Goal: Information Seeking & Learning: Learn about a topic

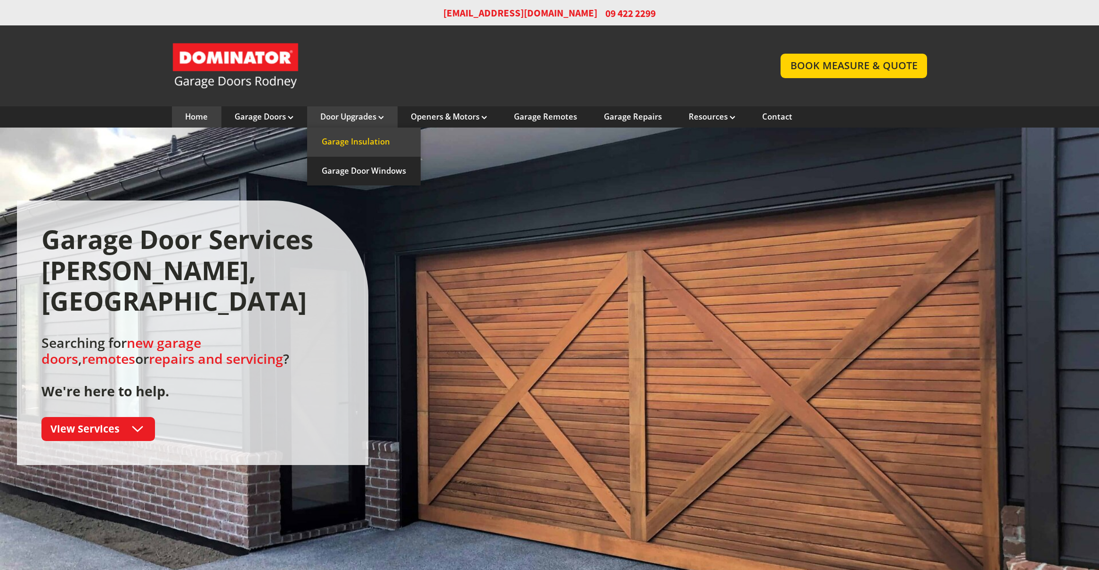
click at [345, 141] on link "Garage Insulation" at bounding box center [364, 142] width 114 height 29
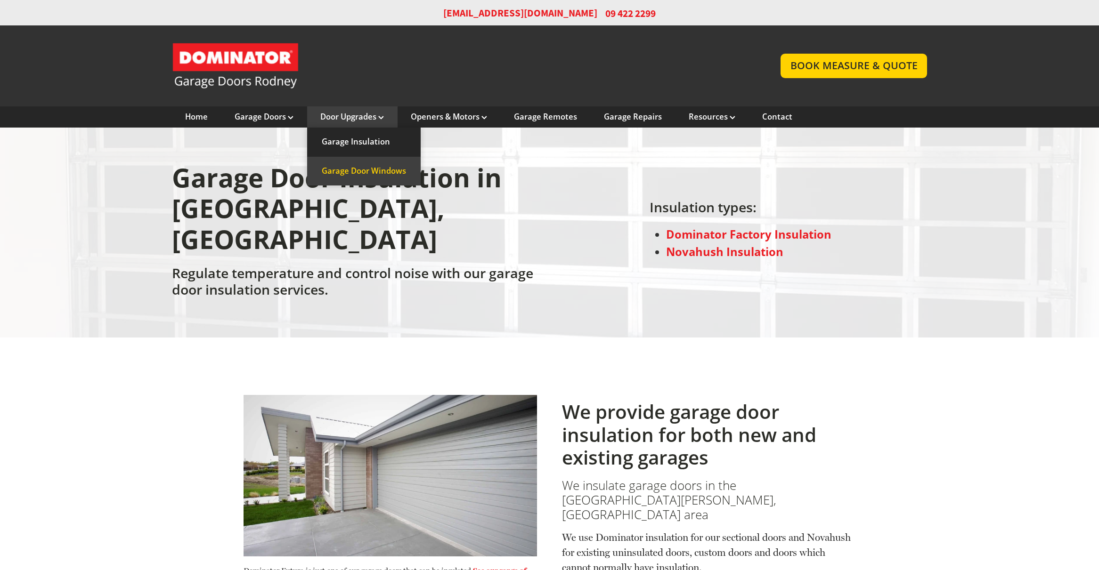
click at [367, 171] on link "Garage Door Windows" at bounding box center [364, 171] width 114 height 29
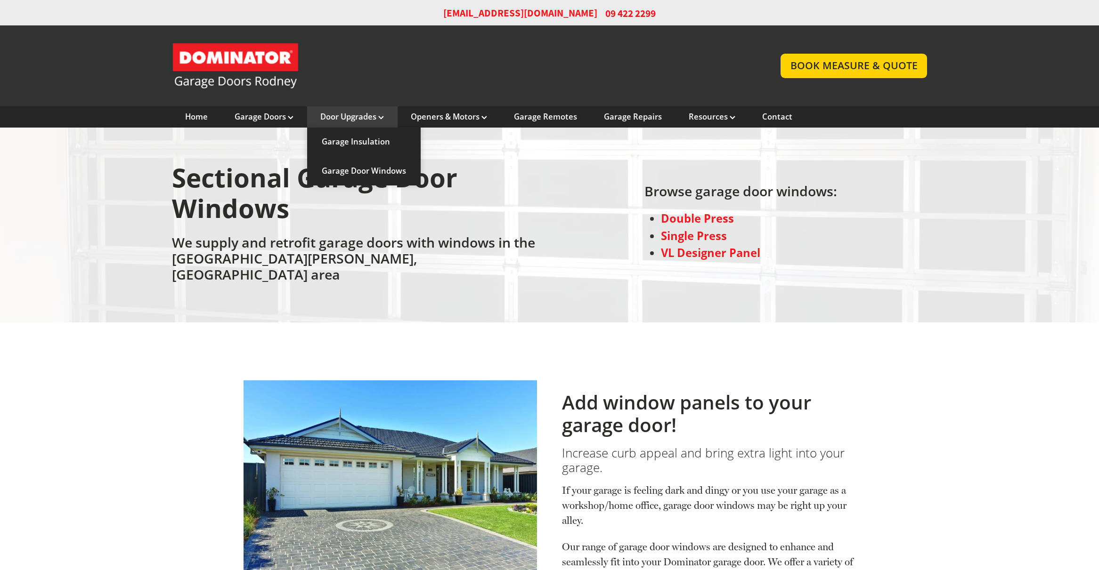
click at [352, 116] on link "Door Upgrades" at bounding box center [352, 117] width 64 height 10
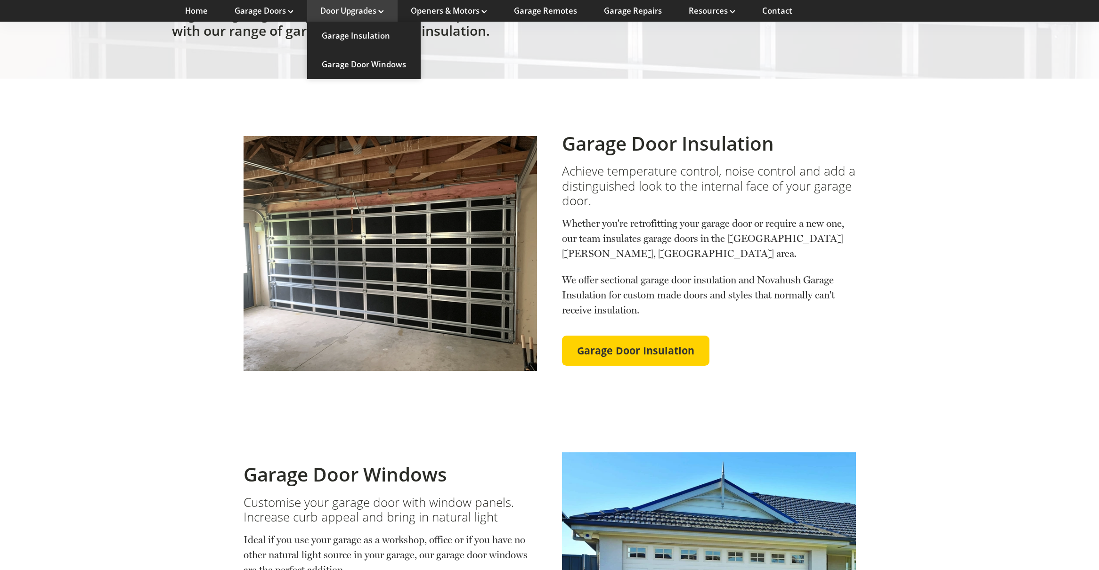
scroll to position [271, 0]
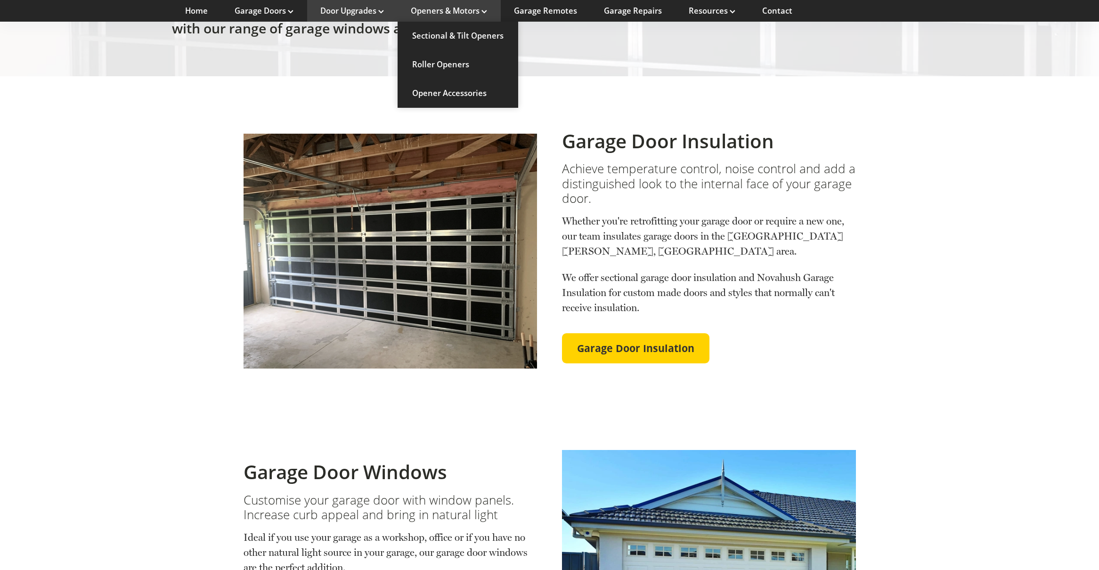
click at [440, 12] on link "Openers & Motors" at bounding box center [449, 11] width 76 height 10
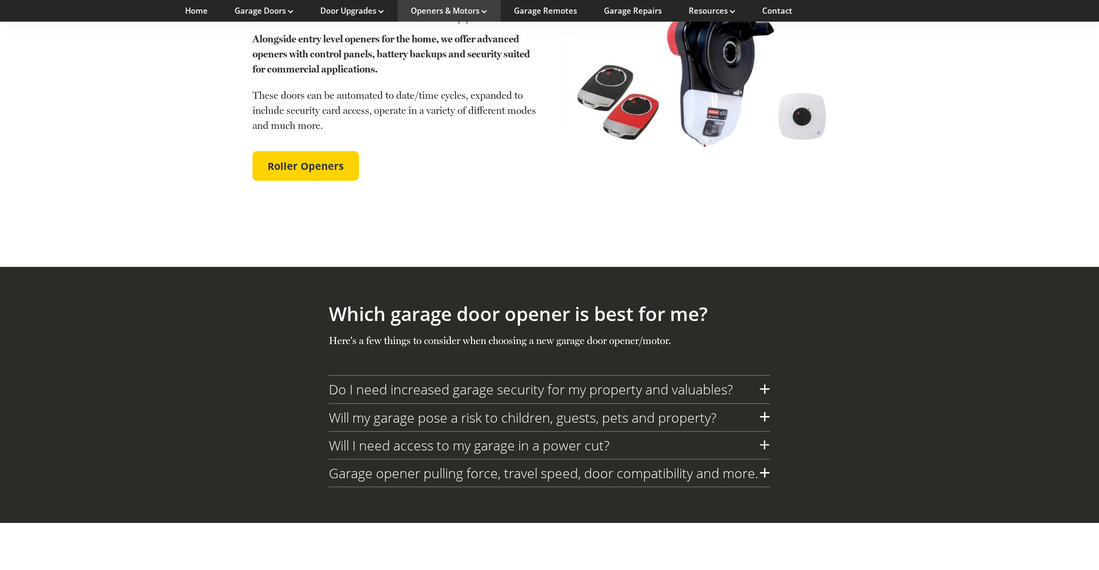
scroll to position [1180, 0]
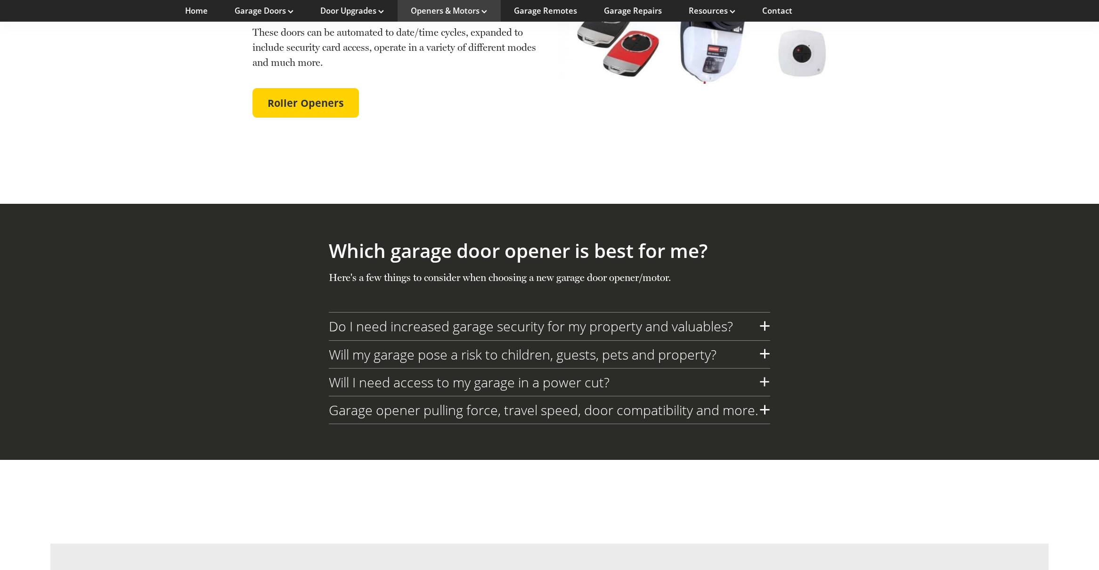
click at [760, 321] on icon at bounding box center [764, 326] width 11 height 11
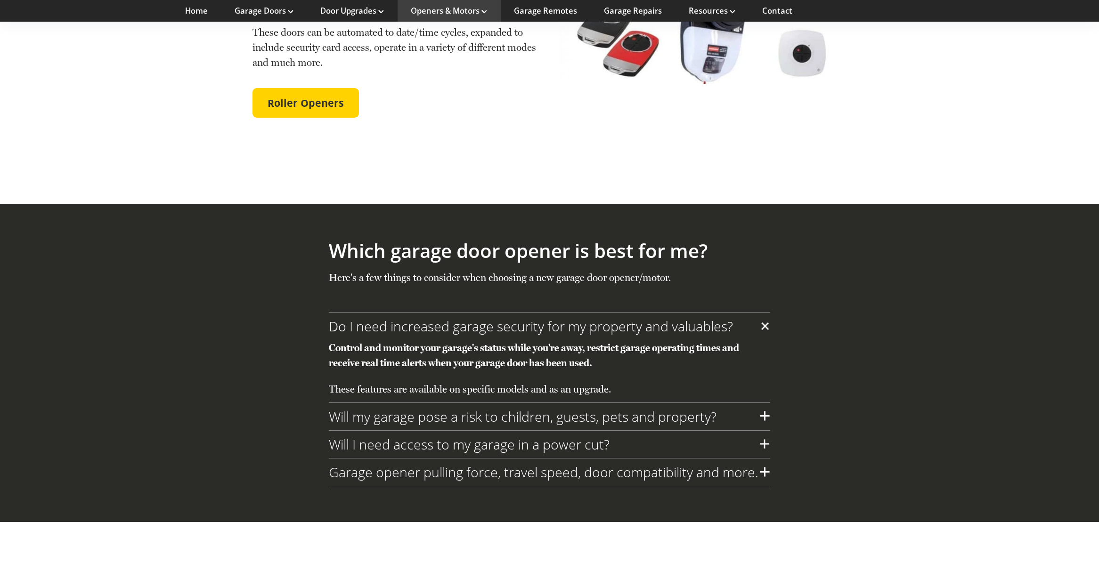
click at [763, 320] on icon at bounding box center [764, 326] width 13 height 13
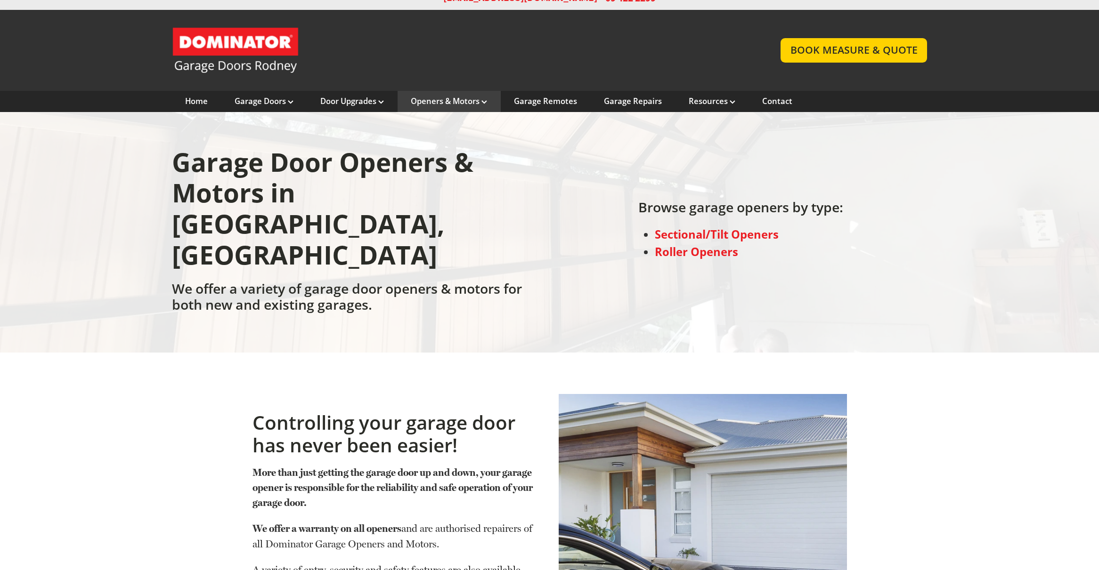
scroll to position [0, 0]
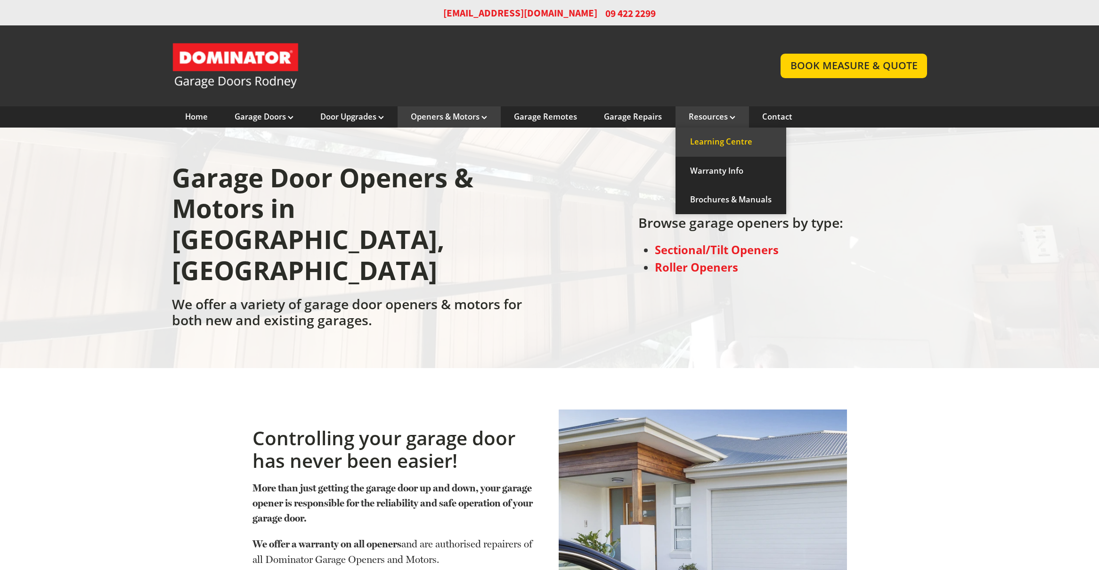
click at [714, 138] on link "Learning Centre" at bounding box center [731, 142] width 111 height 29
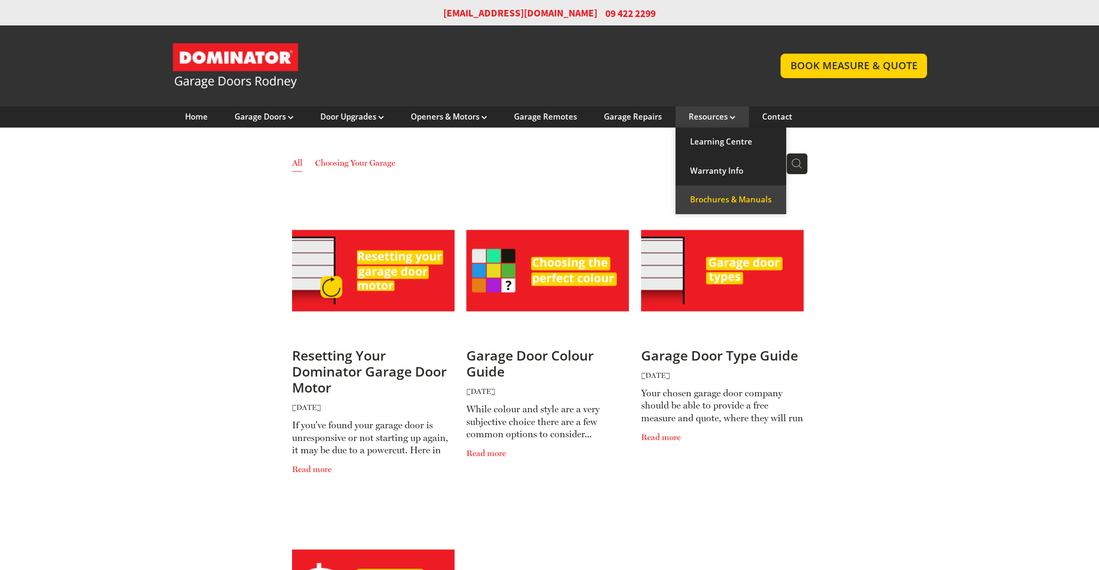
click at [729, 200] on link "Brochures & Manuals" at bounding box center [731, 200] width 111 height 29
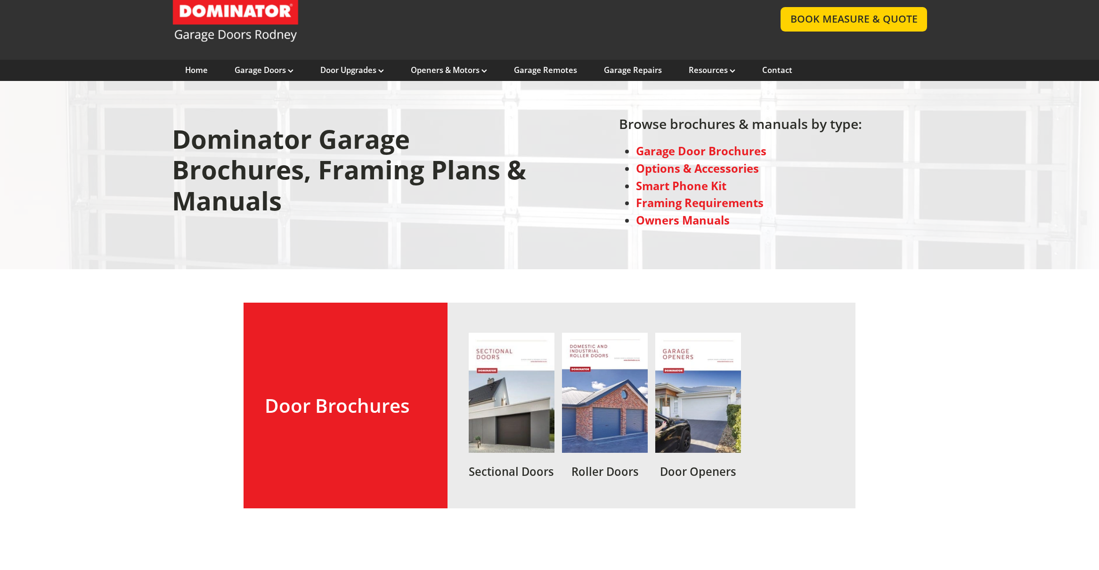
scroll to position [33, 0]
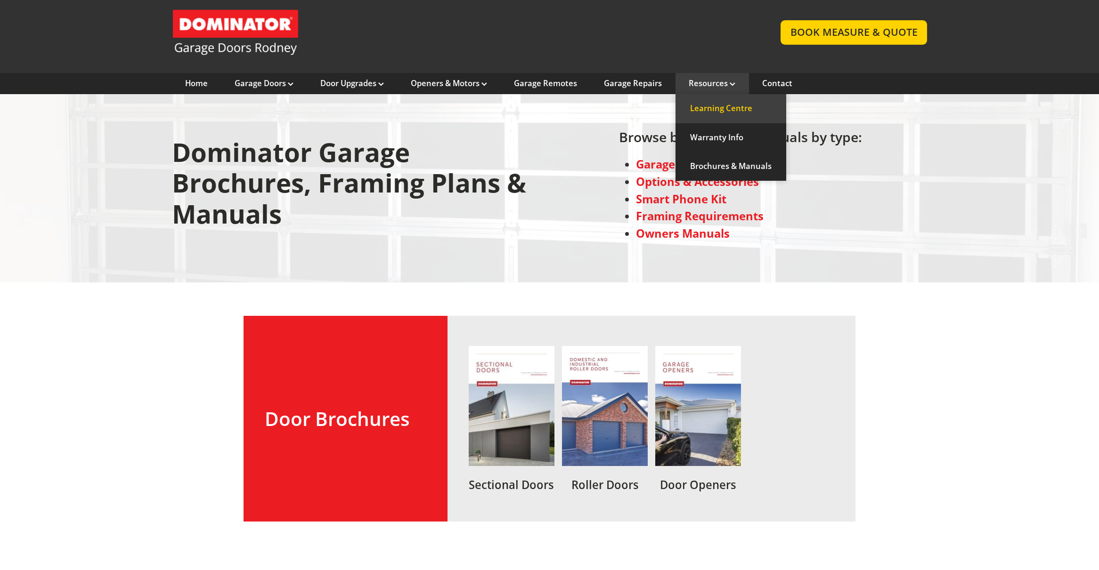
click at [705, 106] on link "Learning Centre" at bounding box center [731, 108] width 111 height 29
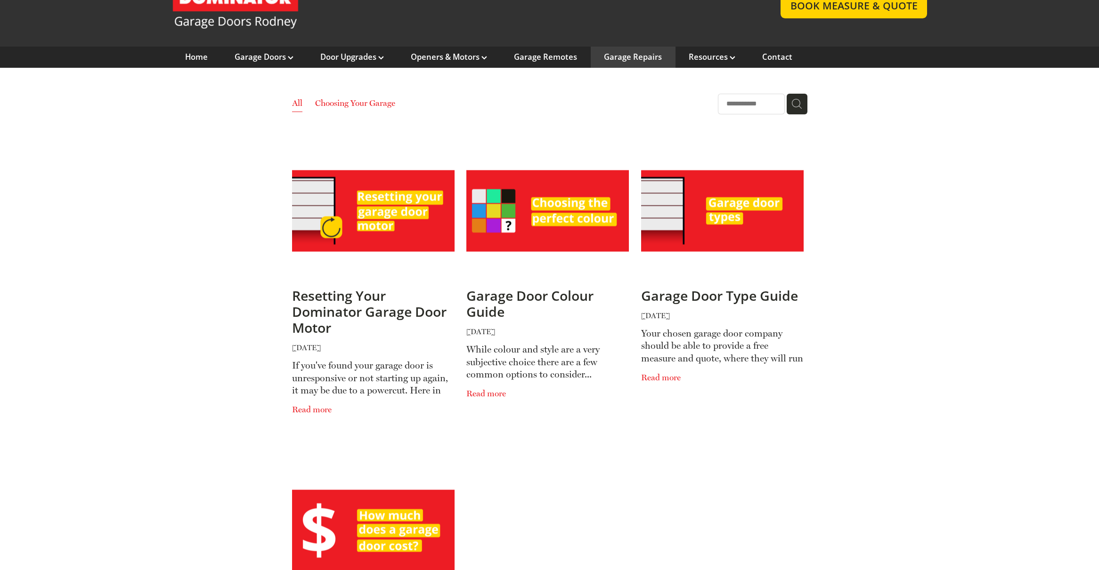
scroll to position [129, 0]
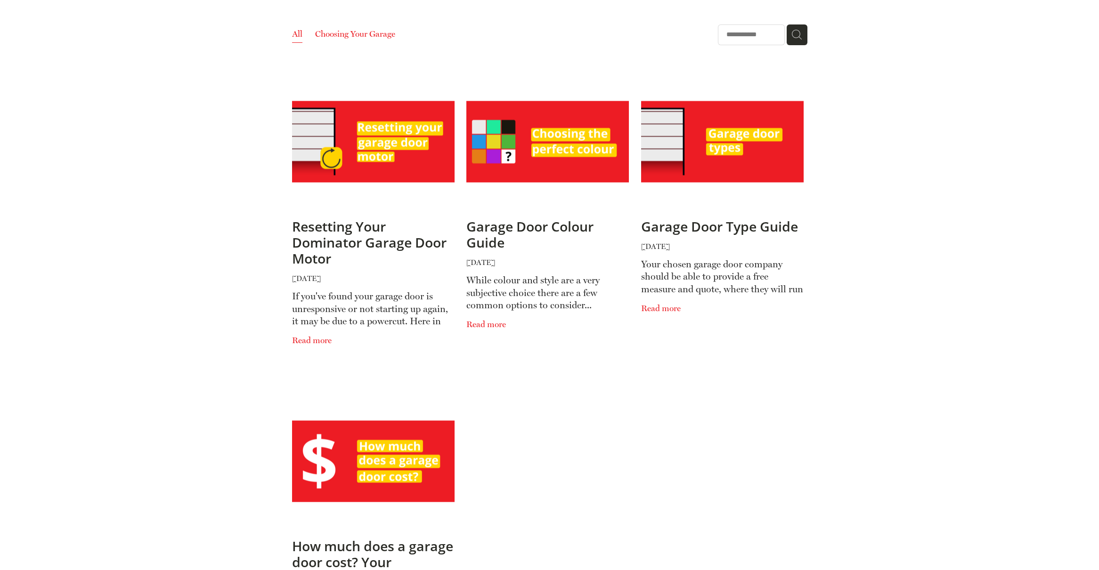
click at [734, 222] on link "Garage Door Type Guide" at bounding box center [719, 227] width 157 height 18
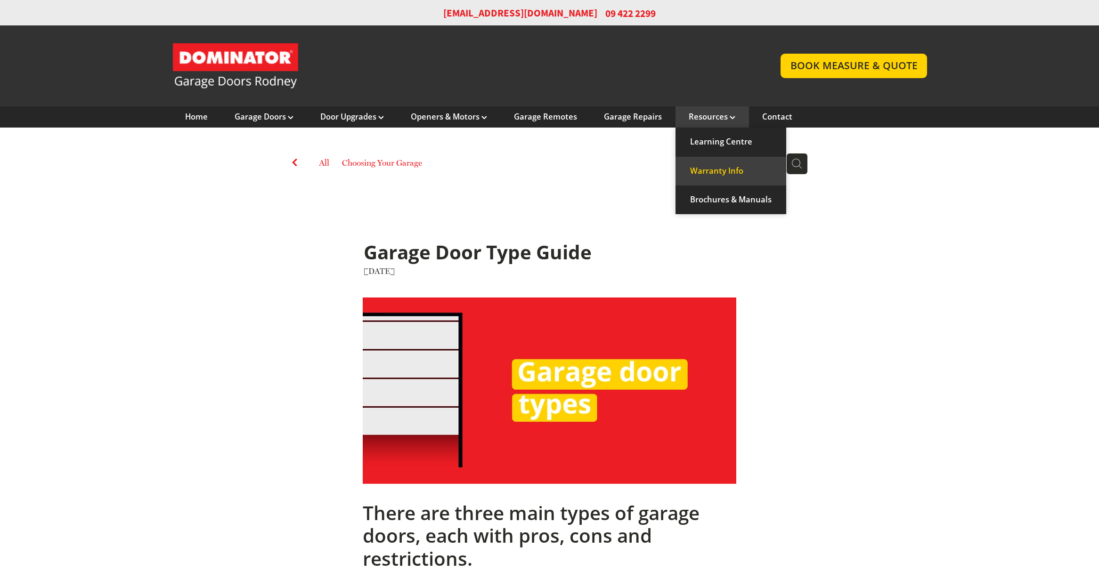
click at [725, 174] on link "Warranty Info" at bounding box center [731, 171] width 111 height 29
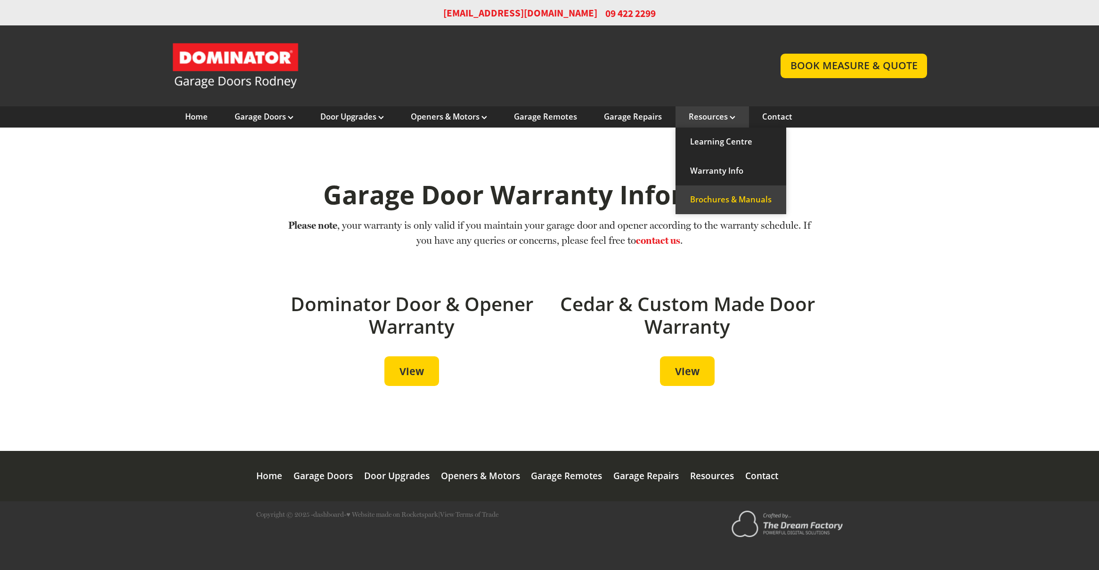
click at [707, 197] on link "Brochures & Manuals" at bounding box center [731, 200] width 111 height 29
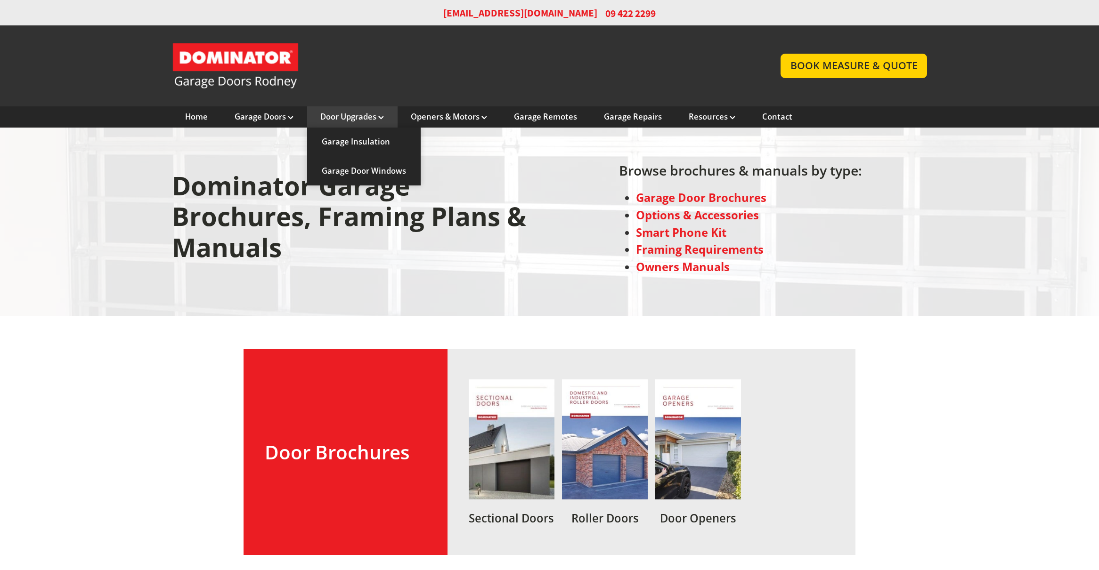
click at [367, 119] on link "Door Upgrades" at bounding box center [352, 117] width 64 height 10
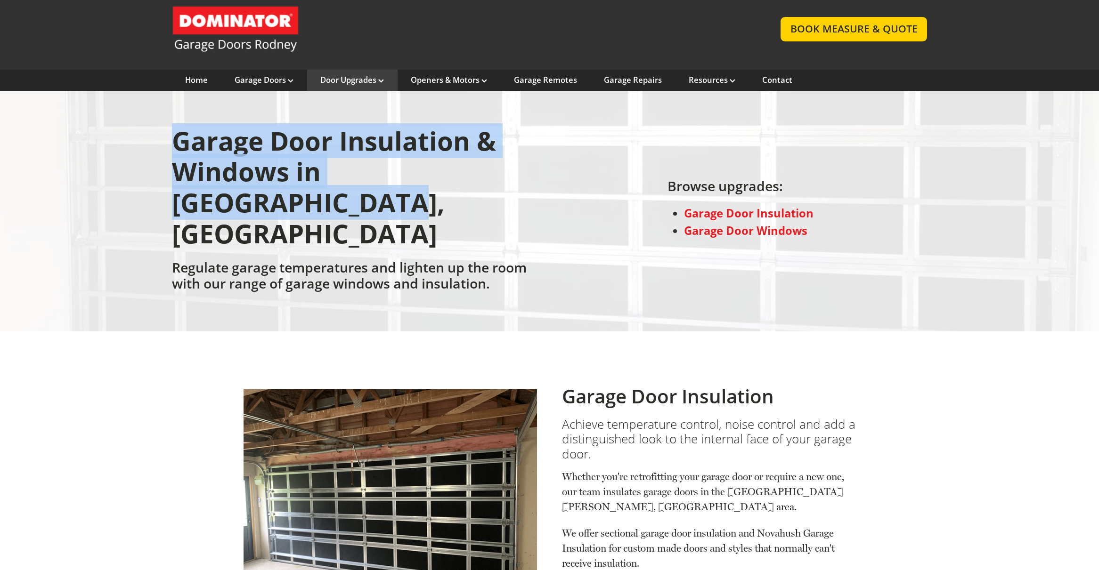
scroll to position [35, 0]
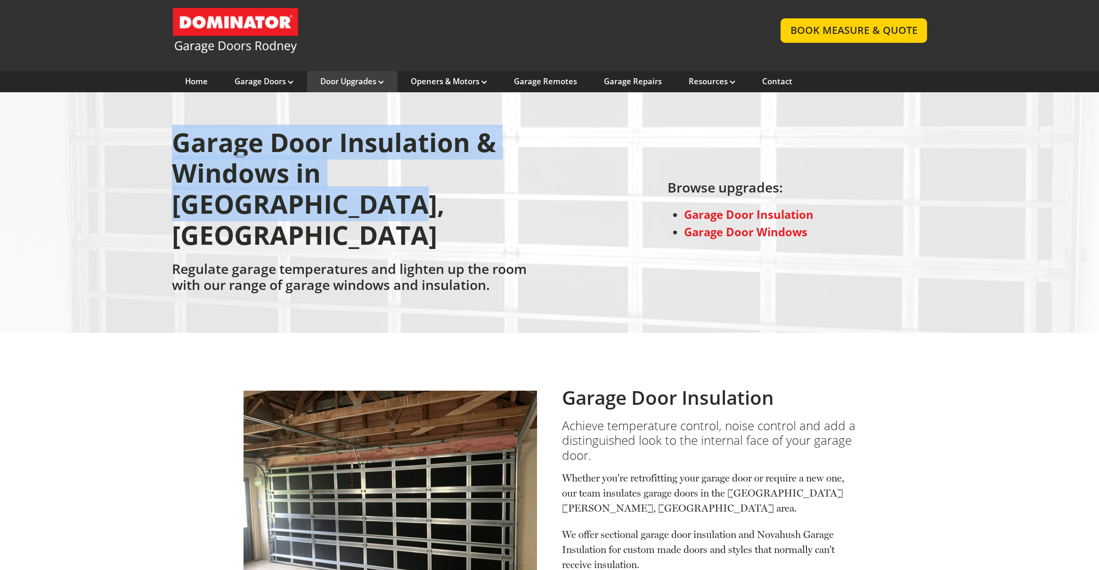
drag, startPoint x: 176, startPoint y: 128, endPoint x: 326, endPoint y: 201, distance: 166.9
click at [326, 201] on h1 "Garage Door Insulation & Windows in Rodney, Auckland" at bounding box center [358, 194] width 373 height 134
copy h1 "Garage Door Insulation & Windows in Rodney, Auckland"
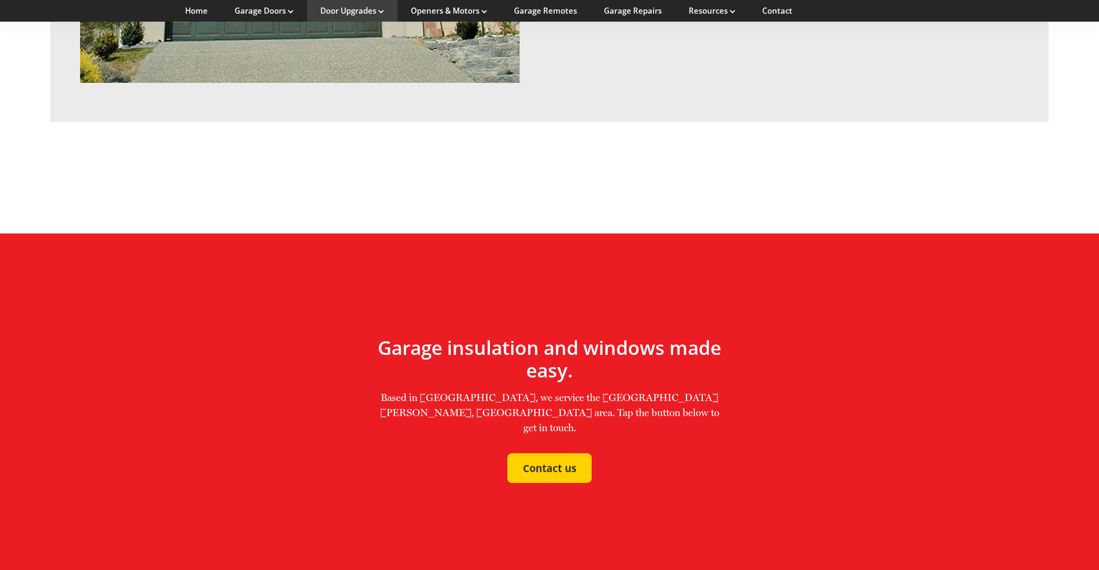
scroll to position [1372, 0]
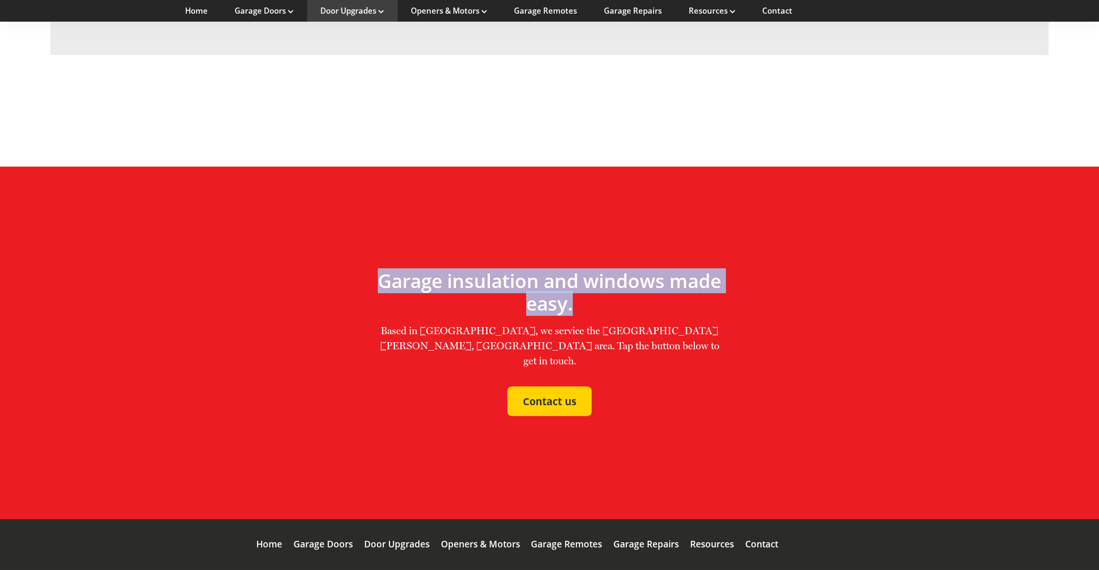
drag, startPoint x: 381, startPoint y: 252, endPoint x: 577, endPoint y: 277, distance: 197.1
click at [577, 277] on h2 "Garage insulation and windows made easy." at bounding box center [549, 293] width 346 height 46
copy h2 "Garage insulation and windows made easy."
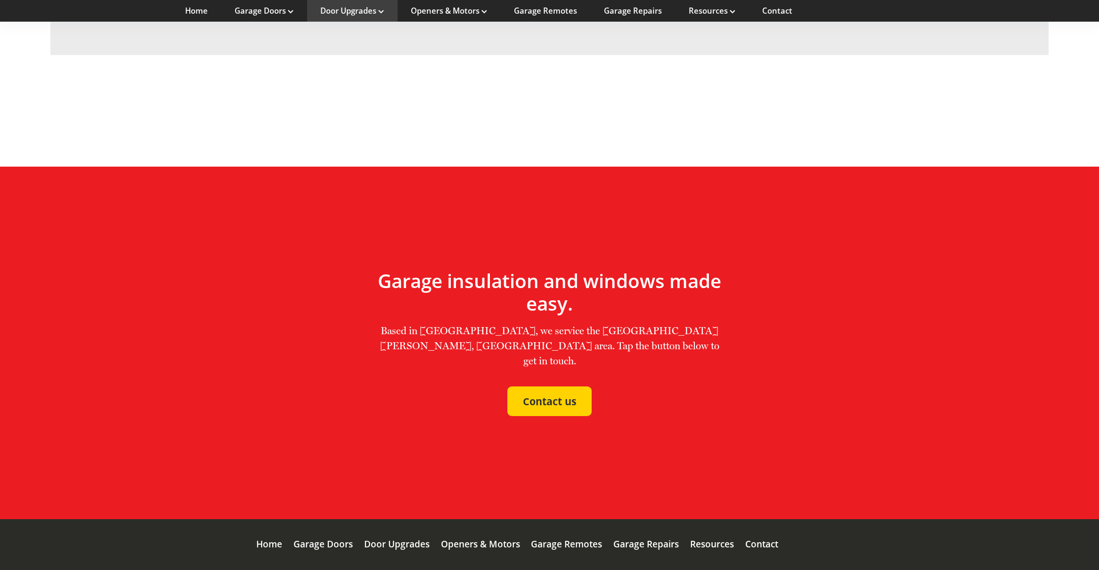
click at [390, 324] on p "Based in Warkworth, we service the greater Rodney, Auckland area. Tap the butto…" at bounding box center [549, 346] width 346 height 45
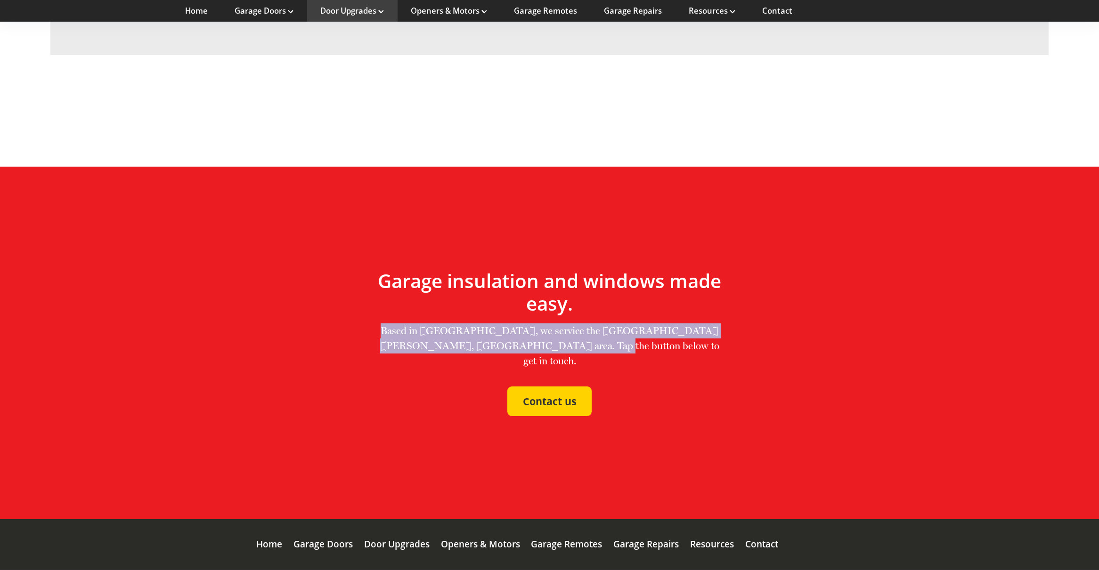
drag, startPoint x: 388, startPoint y: 299, endPoint x: 620, endPoint y: 316, distance: 233.4
click at [620, 324] on p "Based in Warkworth, we service the greater Rodney, Auckland area. Tap the butto…" at bounding box center [549, 346] width 346 height 45
copy p "Based in Warkworth, we service the greater Rodney, Auckland area. Tap the butto…"
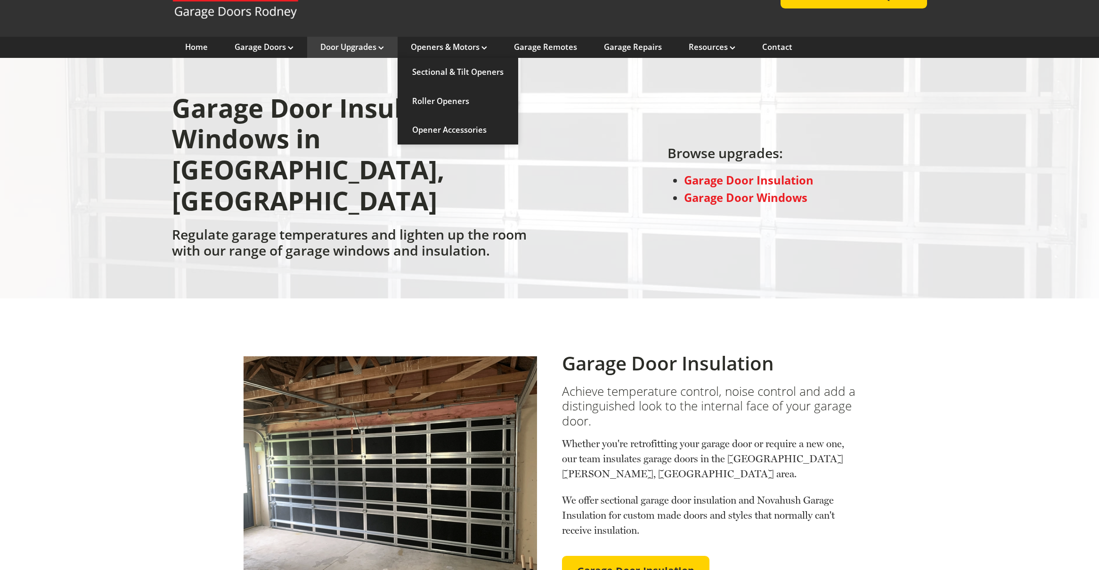
scroll to position [68, 0]
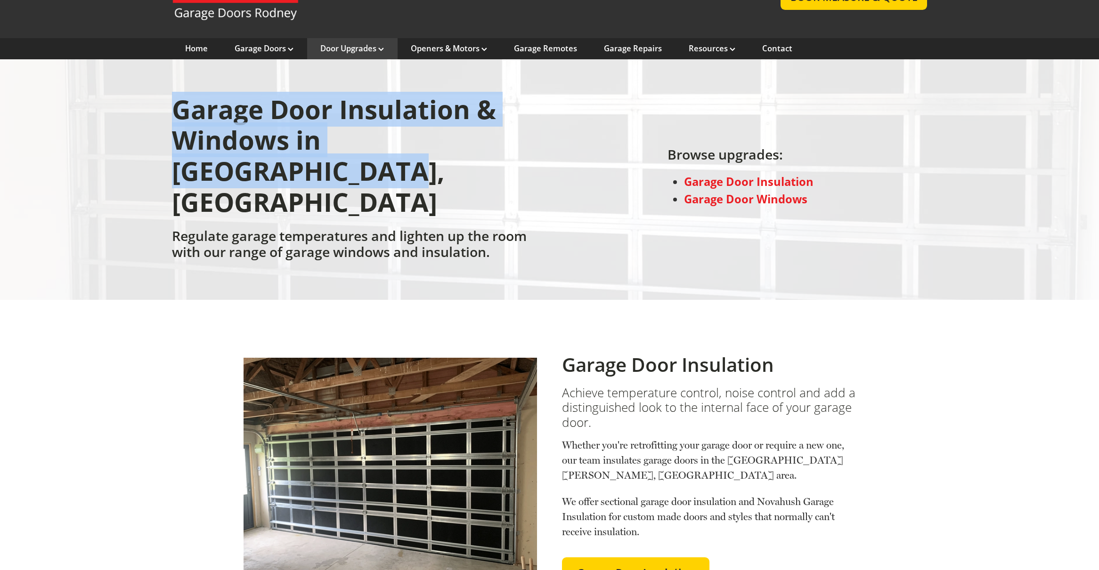
drag, startPoint x: 178, startPoint y: 104, endPoint x: 287, endPoint y: 165, distance: 125.7
click at [287, 165] on h1 "Garage Door Insulation & Windows in Rodney, Auckland" at bounding box center [358, 161] width 373 height 134
copy h1 "Garage Door Insulation & Windows in Rodney, Auckland"
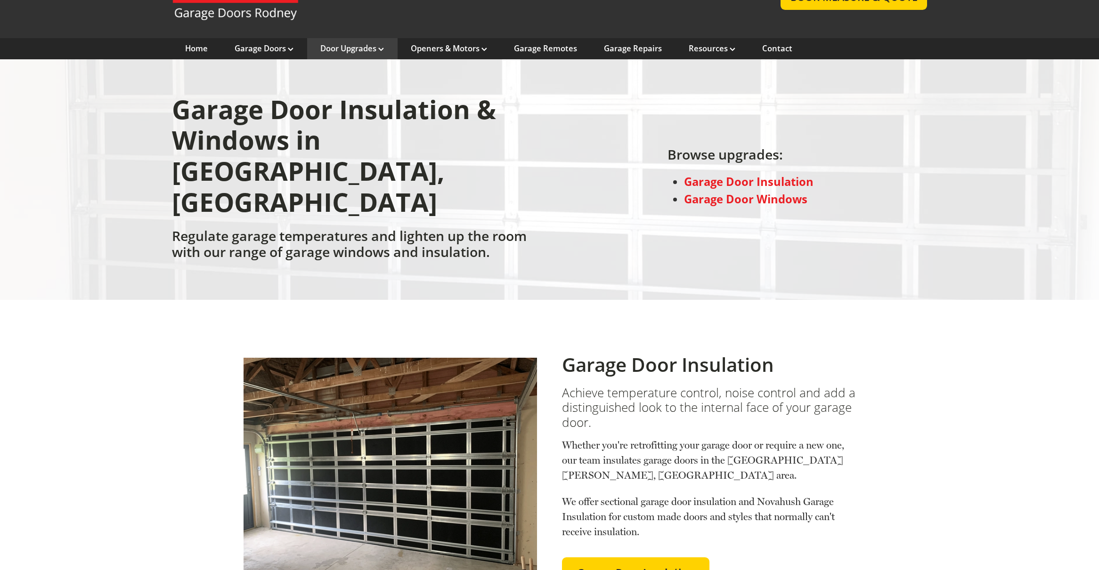
drag, startPoint x: 448, startPoint y: 214, endPoint x: 476, endPoint y: 222, distance: 29.5
click at [448, 228] on h2 "Regulate garage temperatures and lighten up the room with our range of garage w…" at bounding box center [358, 247] width 373 height 38
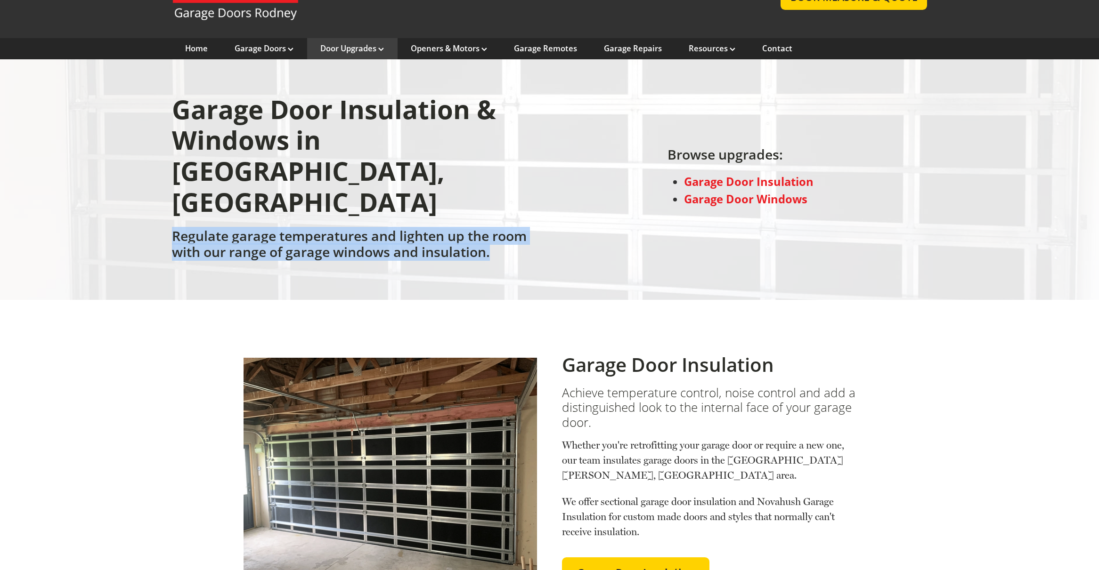
drag, startPoint x: 492, startPoint y: 224, endPoint x: 161, endPoint y: 209, distance: 332.0
click at [161, 209] on div "Garage Door Insulation & Windows in Rodney, Auckland Regulate garage temperatur…" at bounding box center [549, 179] width 791 height 207
copy h2 "Regulate garage temperatures and lighten up the room with our range of garage w…"
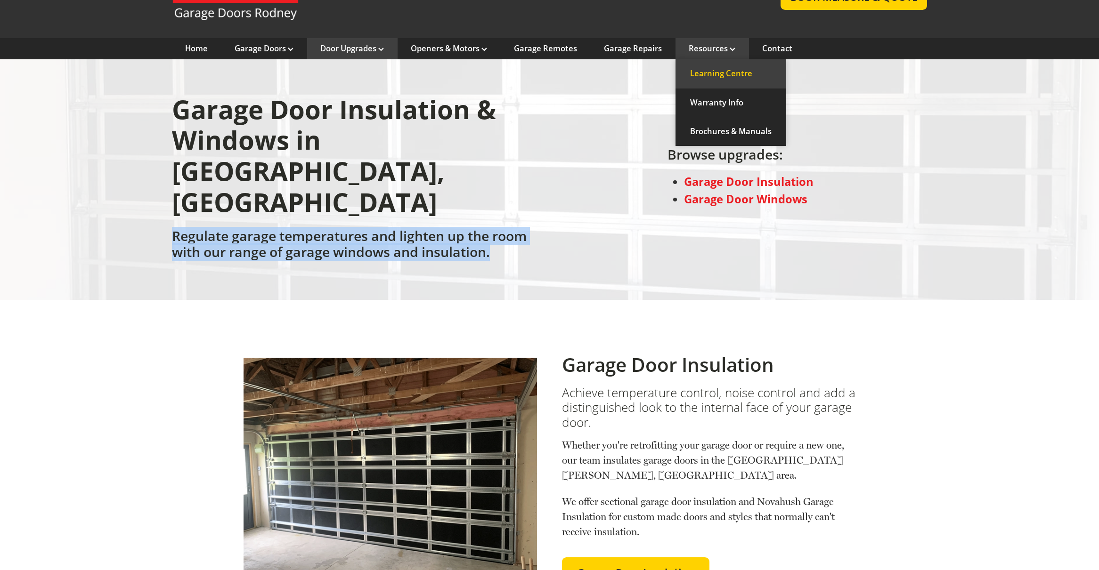
click at [697, 74] on link "Learning Centre" at bounding box center [731, 73] width 111 height 29
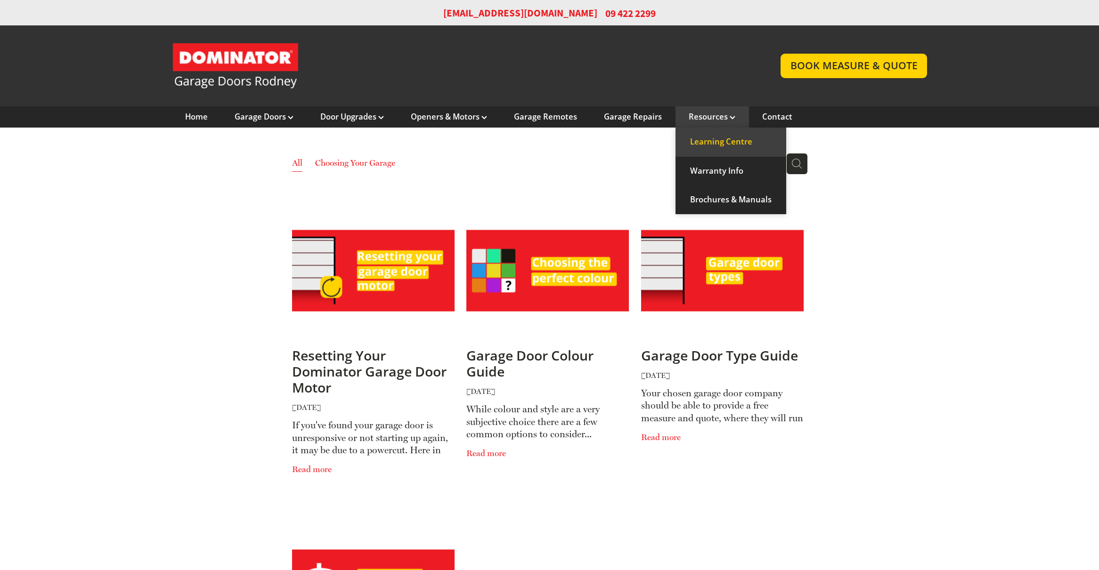
click at [712, 141] on link "Learning Centre" at bounding box center [731, 142] width 111 height 29
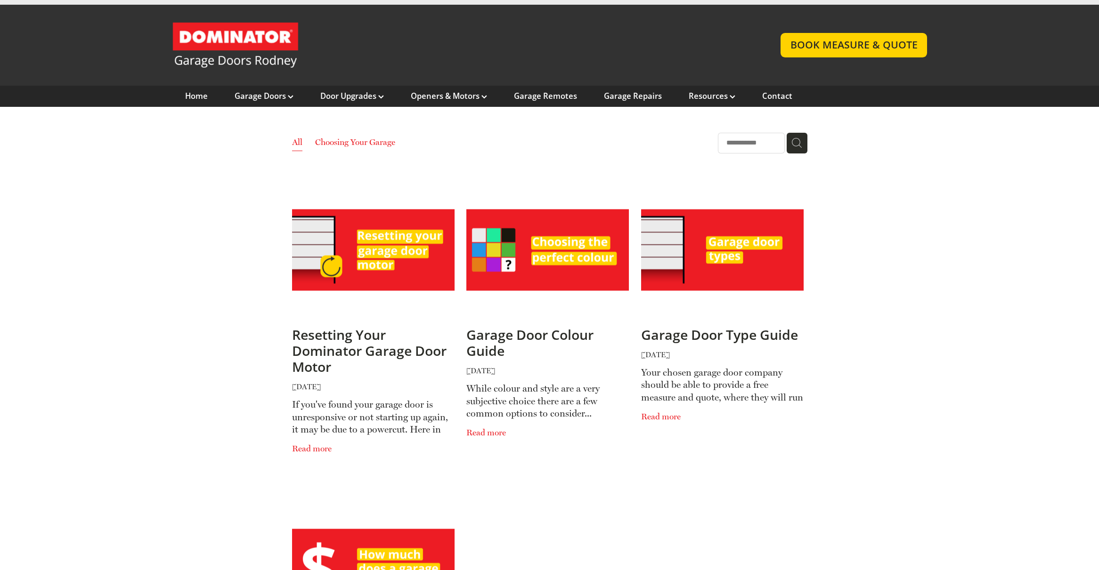
scroll to position [12, 0]
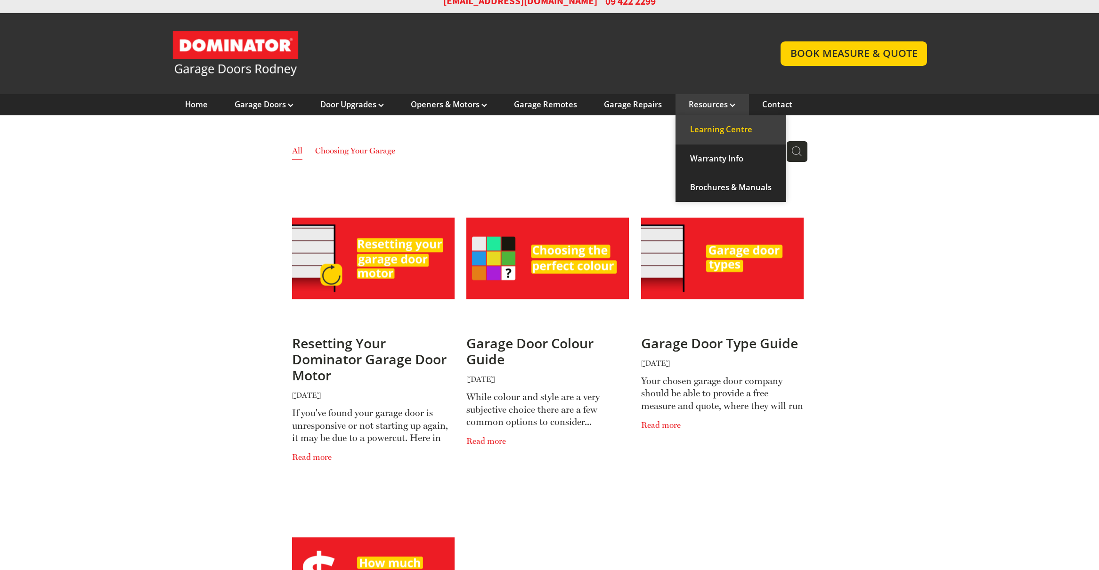
click at [712, 122] on link "Learning Centre" at bounding box center [731, 129] width 111 height 29
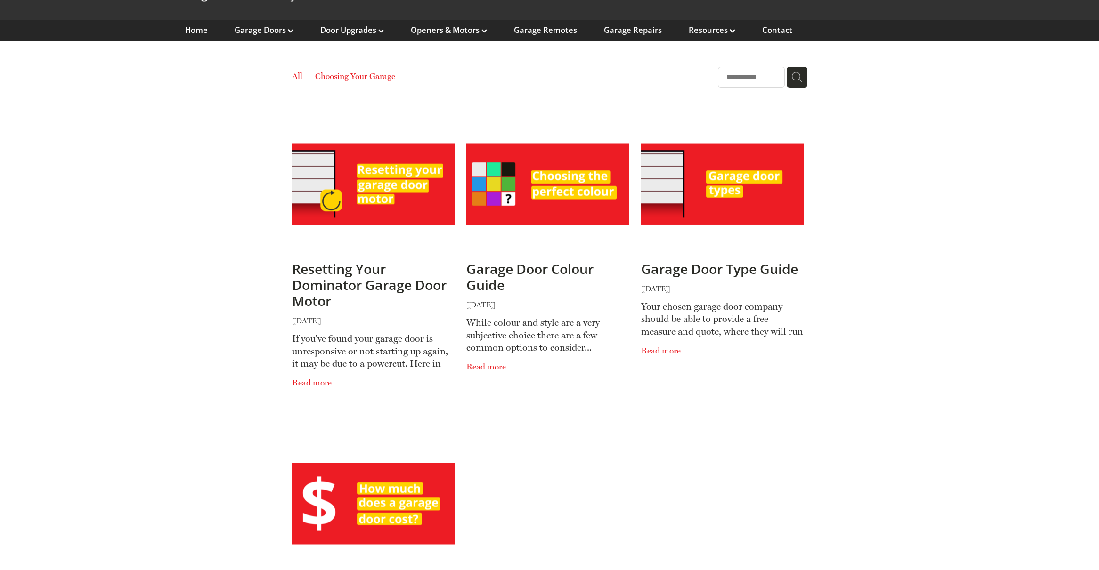
scroll to position [87, 0]
click at [531, 271] on link "Garage Door Colour Guide" at bounding box center [529, 277] width 127 height 34
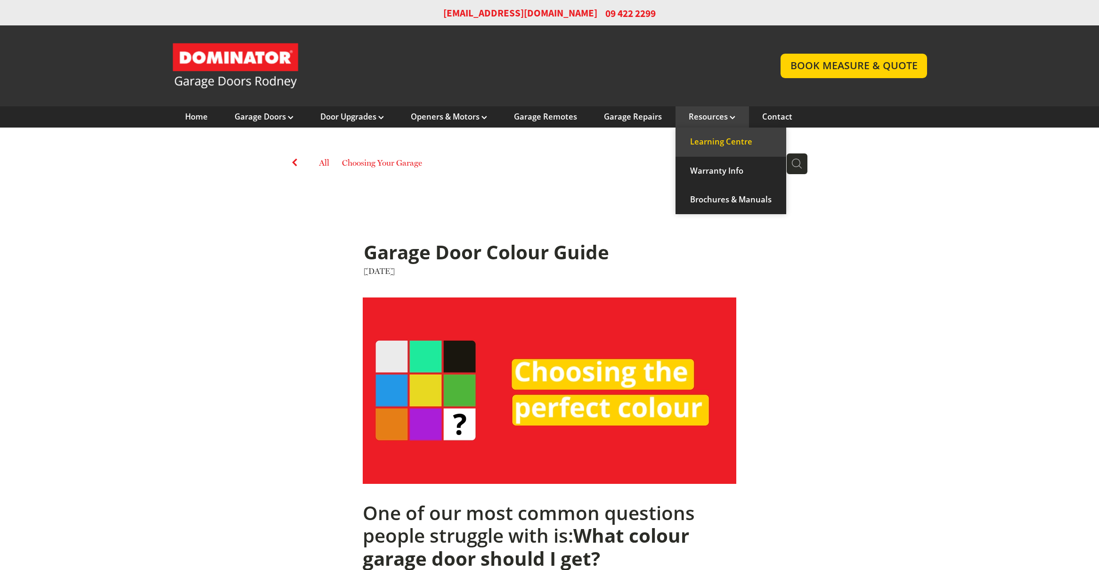
click at [708, 146] on link "Learning Centre" at bounding box center [731, 142] width 111 height 29
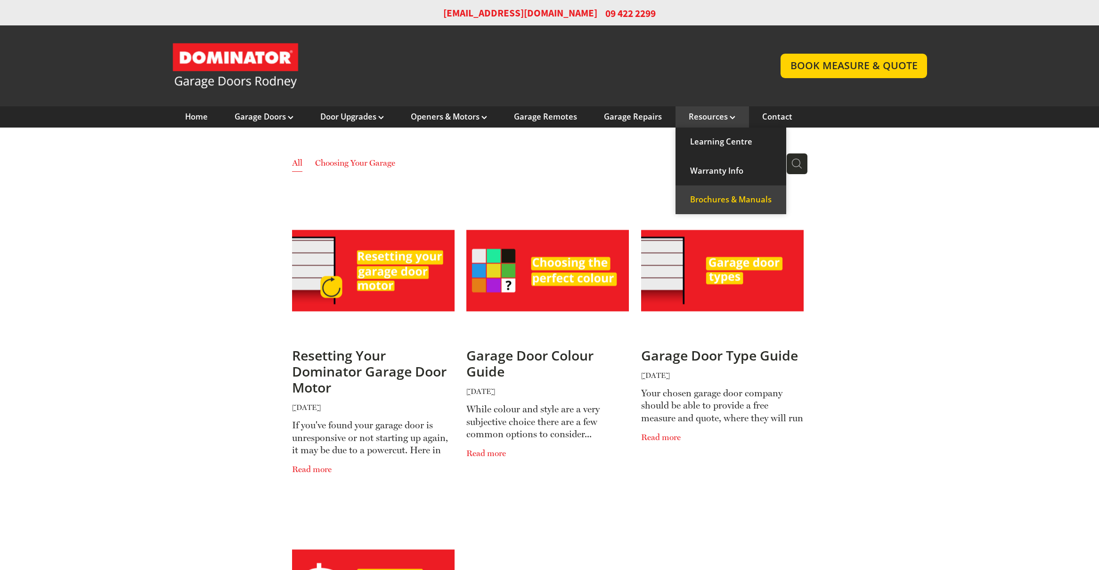
click at [711, 199] on link "Brochures & Manuals" at bounding box center [731, 200] width 111 height 29
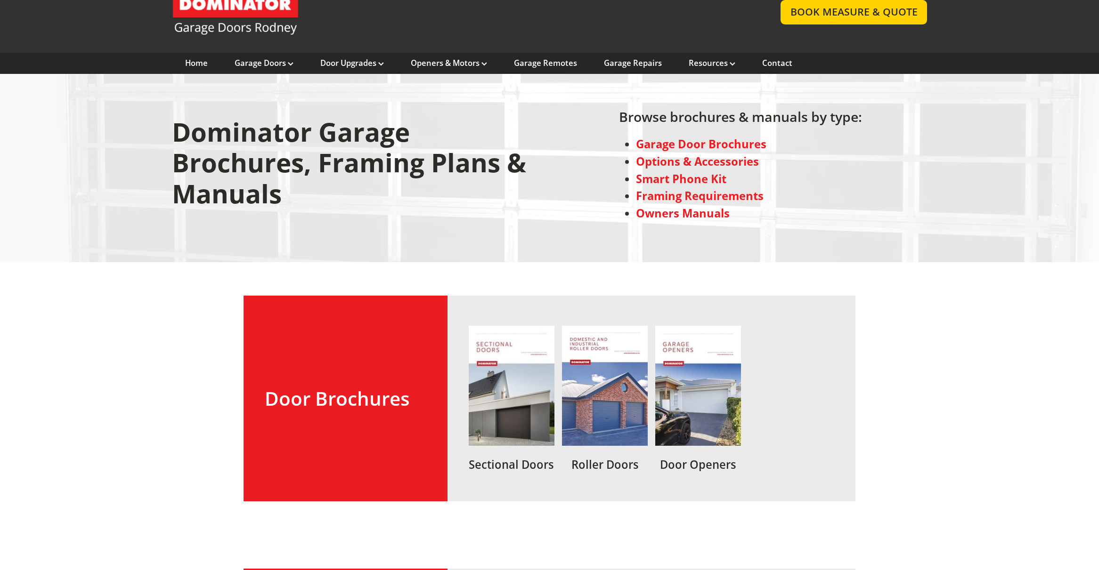
scroll to position [45, 0]
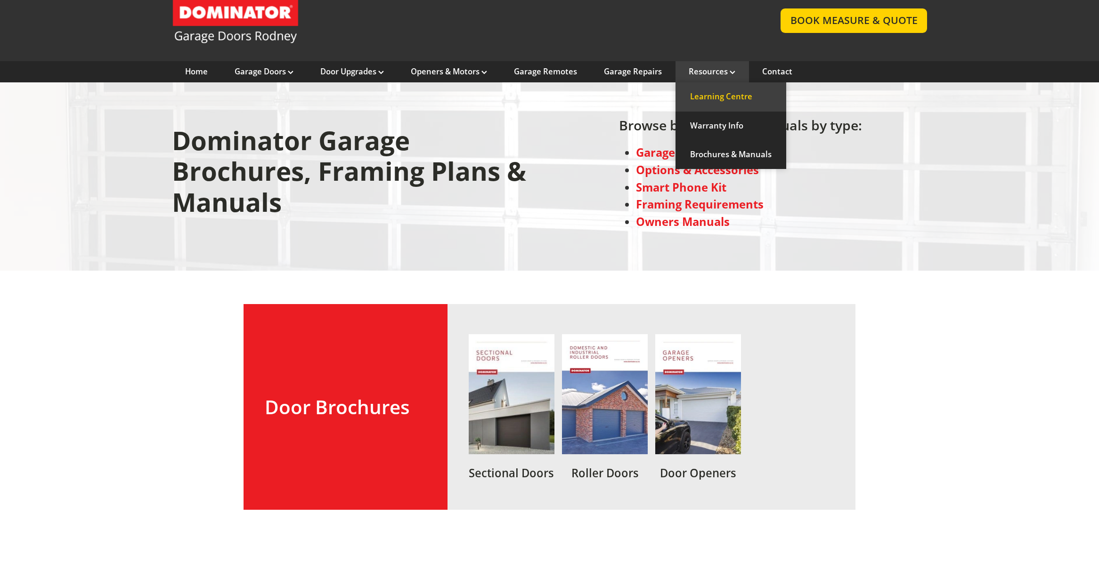
click at [714, 93] on link "Learning Centre" at bounding box center [731, 96] width 111 height 29
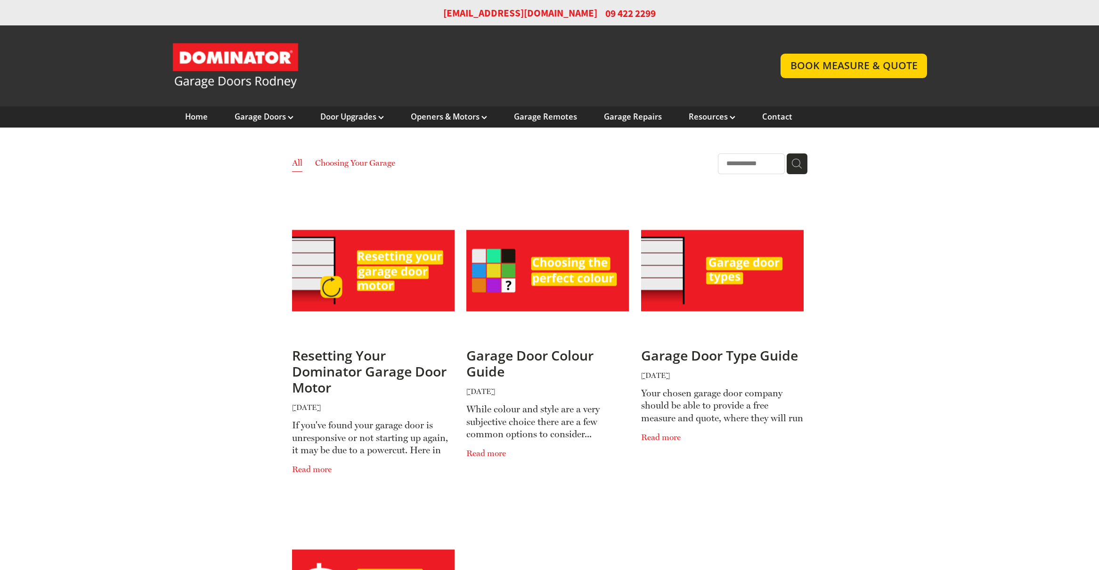
click at [296, 354] on link "Resetting Your Dominator Garage Door Motor" at bounding box center [369, 372] width 155 height 50
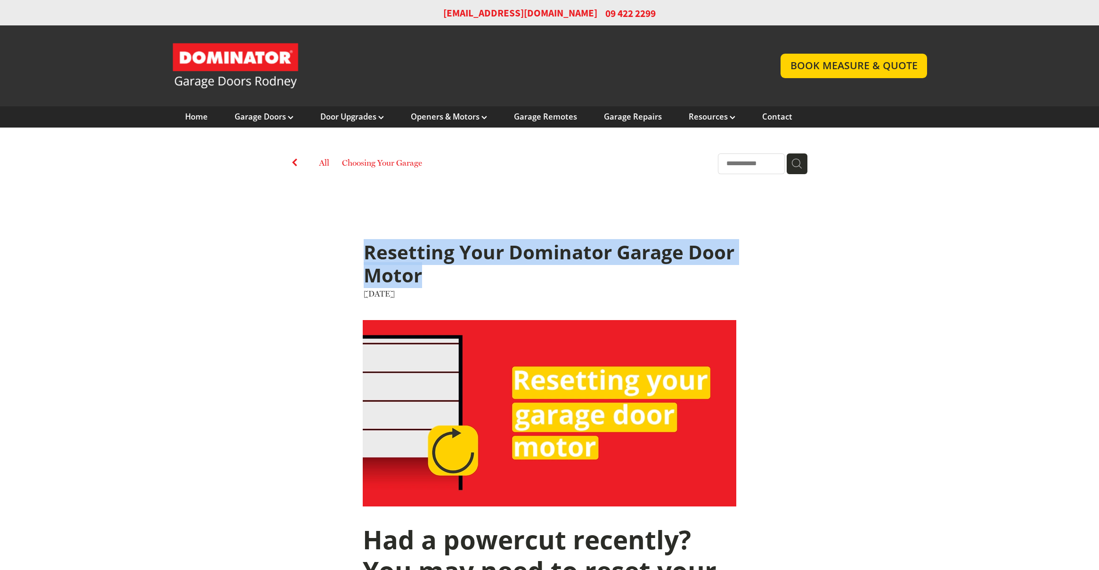
drag, startPoint x: 368, startPoint y: 248, endPoint x: 424, endPoint y: 277, distance: 63.4
click at [424, 277] on h1 "Resetting Your Dominator Garage Door Motor" at bounding box center [550, 264] width 372 height 47
copy h1 "Resetting Your Dominator Garage Door Motor"
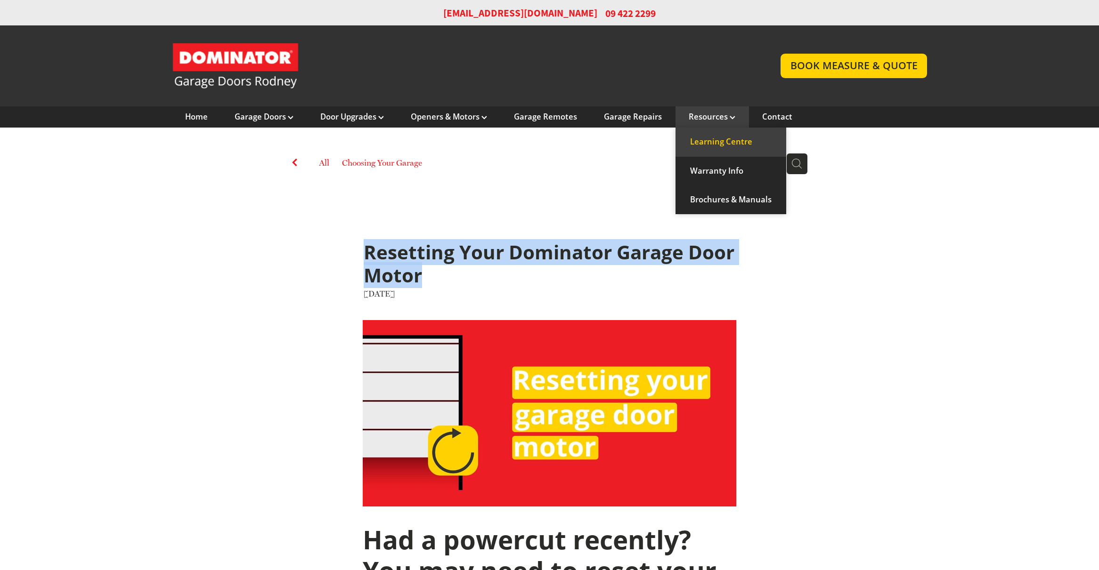
click at [702, 139] on link "Learning Centre" at bounding box center [731, 142] width 111 height 29
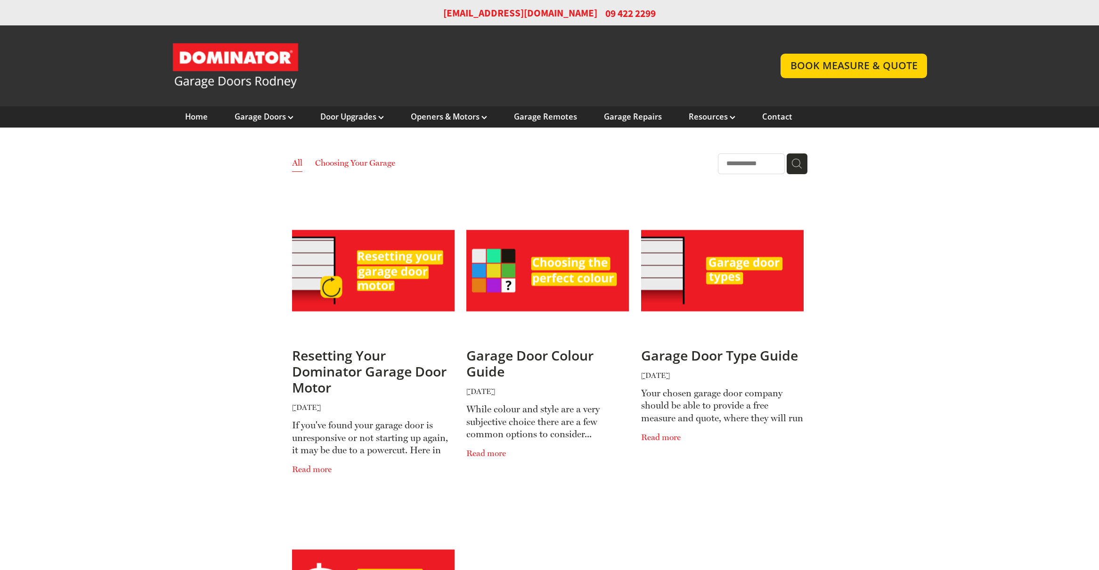
click at [366, 431] on span "If you've found your garage door is unresponsive or not starting up again, it m…" at bounding box center [373, 436] width 163 height 41
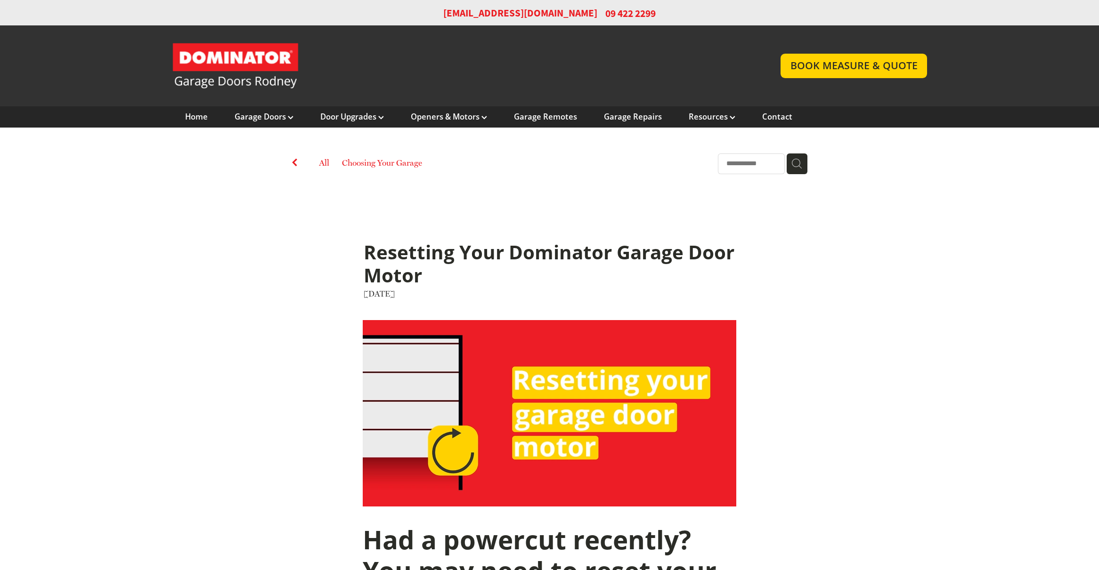
scroll to position [334, 0]
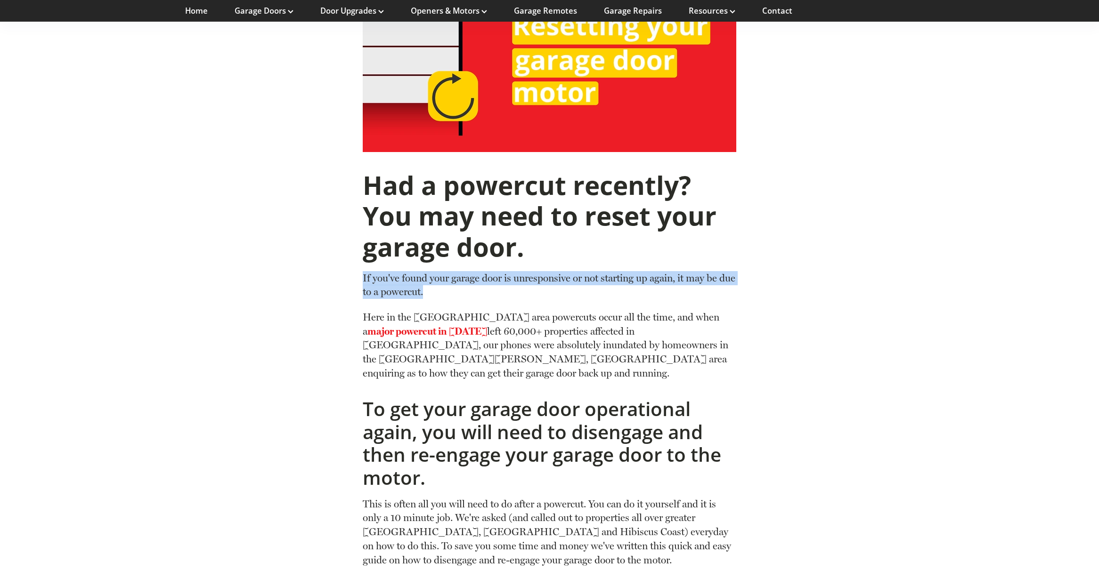
drag, startPoint x: 446, startPoint y: 293, endPoint x: 360, endPoint y: 281, distance: 86.5
copy p "If you've found your garage door is unresponsive or not starting up again, it m…"
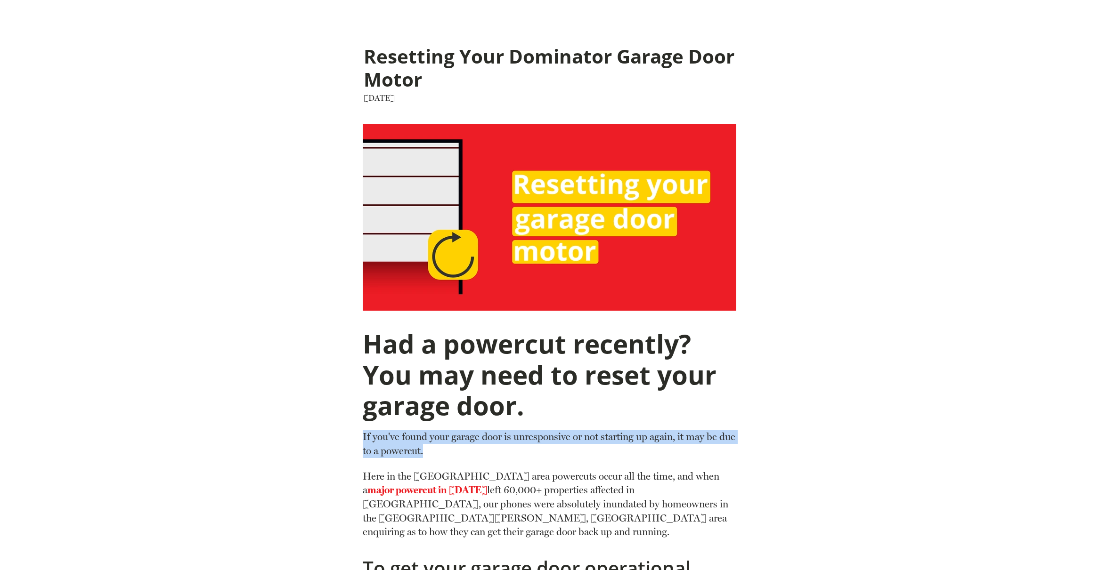
scroll to position [0, 0]
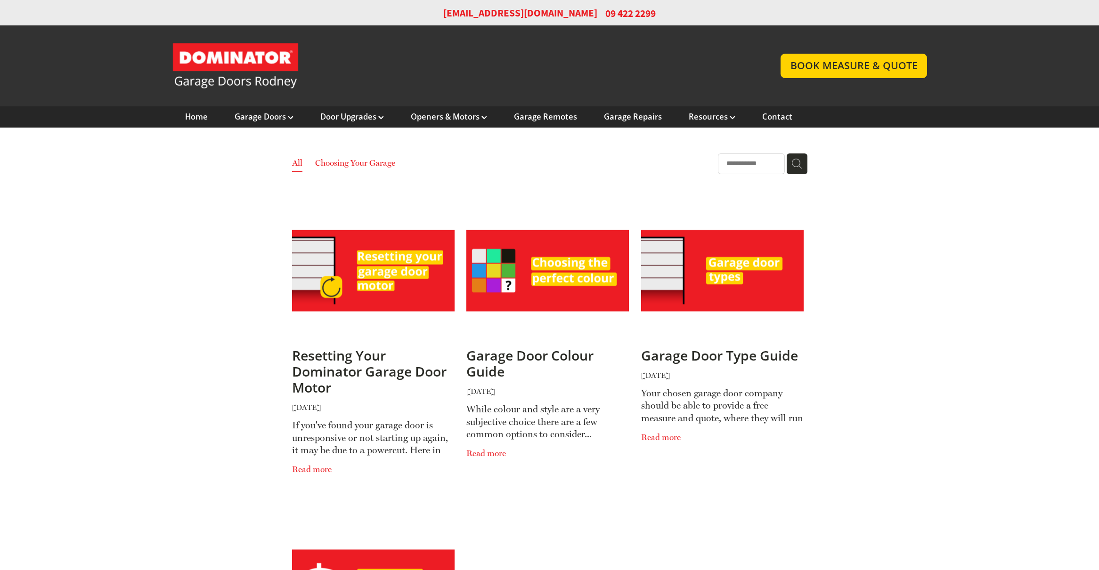
click at [471, 356] on link "Garage Door Colour Guide" at bounding box center [529, 364] width 127 height 34
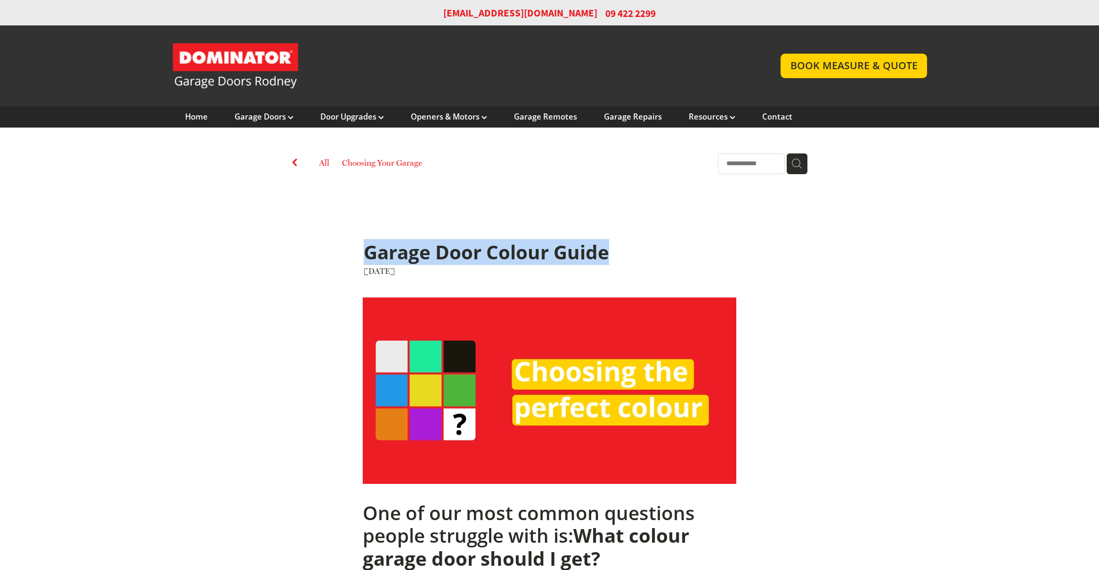
drag, startPoint x: 368, startPoint y: 249, endPoint x: 605, endPoint y: 252, distance: 237.4
click at [605, 252] on h1 "Garage Door Colour Guide" at bounding box center [550, 253] width 372 height 24
copy h1 "Garage Door Colour Guide"
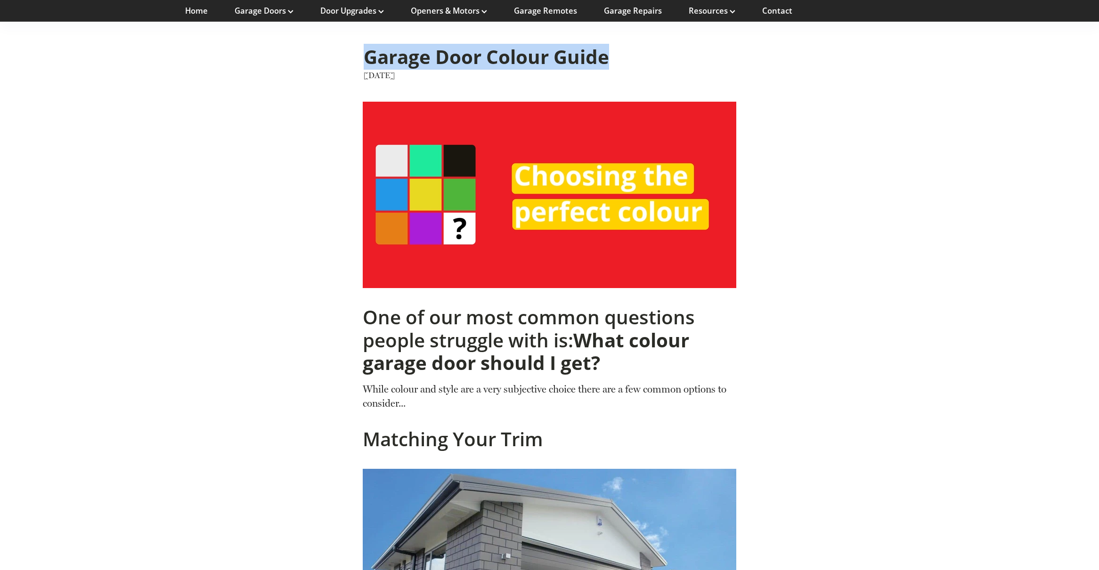
scroll to position [176, 0]
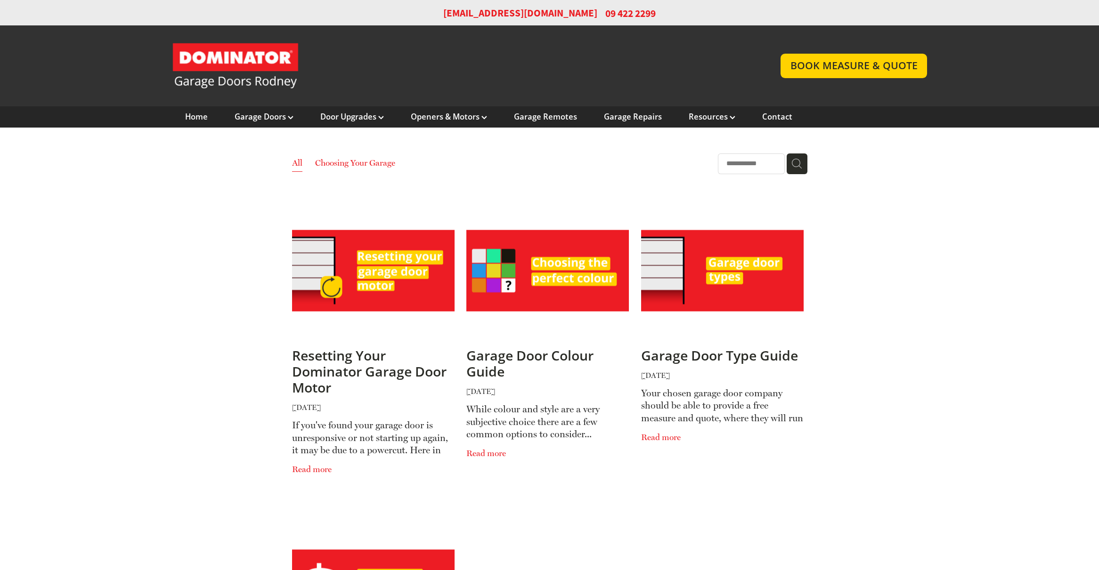
click at [521, 420] on span "While colour and style are a very subjective choice there are a few common opti…" at bounding box center [547, 419] width 163 height 41
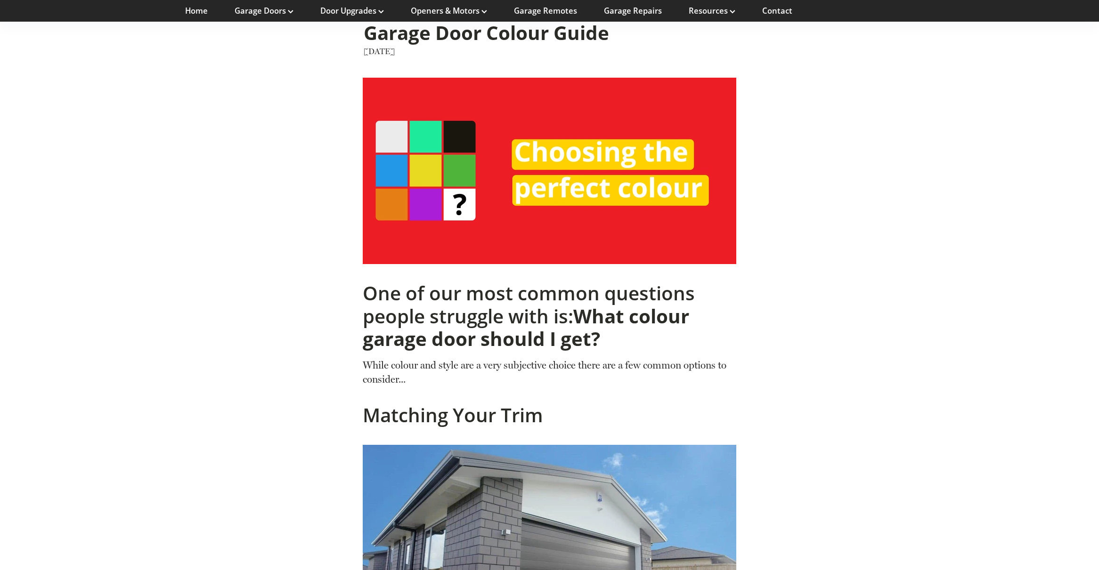
scroll to position [269, 0]
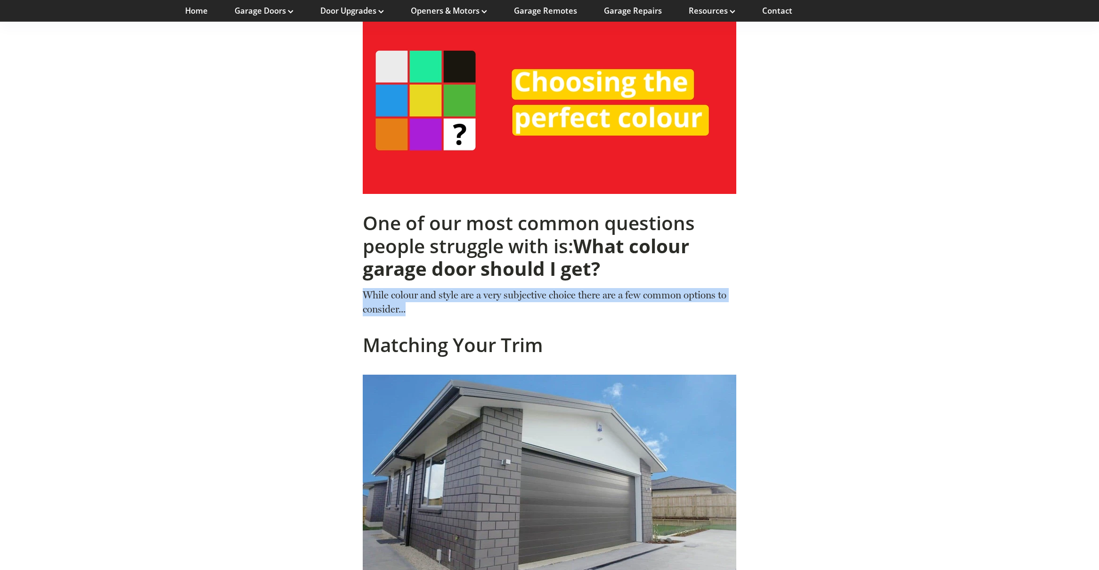
drag, startPoint x: 364, startPoint y: 295, endPoint x: 413, endPoint y: 308, distance: 50.5
click at [413, 308] on p "While colour and style are a very subjective choice there are a few common opti…" at bounding box center [550, 302] width 374 height 28
copy p "While colour and style are a very subjective choice there are a few common opti…"
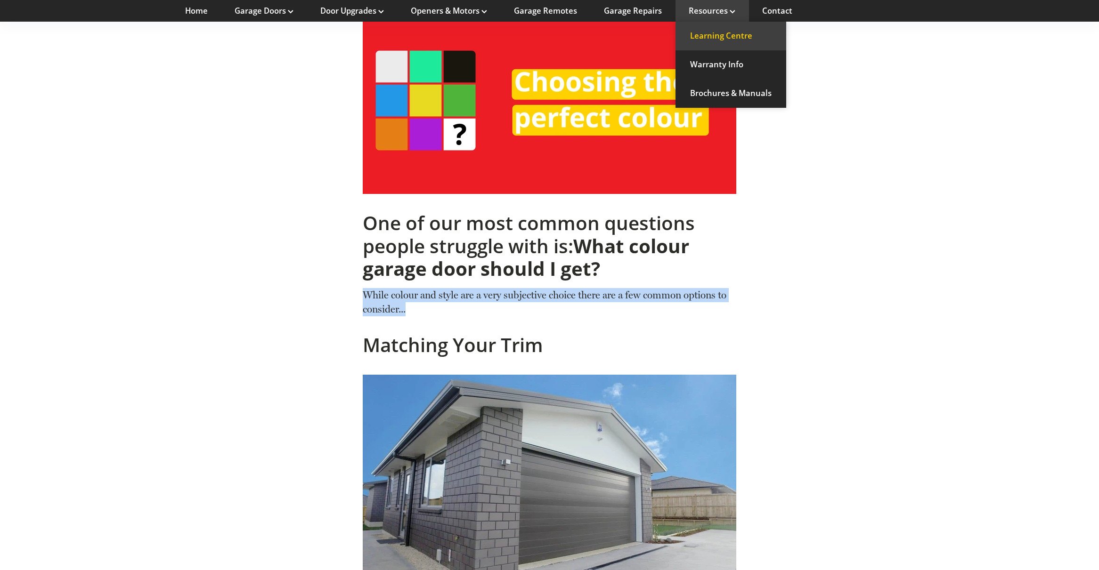
click at [699, 31] on link "Learning Centre" at bounding box center [731, 36] width 111 height 29
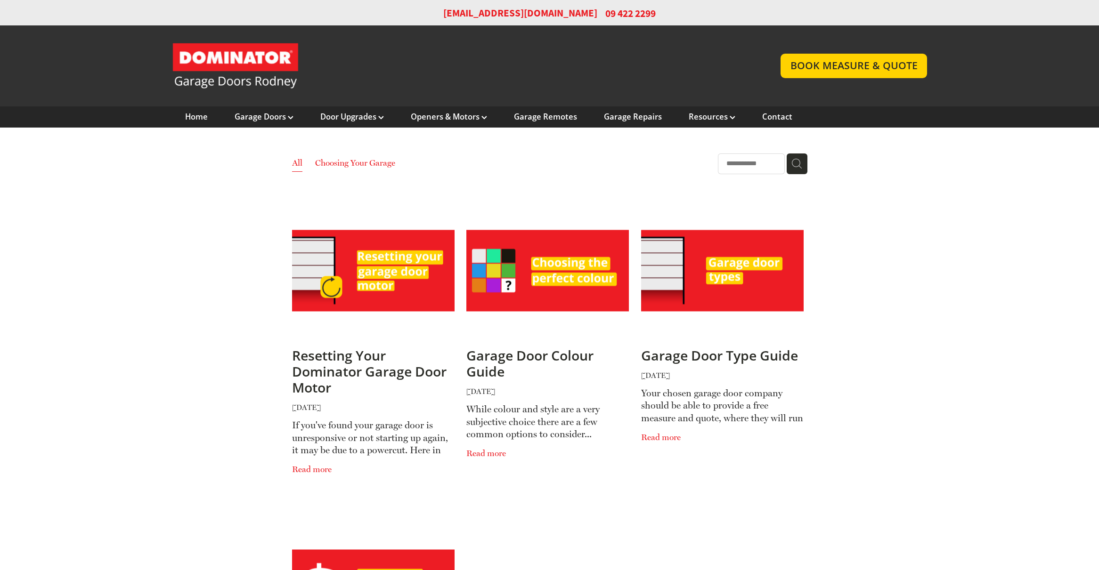
click at [689, 352] on link "Garage Door Type Guide" at bounding box center [719, 356] width 157 height 18
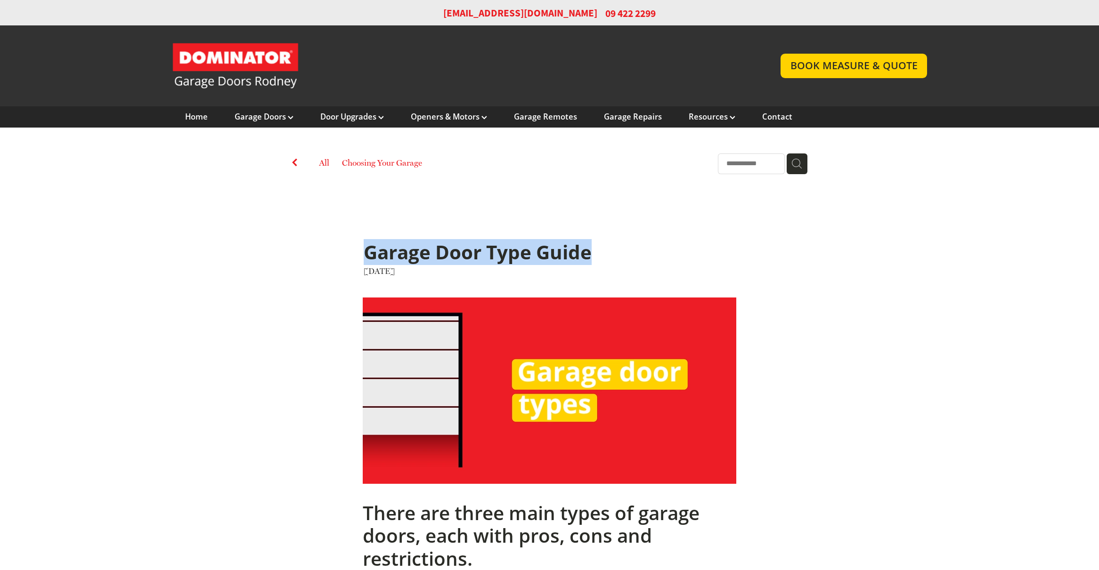
drag, startPoint x: 590, startPoint y: 252, endPoint x: 358, endPoint y: 257, distance: 232.3
click at [358, 257] on div "Garage Door Type Guide [DATE]" at bounding box center [549, 261] width 391 height 46
copy h1 "Garage Door Type Guide"
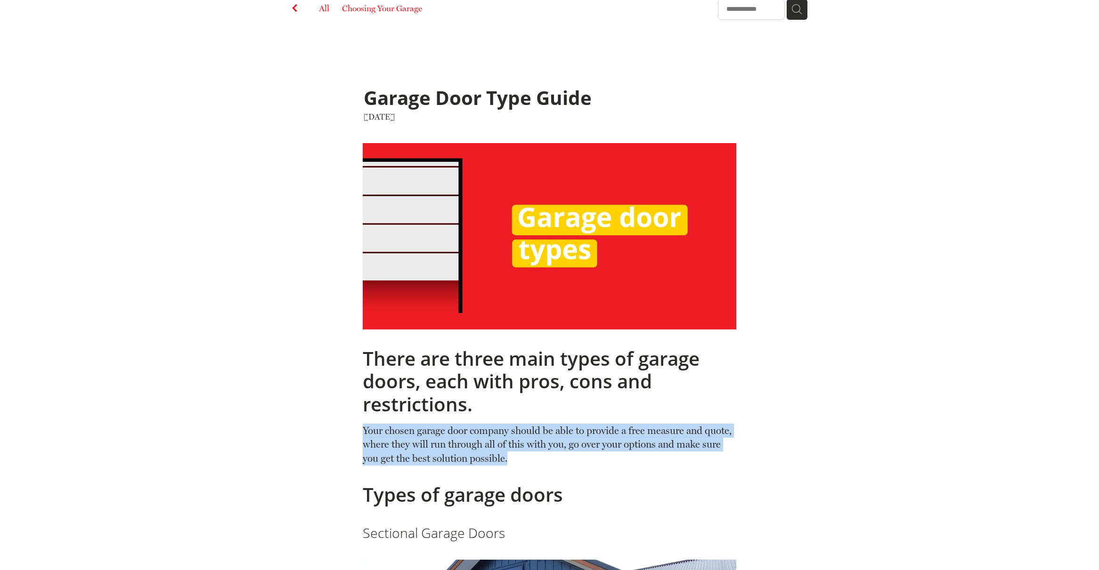
drag, startPoint x: 509, startPoint y: 461, endPoint x: 360, endPoint y: 435, distance: 151.6
copy p "Your chosen garage door company should be able to provide a free measure and qu…"
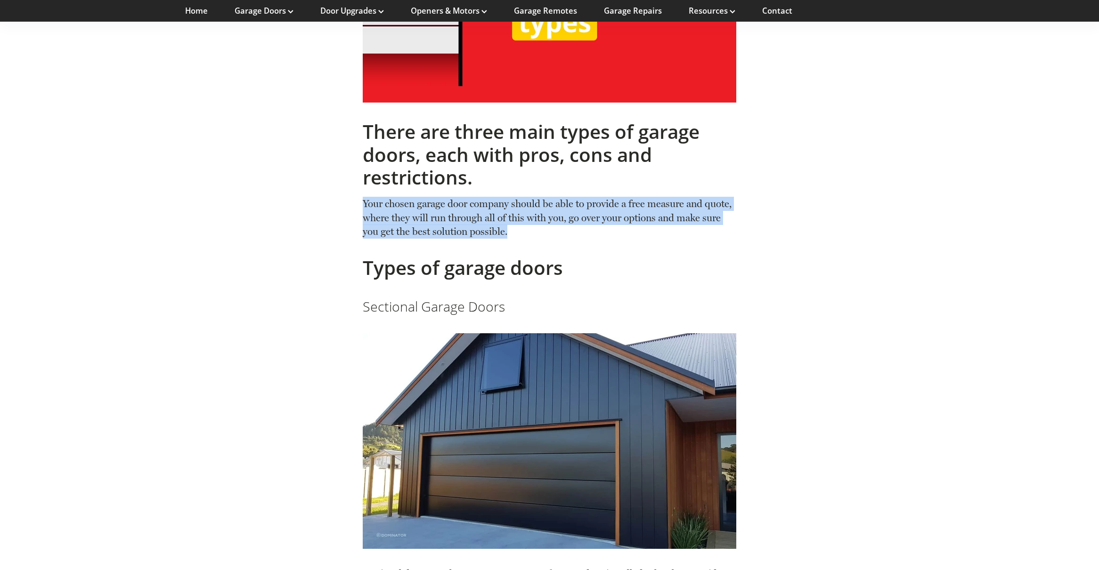
scroll to position [381, 0]
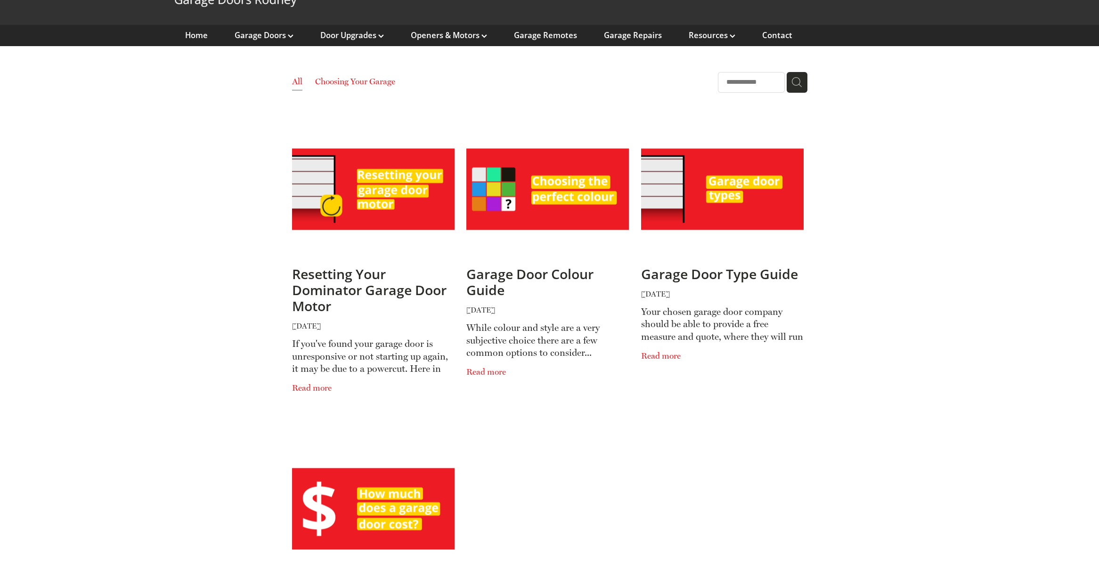
scroll to position [209, 0]
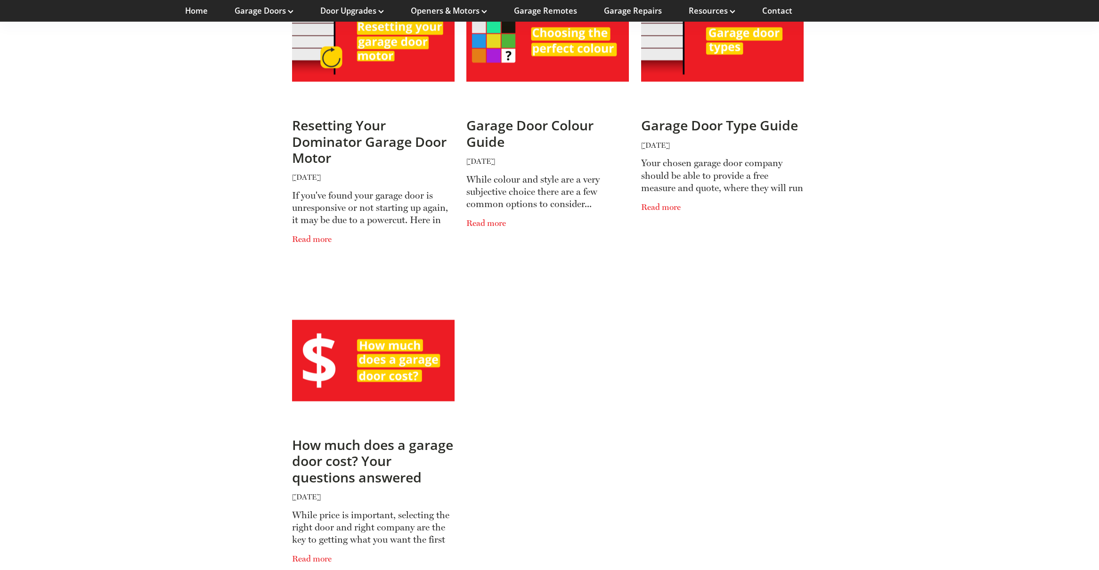
click at [404, 478] on link "How much does a garage door cost? Your questions answered" at bounding box center [372, 461] width 161 height 50
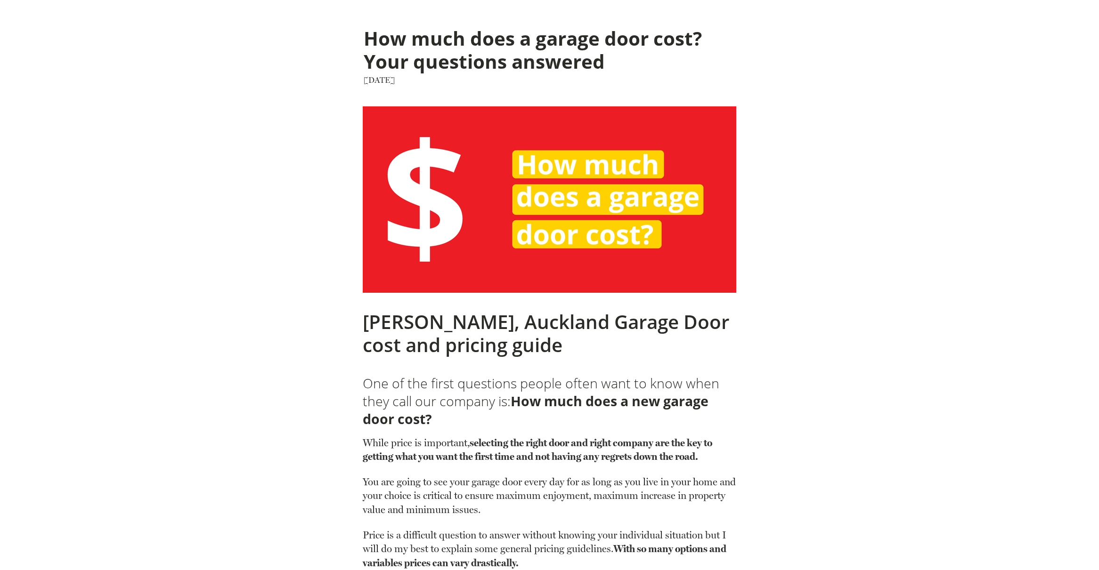
scroll to position [95, 0]
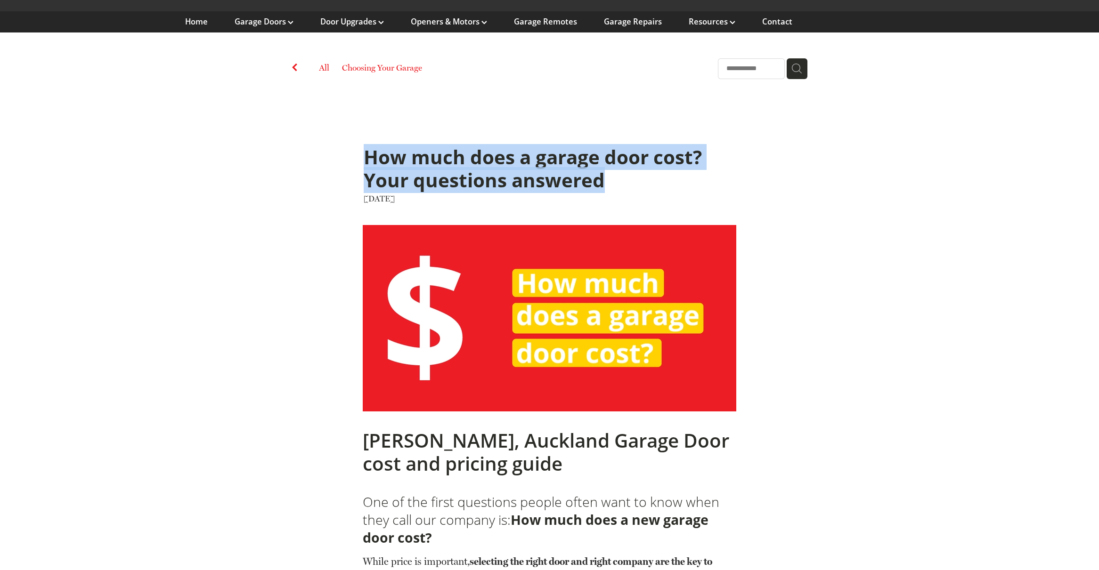
drag, startPoint x: 365, startPoint y: 152, endPoint x: 612, endPoint y: 179, distance: 249.2
click at [612, 179] on h1 "How much does a garage door cost? Your questions answered" at bounding box center [550, 169] width 372 height 47
copy h1 "How much does a garage door cost? Your questions answered"
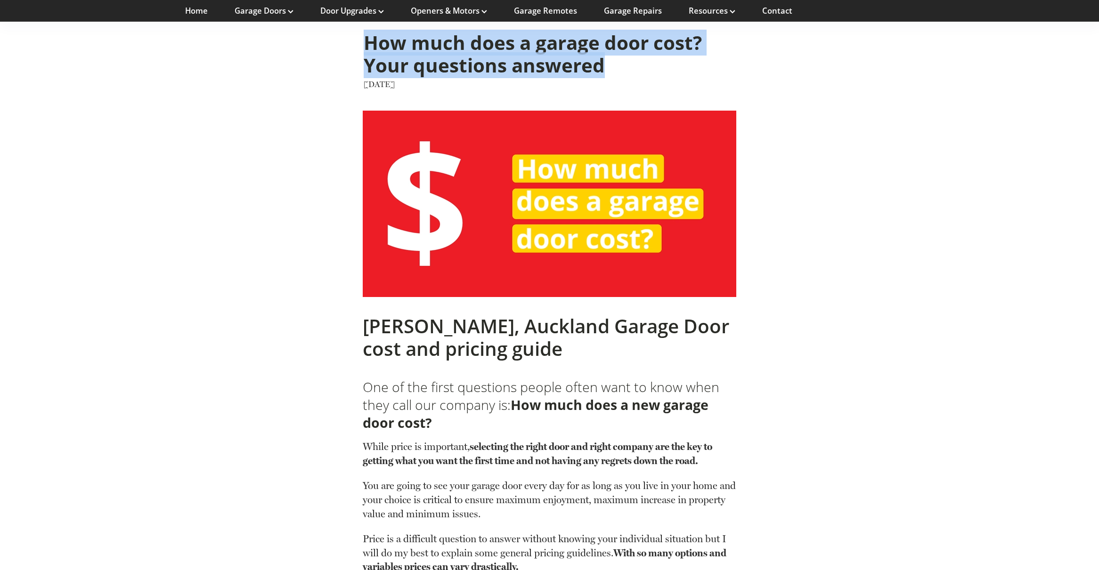
scroll to position [189, 0]
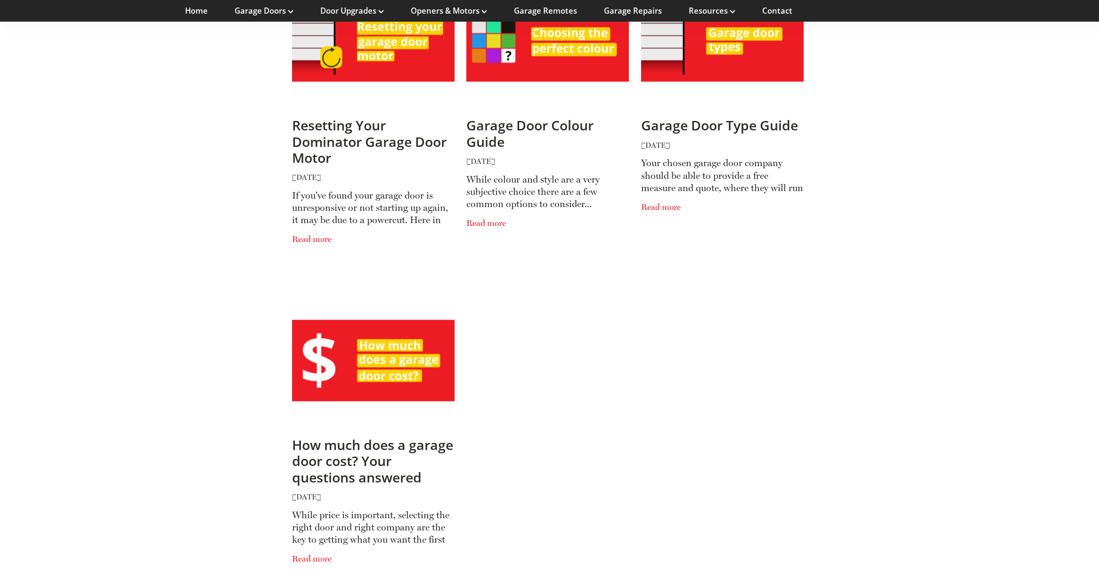
scroll to position [209, 0]
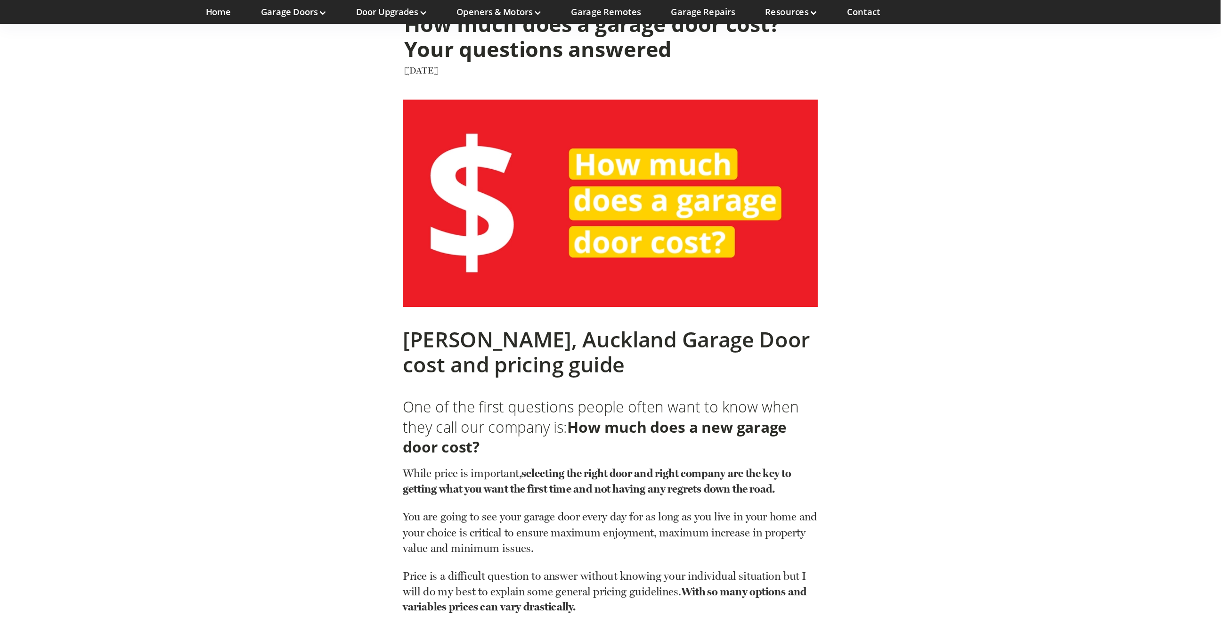
scroll to position [177, 0]
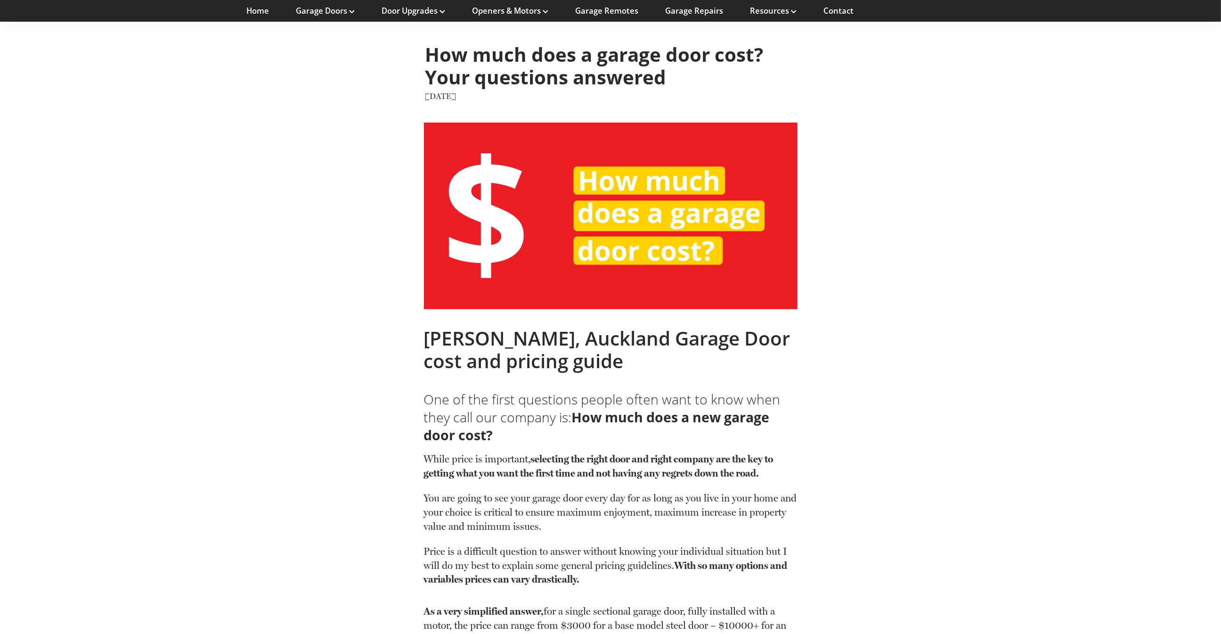
drag, startPoint x: 747, startPoint y: 473, endPoint x: 396, endPoint y: 461, distance: 351.2
copy p "While price is important, selecting the right door and right company are the ke…"
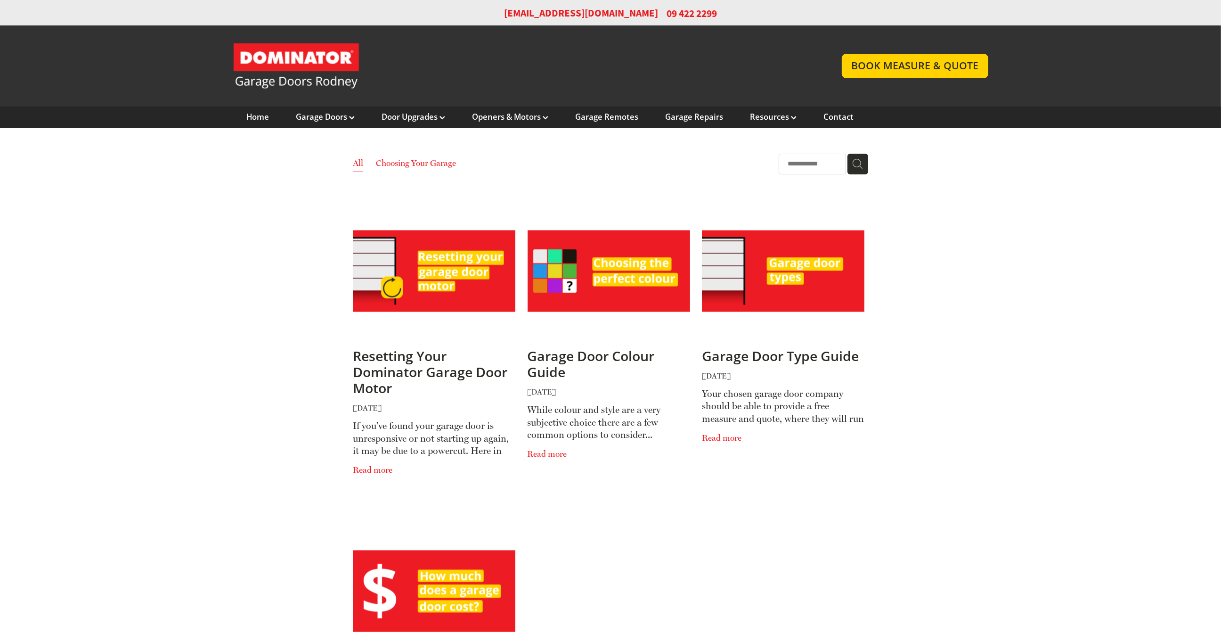
click at [577, 352] on link "Garage Door Colour Guide" at bounding box center [591, 364] width 127 height 34
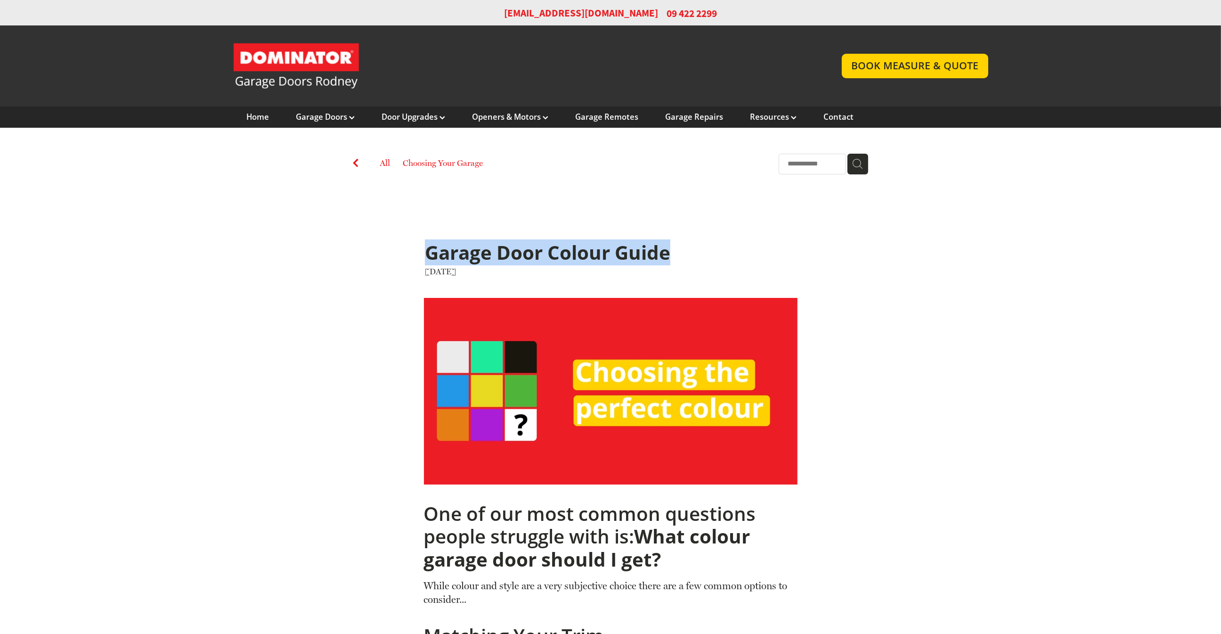
drag, startPoint x: 430, startPoint y: 254, endPoint x: 672, endPoint y: 256, distance: 242.2
click at [672, 256] on h1 "Garage Door Colour Guide" at bounding box center [611, 253] width 372 height 24
copy h1 "Garage Door Colour Guide"
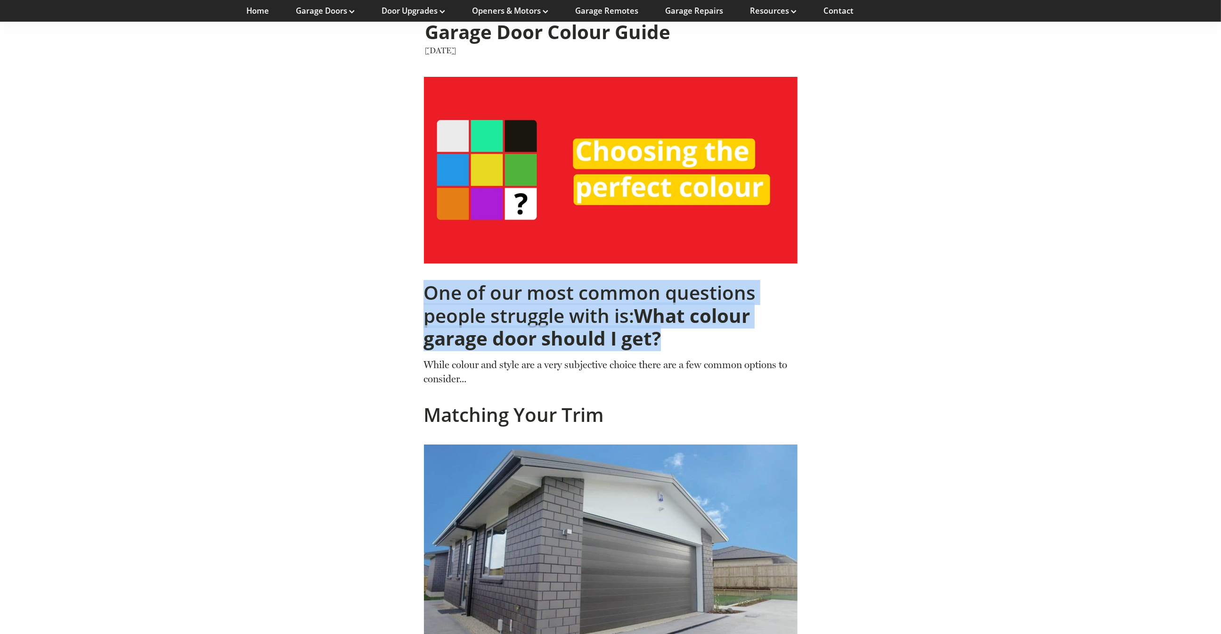
drag, startPoint x: 658, startPoint y: 340, endPoint x: 416, endPoint y: 297, distance: 246.0
copy h2 "One of our most common questions people struggle with is: What colour garage do…"
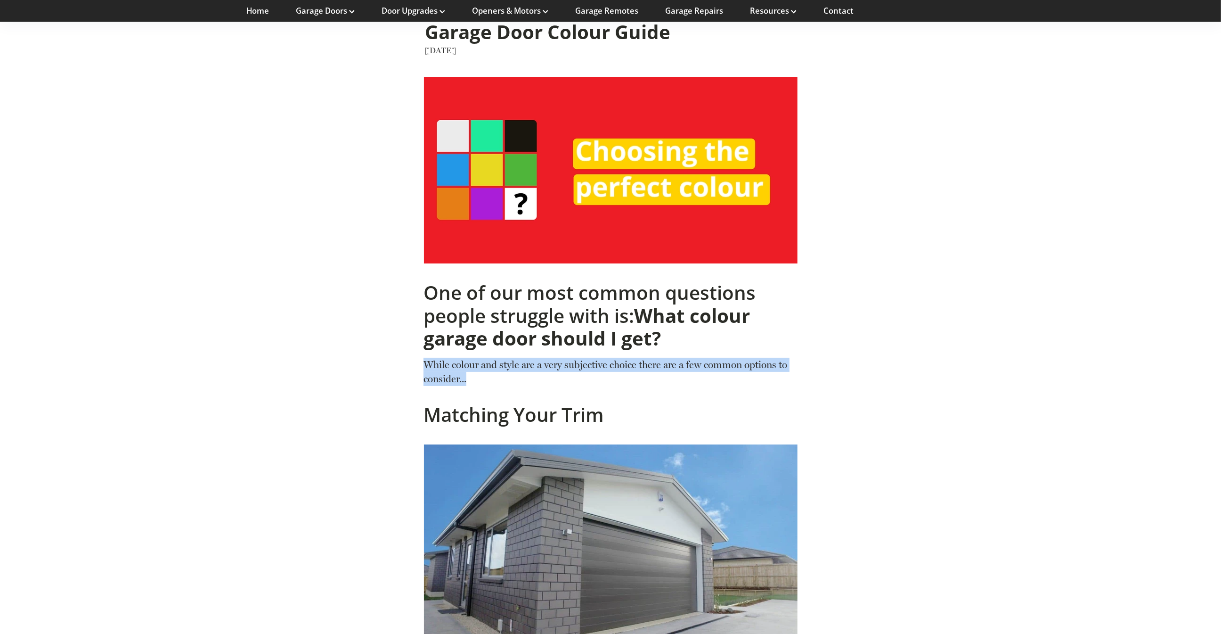
drag, startPoint x: 425, startPoint y: 363, endPoint x: 495, endPoint y: 385, distance: 73.2
click at [495, 385] on p "While colour and style are a very subjective choice there are a few common opti…" at bounding box center [611, 372] width 374 height 28
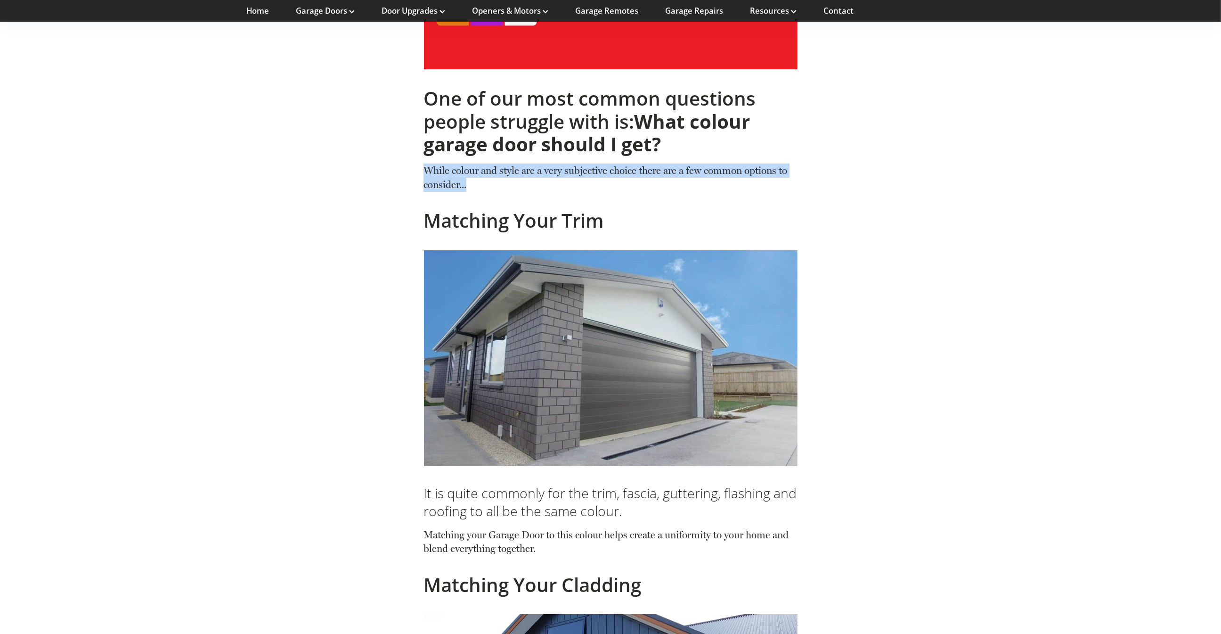
copy p "While colour and style are a very subjective choice there are a few common opti…"
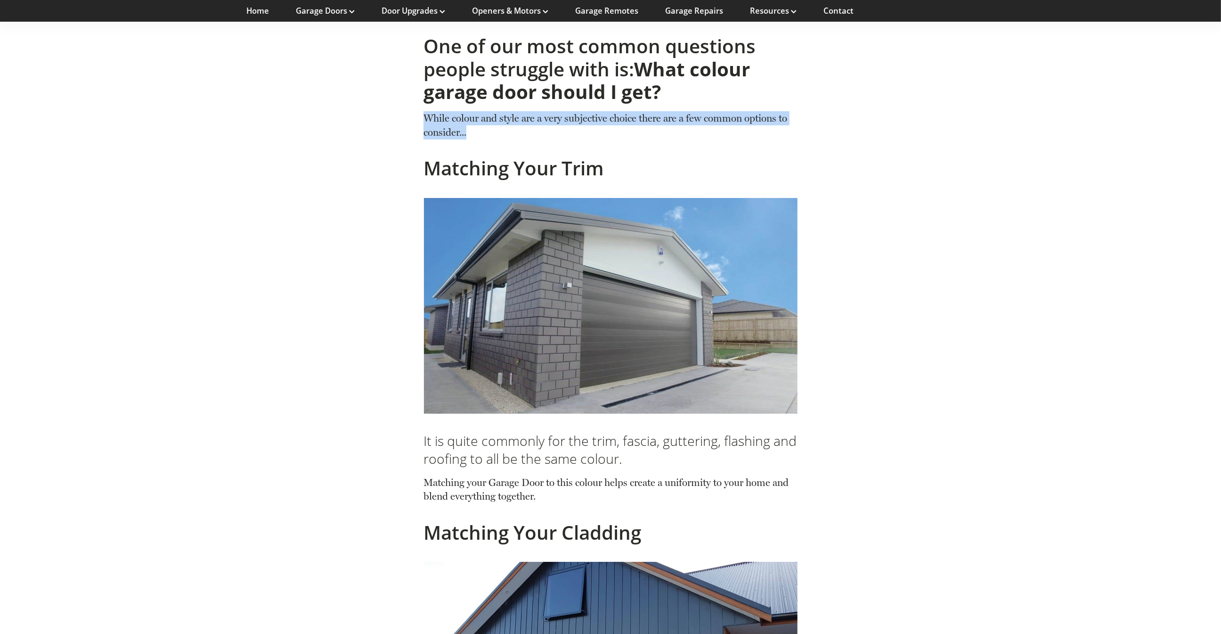
scroll to position [479, 0]
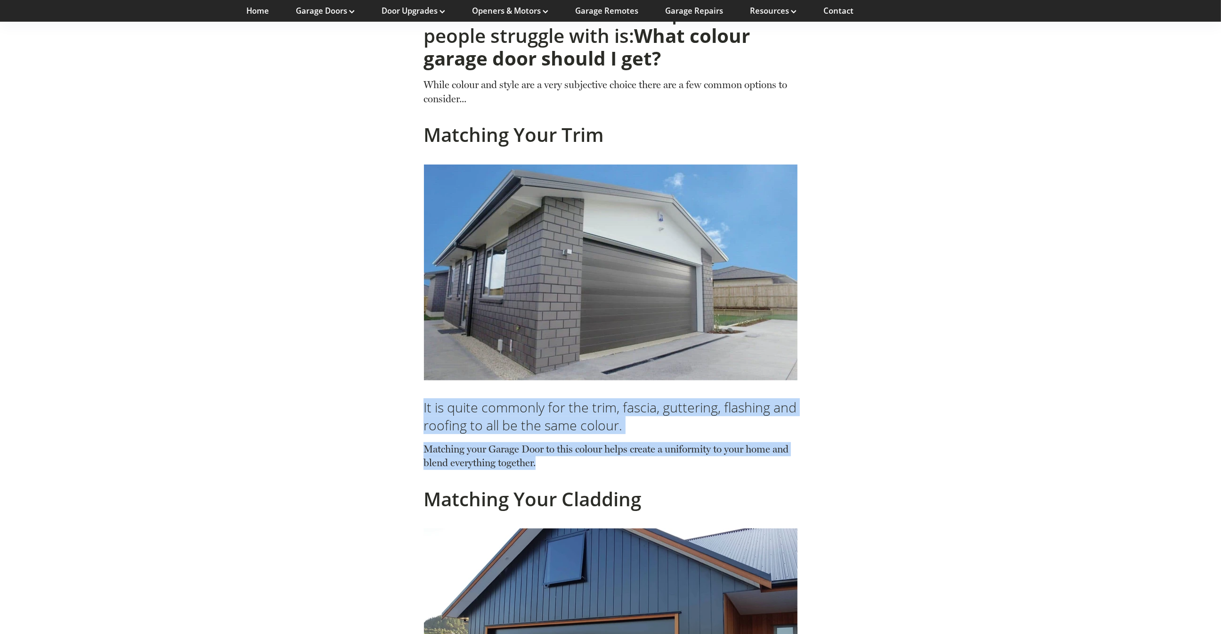
drag, startPoint x: 537, startPoint y: 464, endPoint x: 402, endPoint y: 407, distance: 146.7
copy div "It is quite commonly for the trim, fascia, guttering, flashing and roofing to a…"
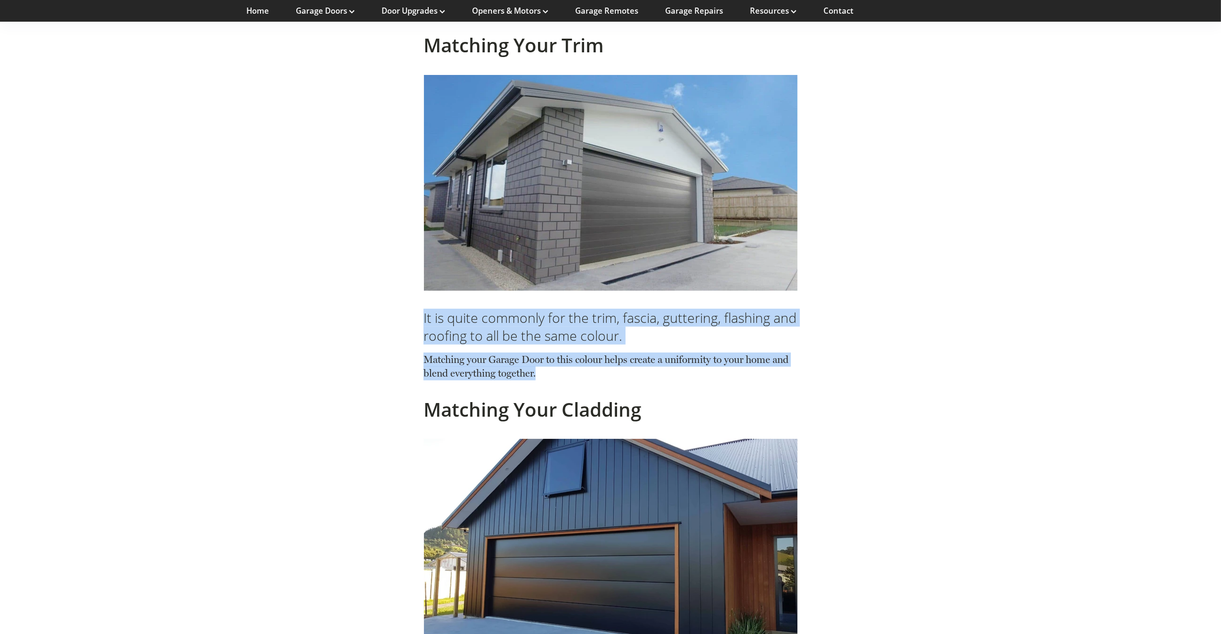
scroll to position [746, 0]
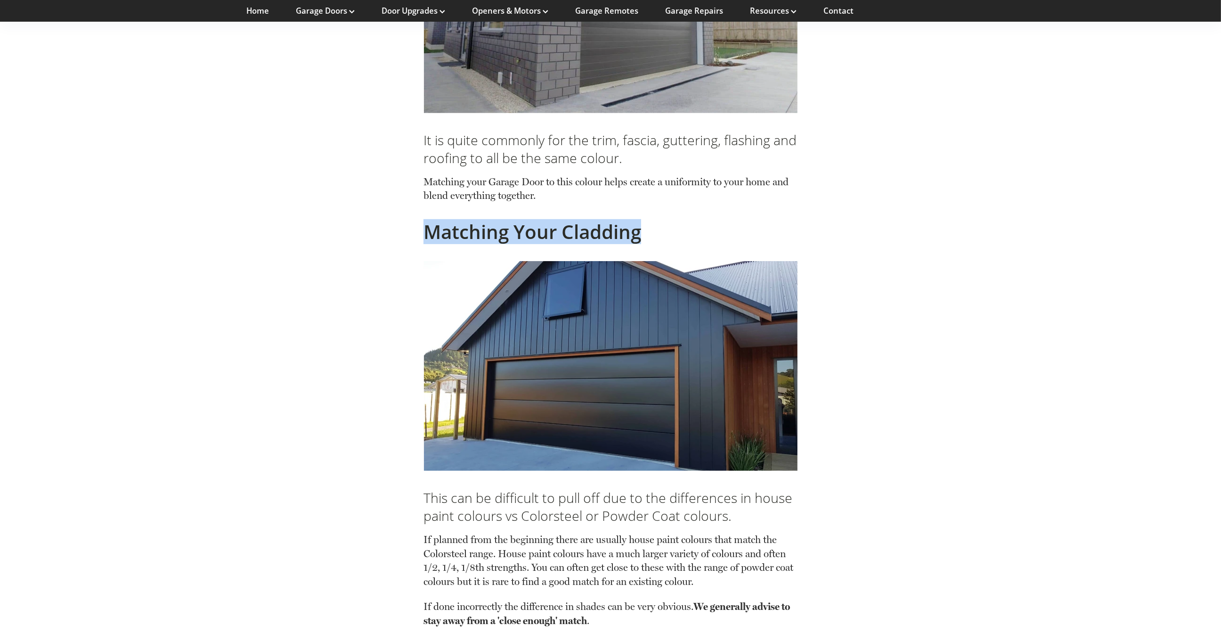
drag, startPoint x: 640, startPoint y: 234, endPoint x: 405, endPoint y: 236, distance: 235.1
copy h2 "Matching Your Cladding"
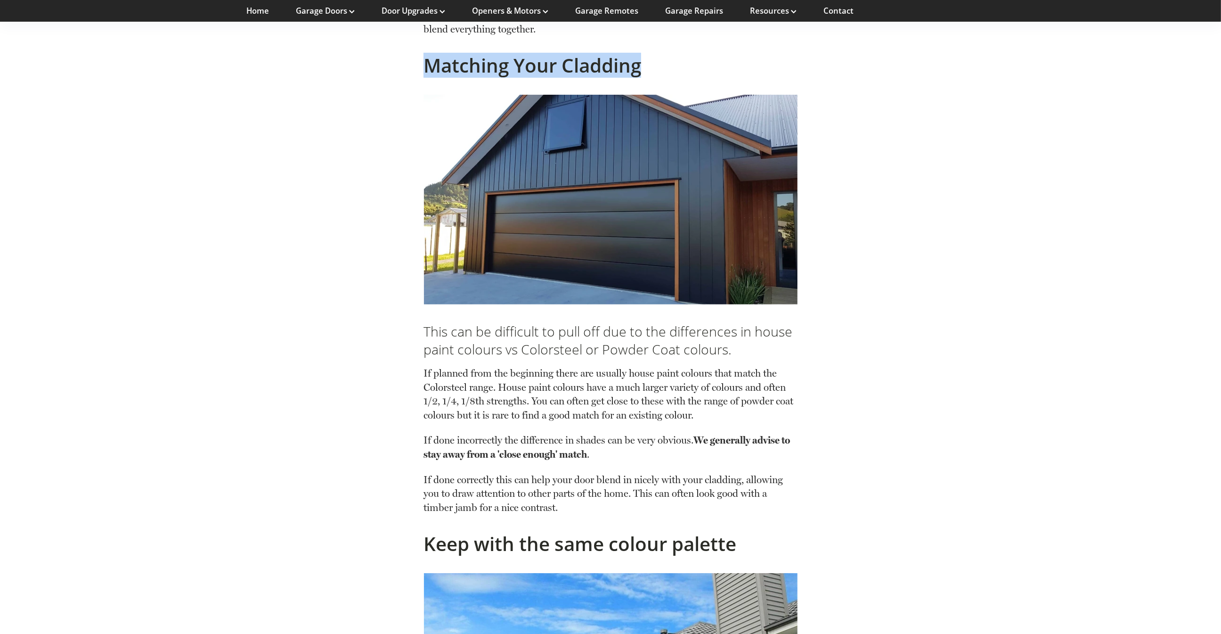
copy h2 "Matching Your Cladding"
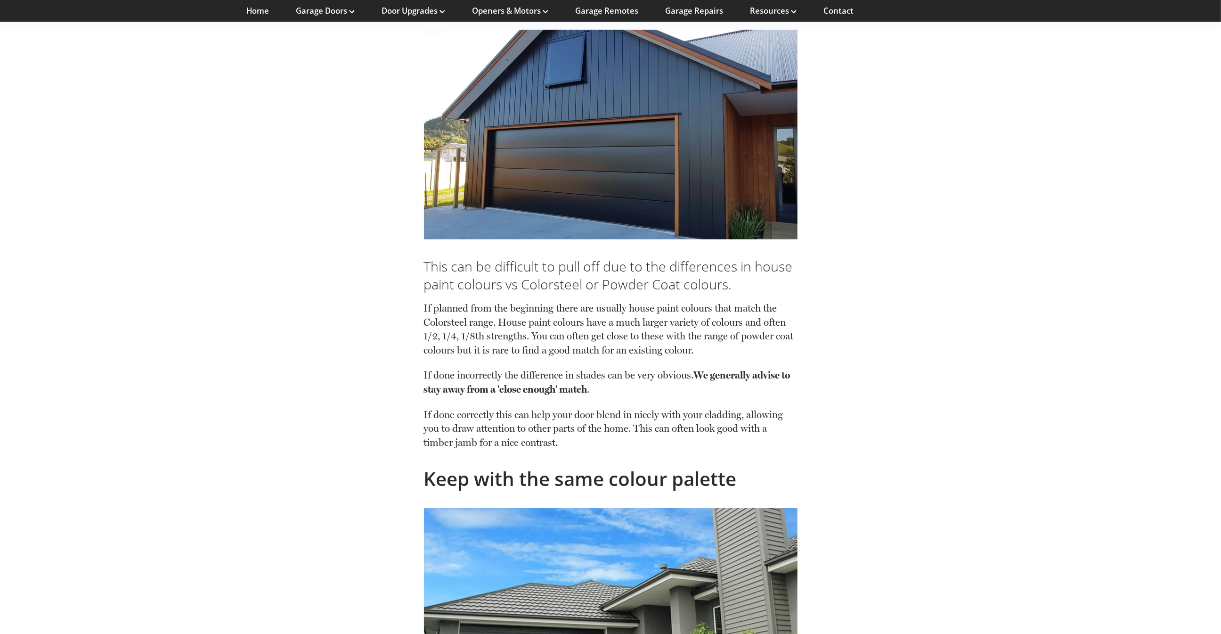
scroll to position [983, 0]
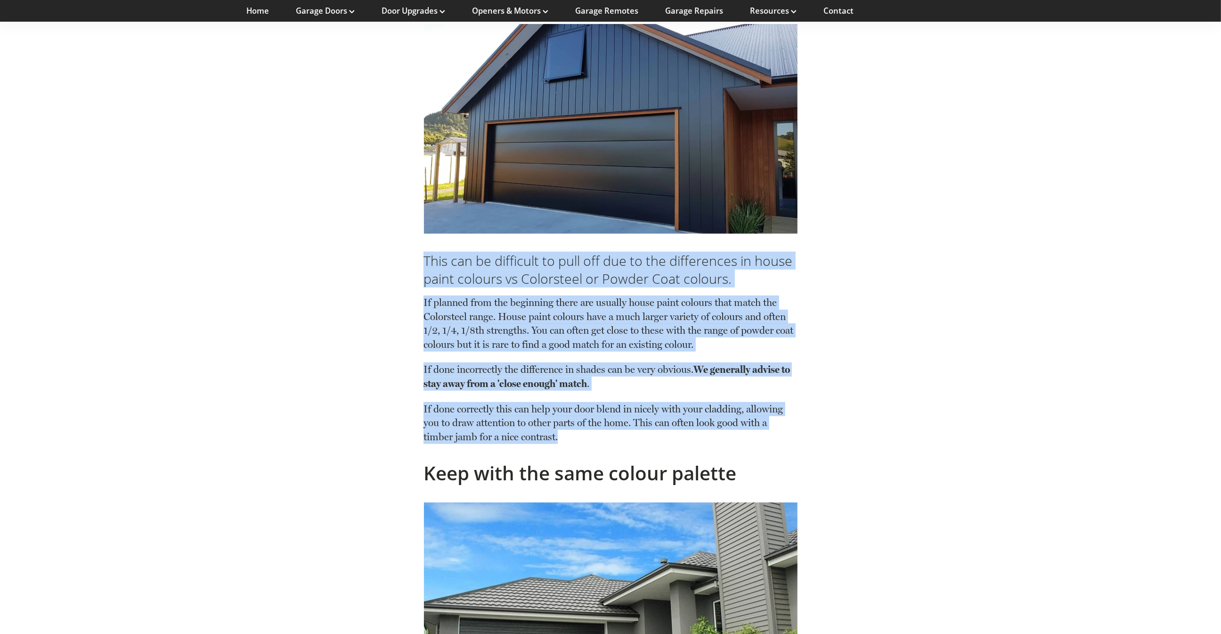
drag, startPoint x: 561, startPoint y: 436, endPoint x: 422, endPoint y: 257, distance: 226.5
click at [422, 257] on div "One of our most common questions people struggle with is: What colour garage do…" at bounding box center [610, 560] width 391 height 2561
copy div "This can be difficult to pull off due to the differences in house paint colours…"
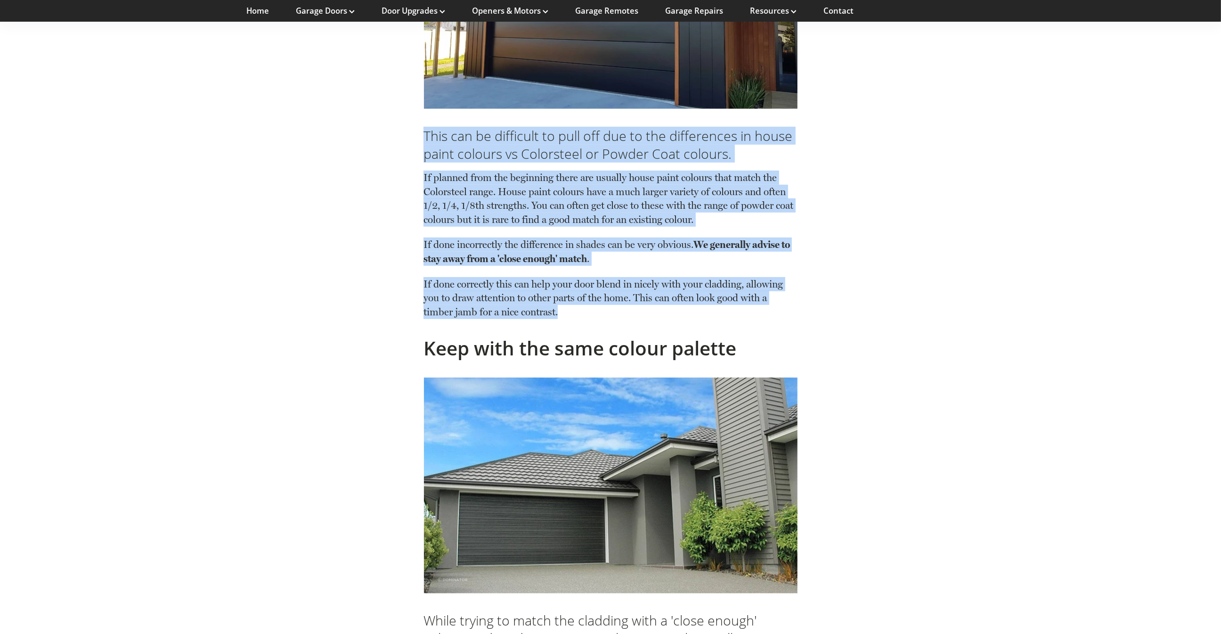
scroll to position [1276, 0]
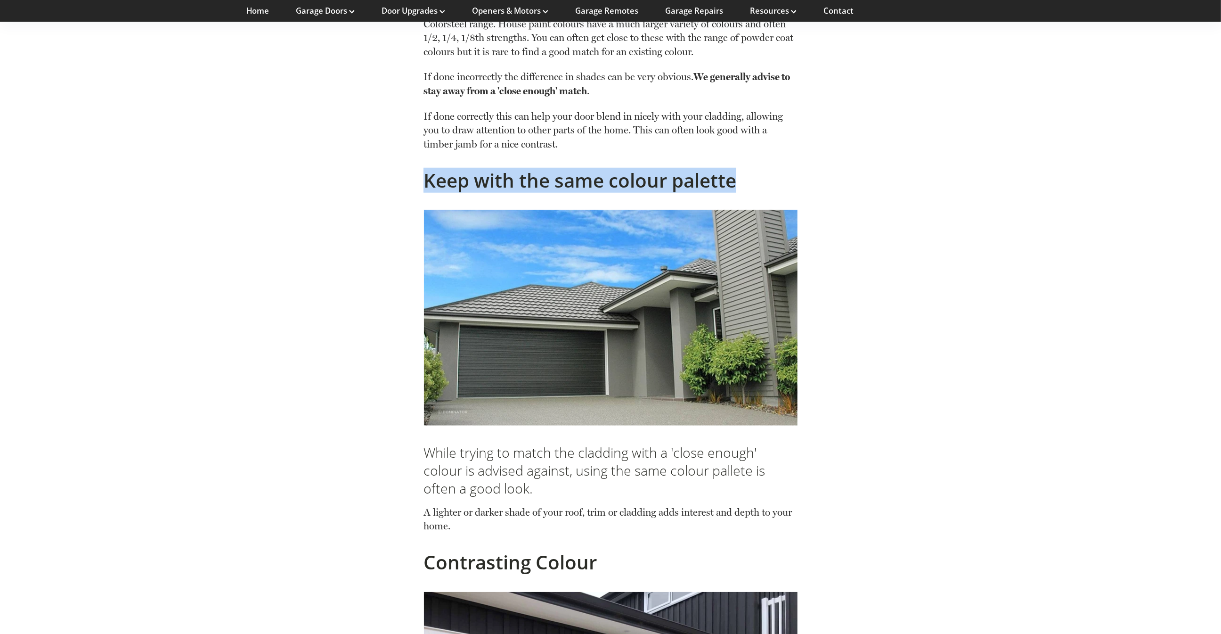
drag, startPoint x: 735, startPoint y: 179, endPoint x: 423, endPoint y: 169, distance: 312.5
click at [423, 169] on div "One of our most common questions people struggle with is: What colour garage do…" at bounding box center [610, 267] width 391 height 2561
copy h2 "Keep with the same colour palette"
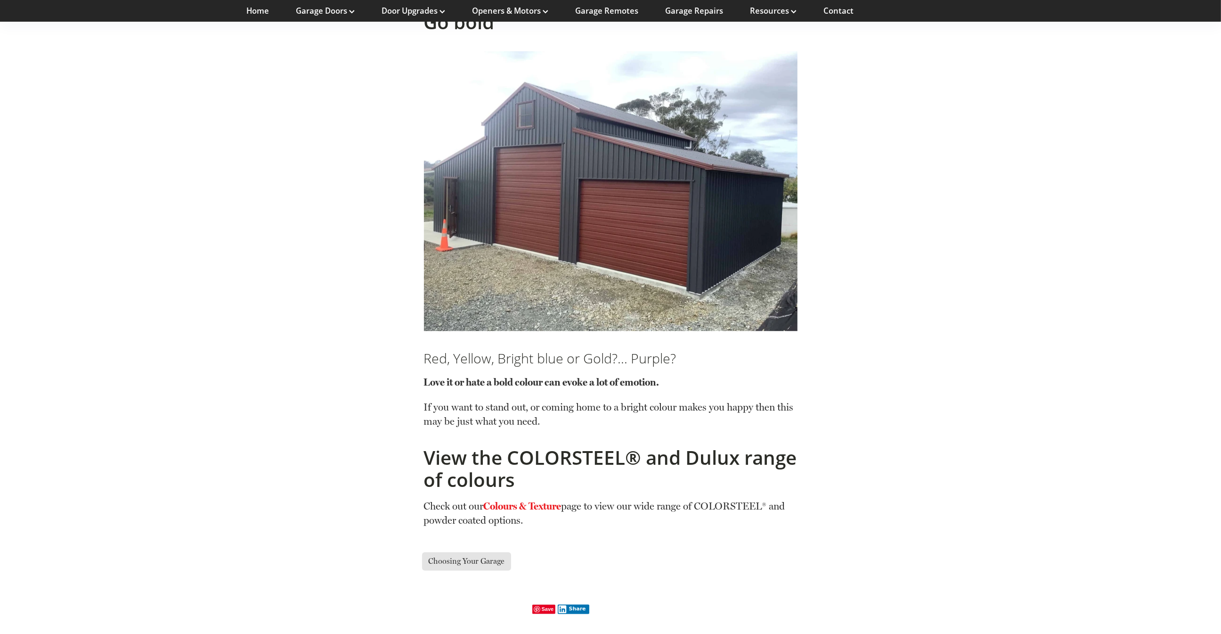
scroll to position [2409, 0]
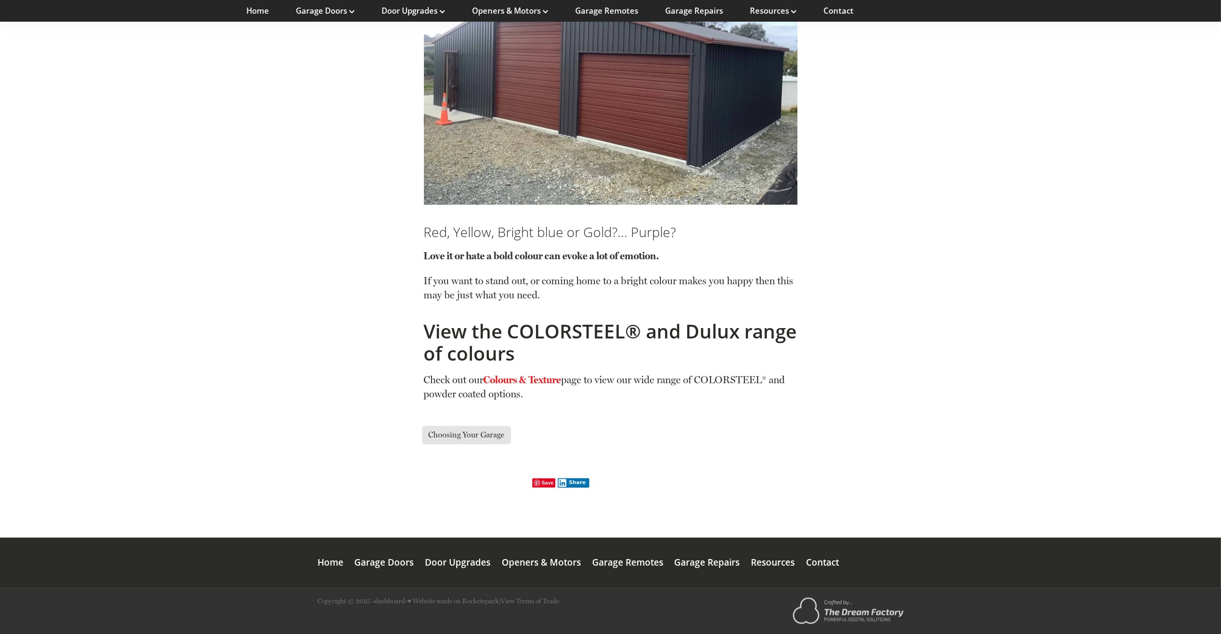
click at [476, 432] on span "Choosing Your Garage" at bounding box center [466, 435] width 89 height 18
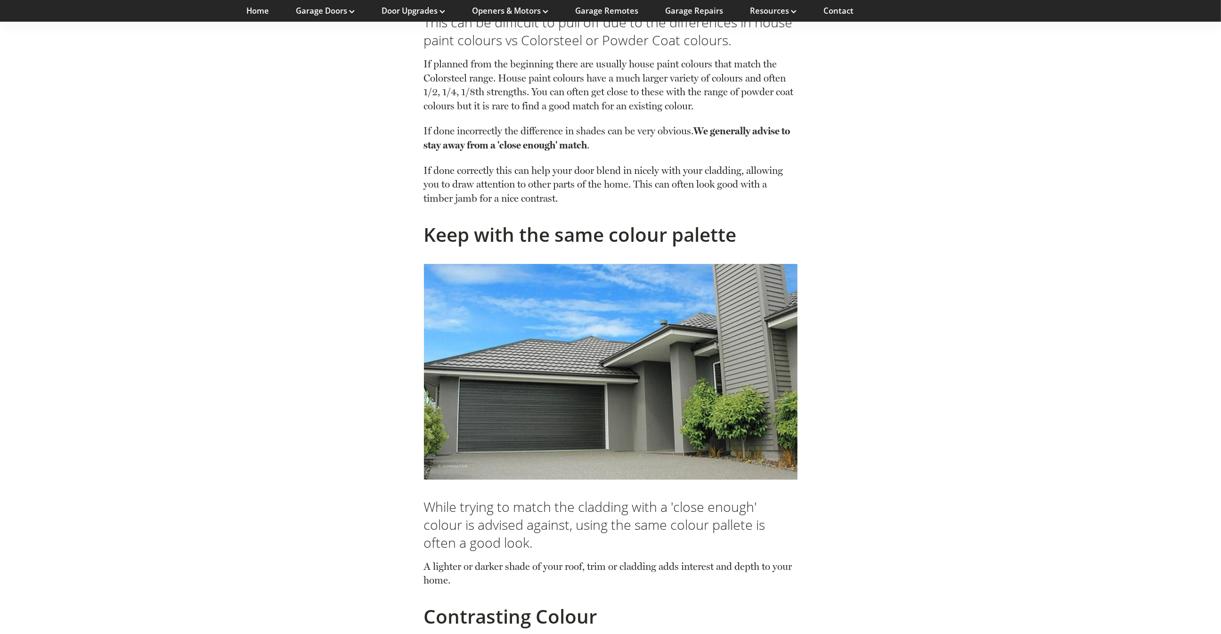
scroll to position [1250, 0]
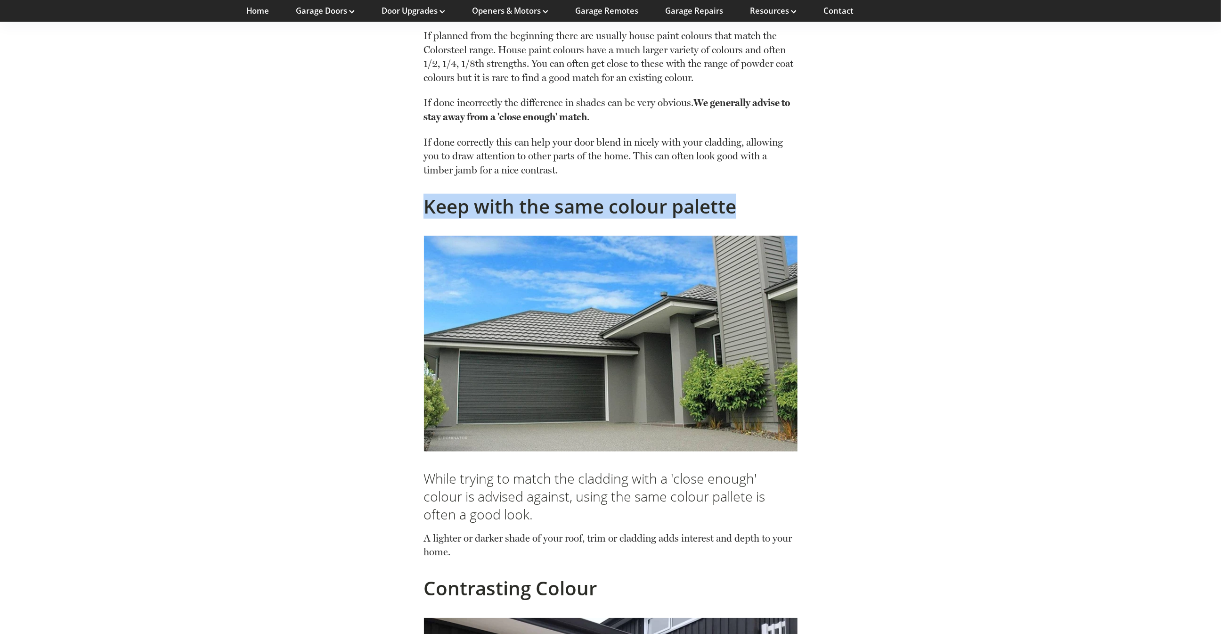
drag, startPoint x: 738, startPoint y: 210, endPoint x: 421, endPoint y: 216, distance: 317.6
click at [421, 216] on div "One of our most common questions people struggle with is: What colour garage do…" at bounding box center [610, 293] width 391 height 2561
copy h2 "Keep with the same colour palette"
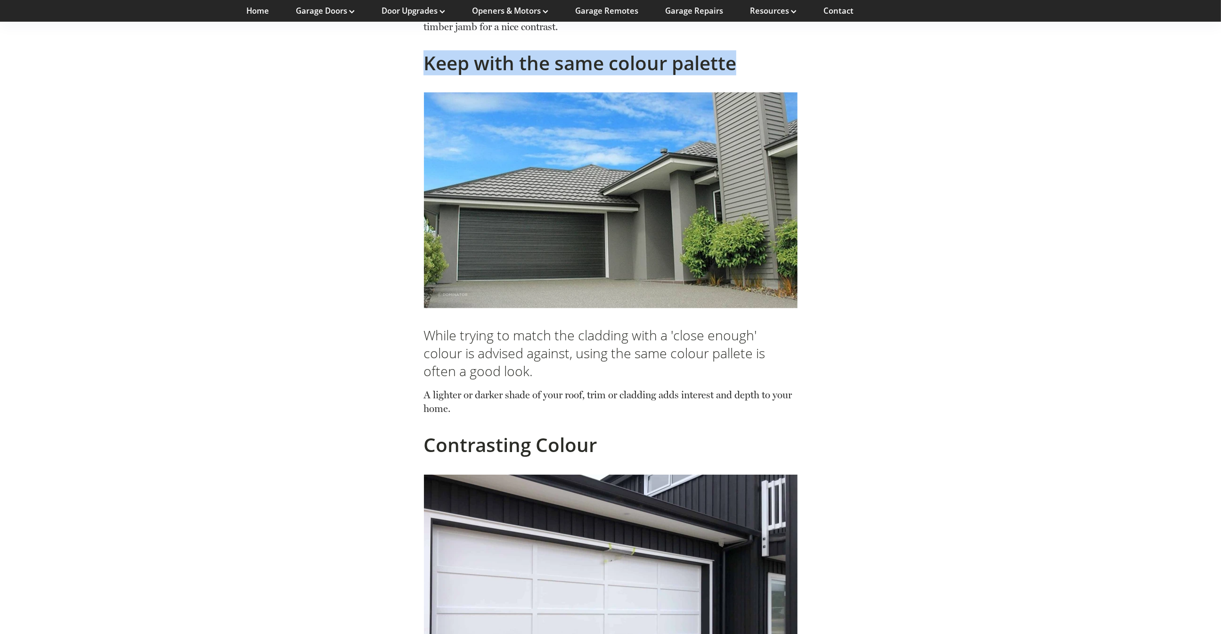
scroll to position [1396, 0]
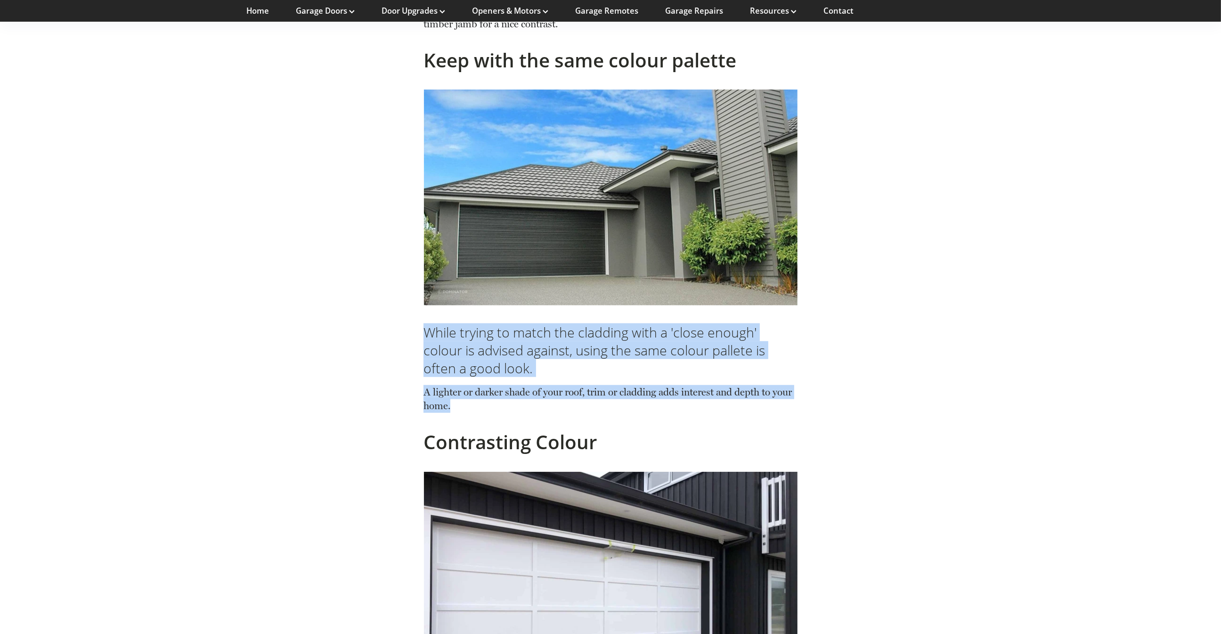
drag, startPoint x: 452, startPoint y: 406, endPoint x: 405, endPoint y: 340, distance: 81.0
click at [405, 340] on div "Garage Door Colour Guide August 10, 2023 One of our most common questions peopl…" at bounding box center [610, 185] width 551 height 2729
copy div "While trying to match the cladding with a 'close enough' colour is advised agai…"
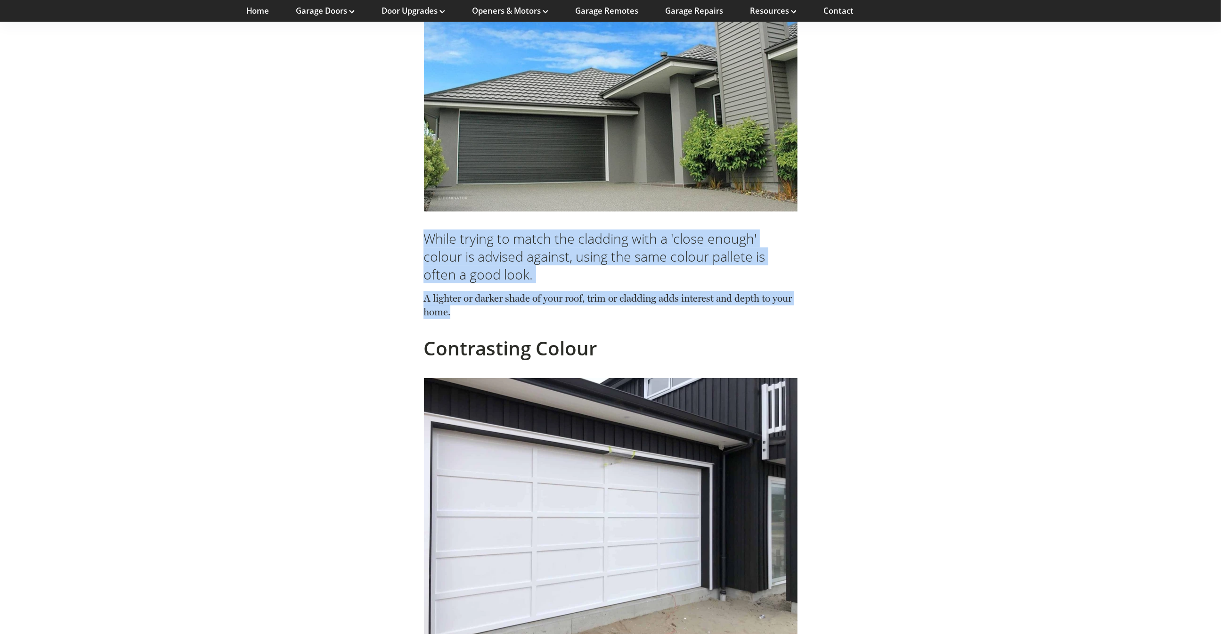
scroll to position [1692, 0]
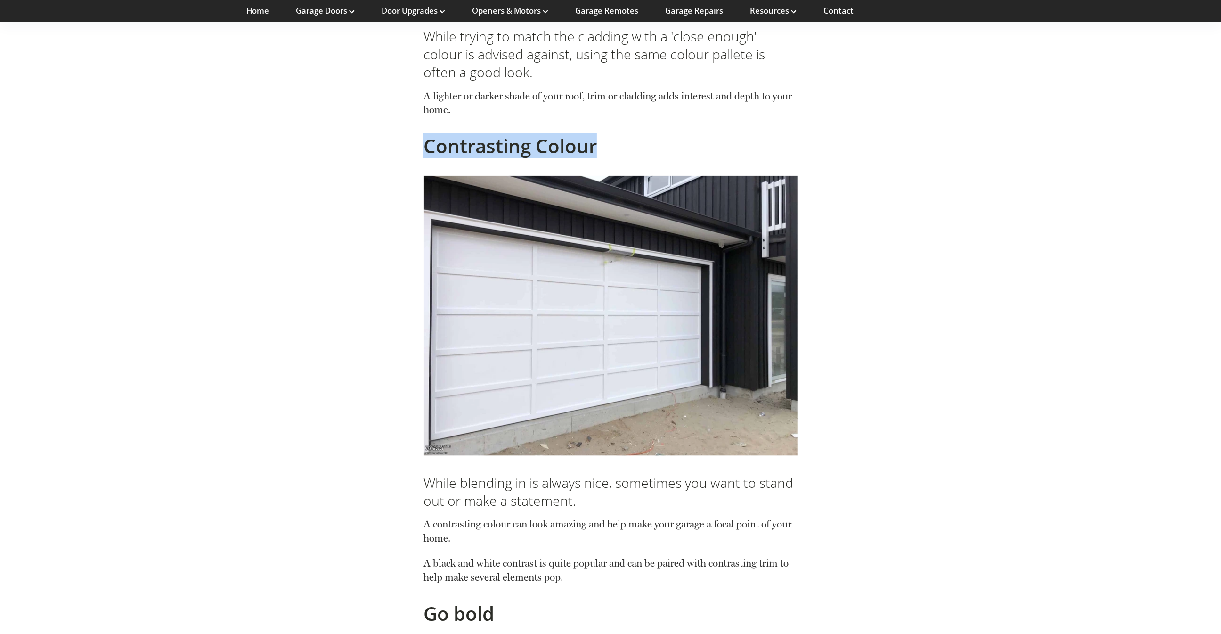
drag, startPoint x: 572, startPoint y: 143, endPoint x: 428, endPoint y: 143, distance: 144.6
click at [428, 143] on h2 "Contrasting Colour" at bounding box center [611, 146] width 374 height 23
copy h2 "Contrasting Colour"
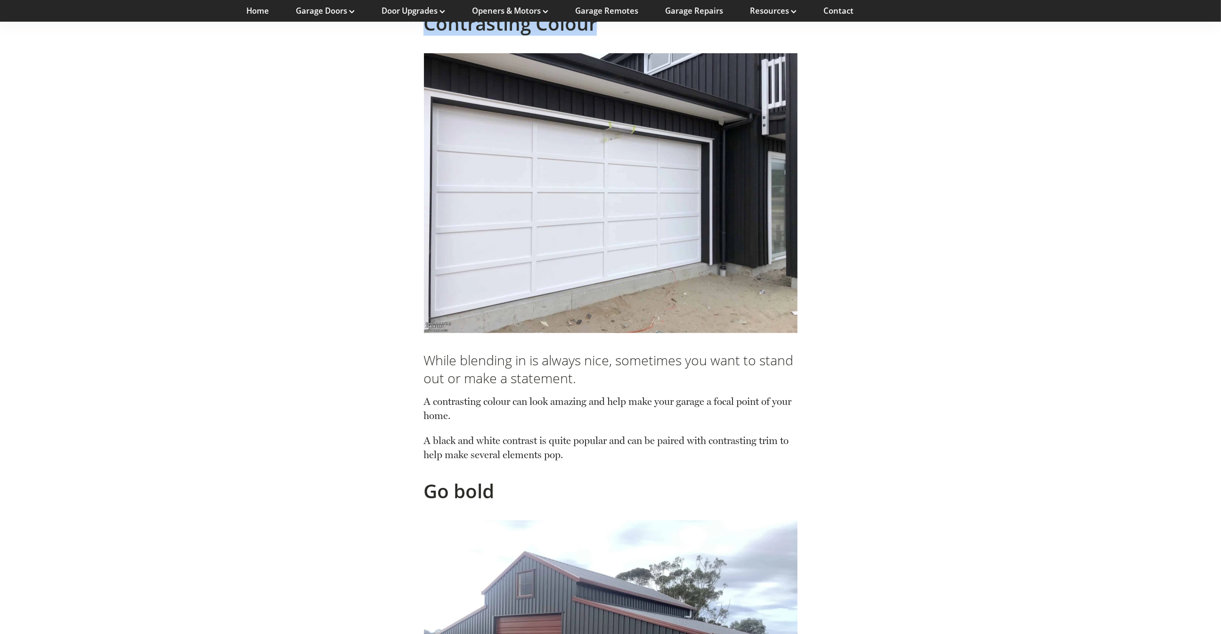
scroll to position [1815, 0]
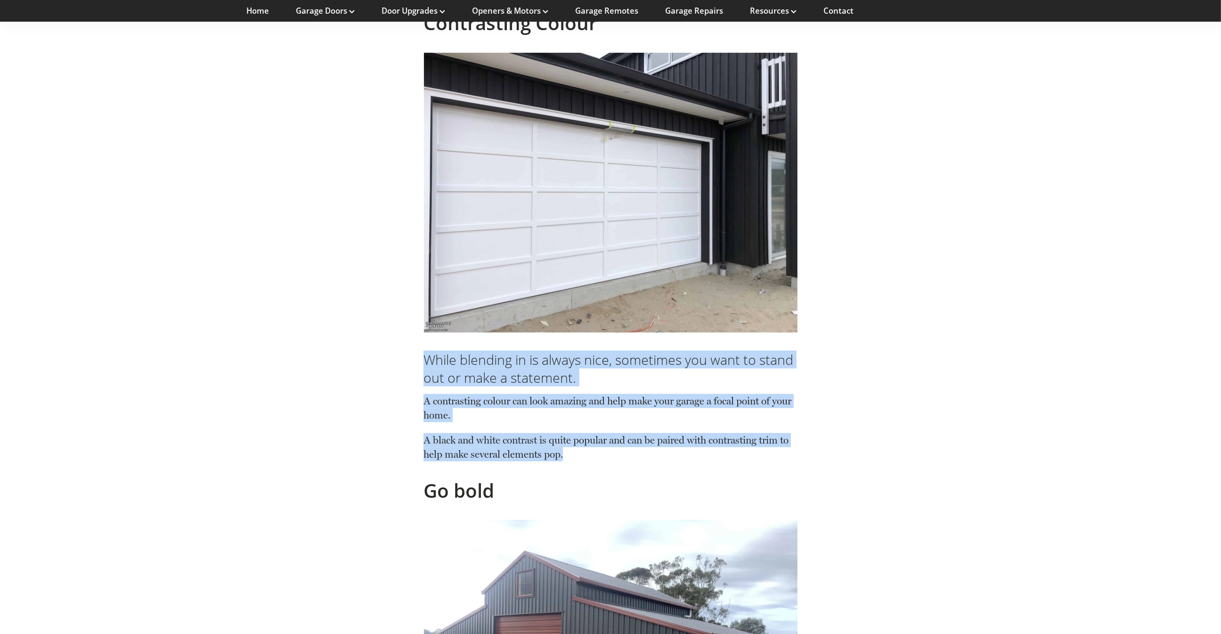
drag, startPoint x: 564, startPoint y: 455, endPoint x: 416, endPoint y: 362, distance: 175.0
copy div "While blending in is always nice, sometimes you want to stand out or make a sta…"
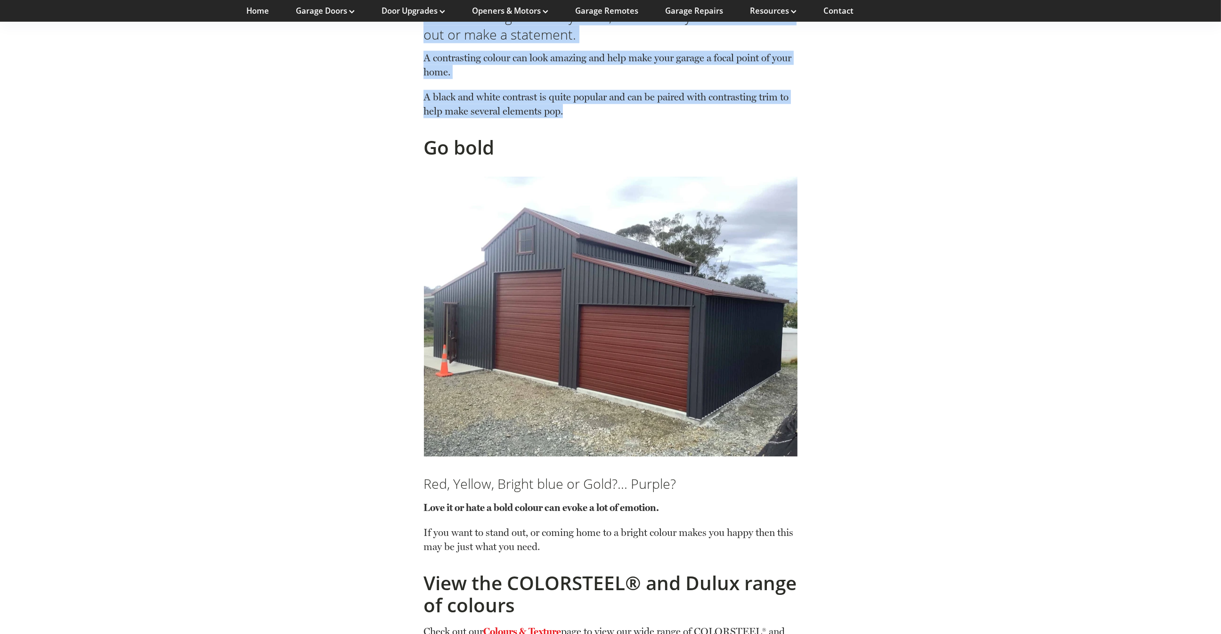
scroll to position [2272, 0]
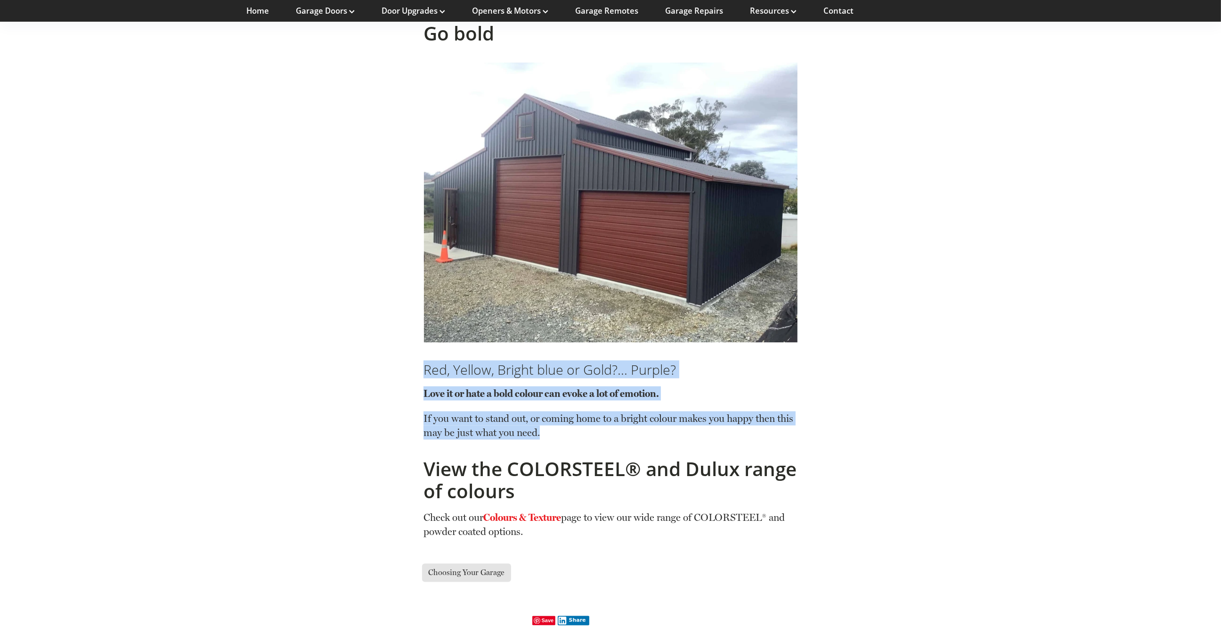
drag, startPoint x: 561, startPoint y: 432, endPoint x: 403, endPoint y: 366, distance: 171.2
copy div "Red, Yellow, Bright blue or Gold?... Purple? Love it or hate a bold colour can …"
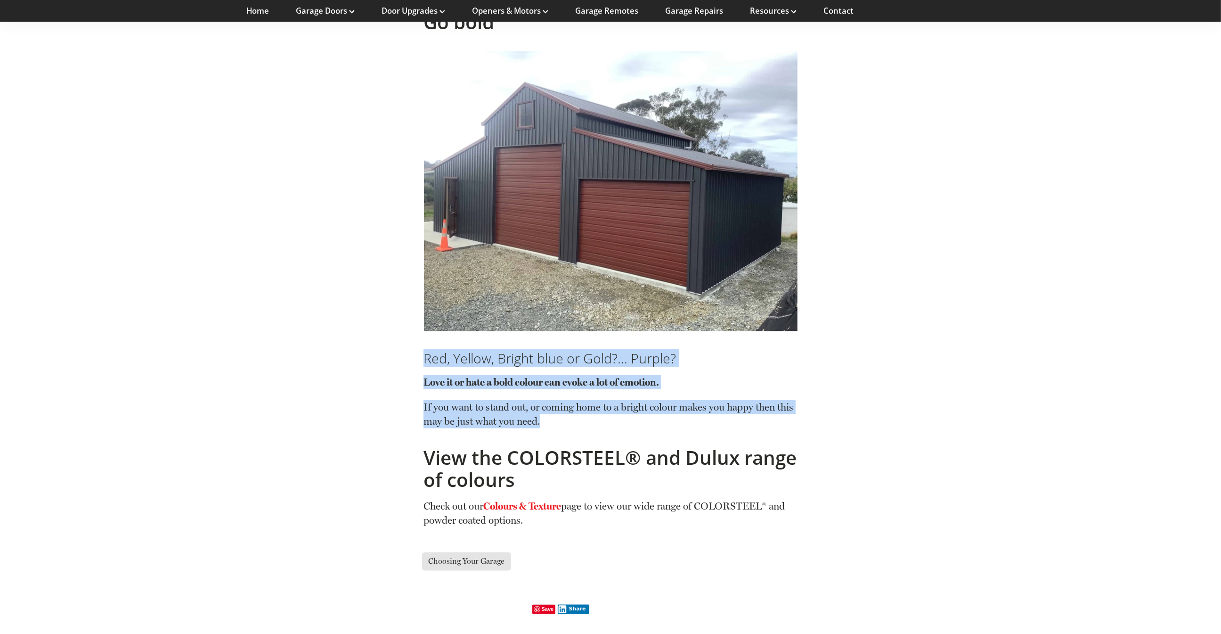
scroll to position [2333, 0]
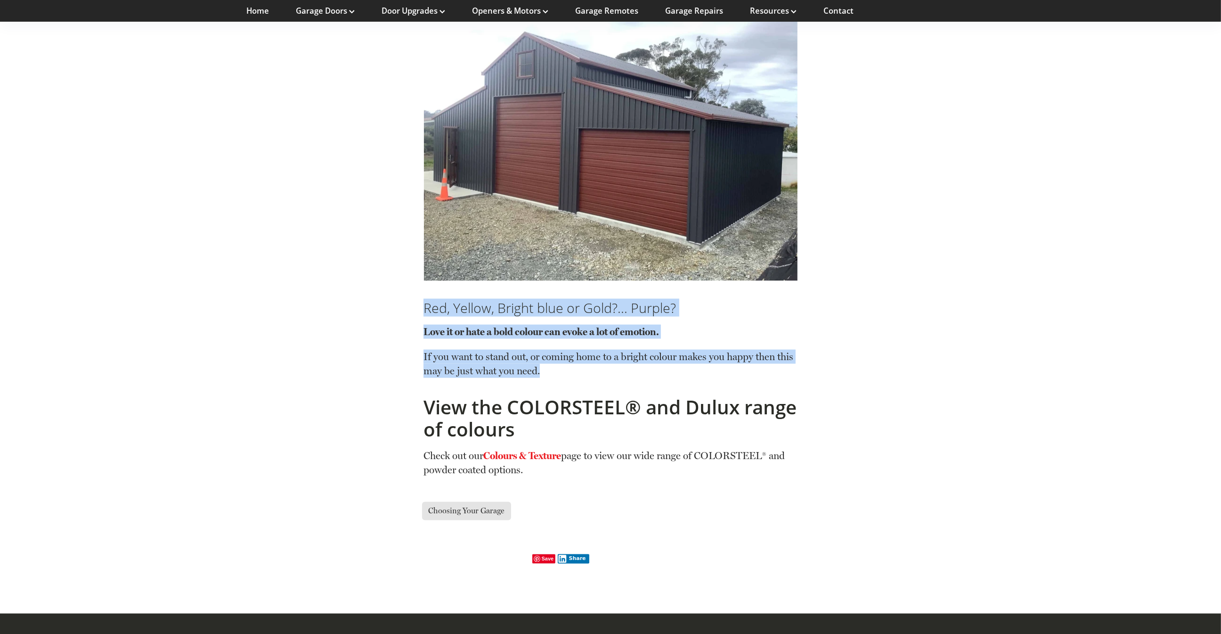
drag, startPoint x: 425, startPoint y: 404, endPoint x: 556, endPoint y: 467, distance: 144.8
click at [556, 467] on div "View the COLORSTEEL® and Dulux range of colours Check out our Colours & Texture…" at bounding box center [611, 436] width 374 height 81
copy div "View the COLORSTEEL® and Dulux range of colours Check out our Colours & Texture…"
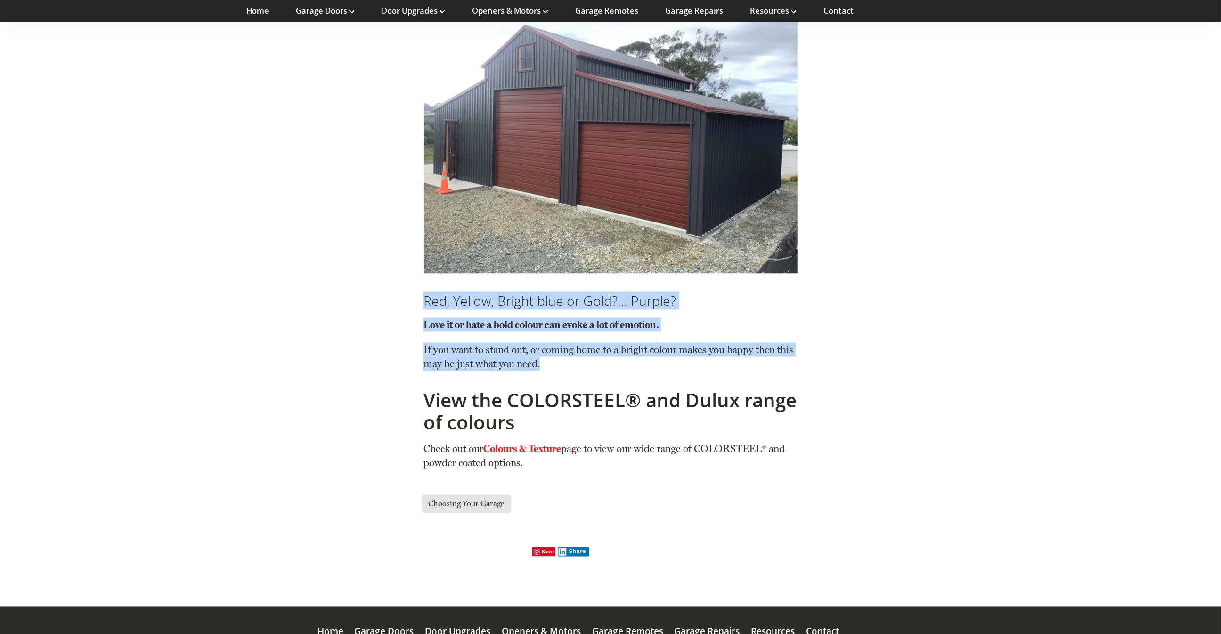
scroll to position [2346, 0]
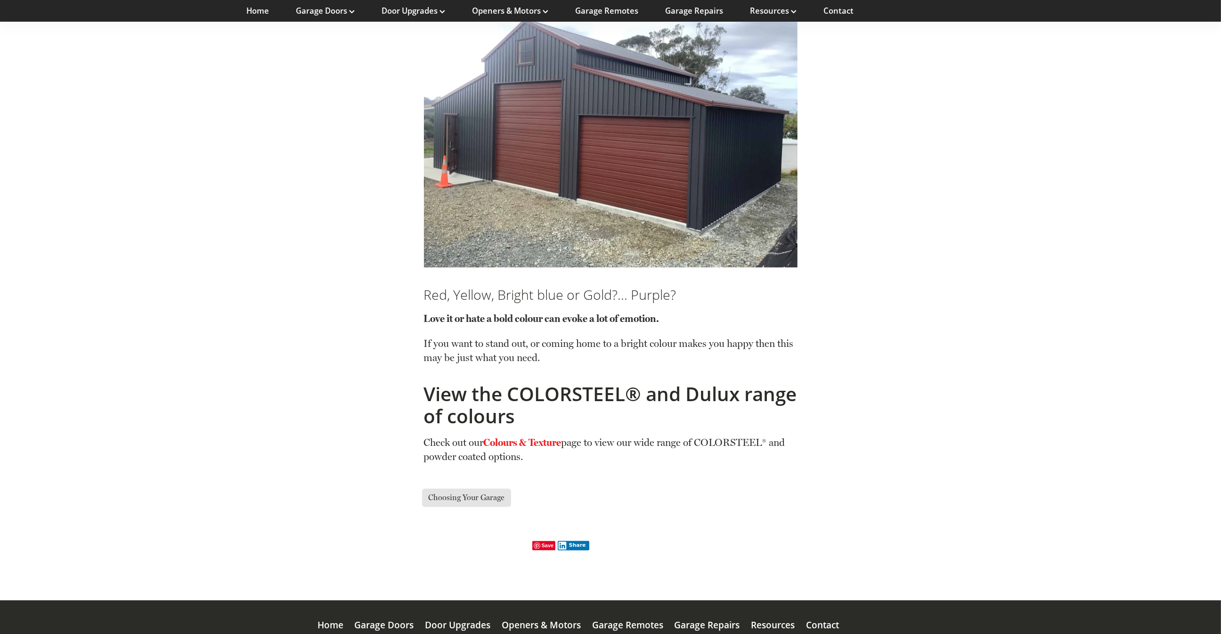
click at [450, 372] on div "Red, Yellow, Bright blue or Gold?... Purple? Love it or hate a bold colour can …" at bounding box center [611, 325] width 374 height 97
drag, startPoint x: 425, startPoint y: 390, endPoint x: 570, endPoint y: 456, distance: 159.8
click at [570, 456] on div "View the COLORSTEEL® and Dulux range of colours Check out our Colours & Texture…" at bounding box center [611, 423] width 374 height 81
copy div "View the COLORSTEEL® and Dulux range of colours Check out our Colours & Texture…"
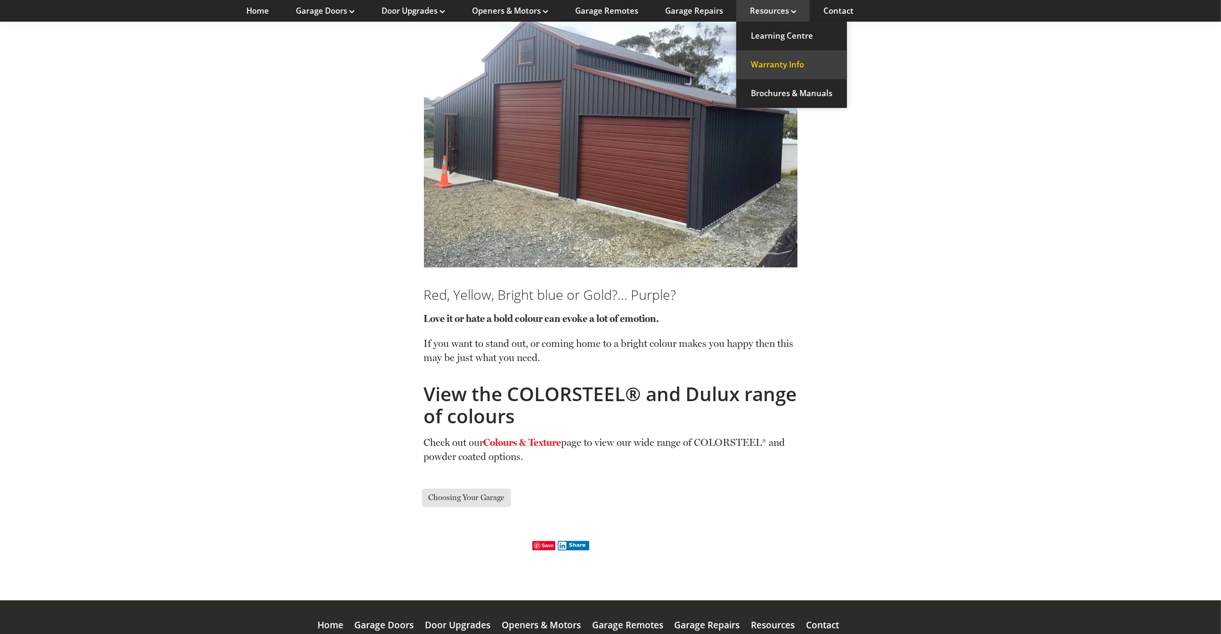
click at [780, 58] on link "Warranty Info" at bounding box center [791, 64] width 111 height 29
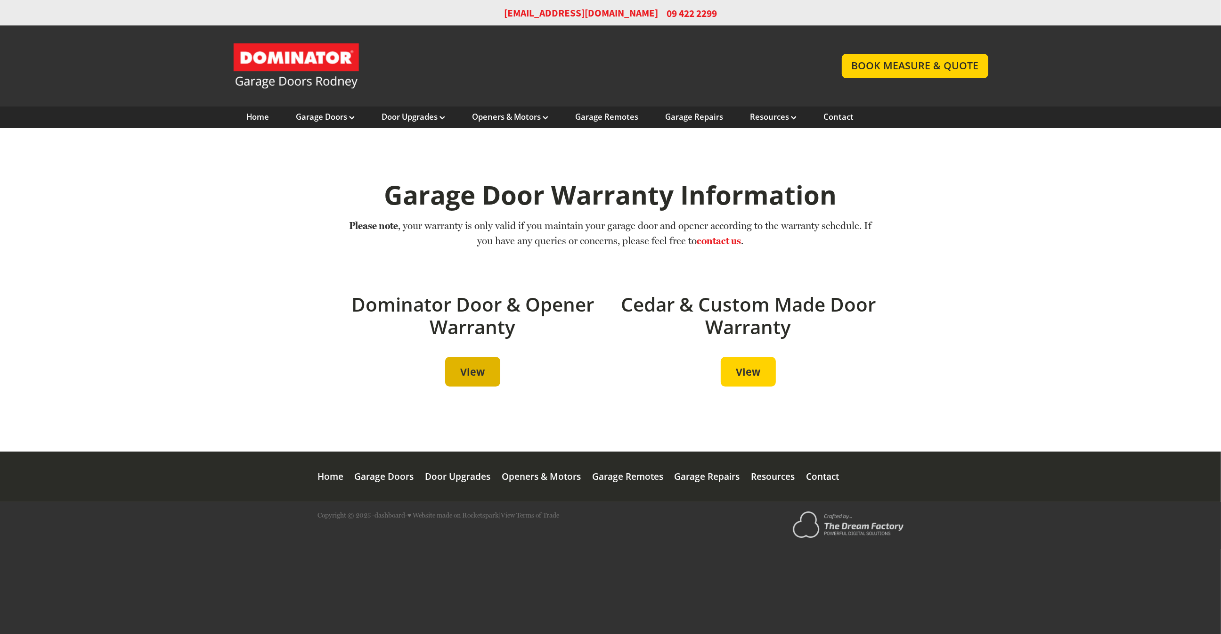
click at [484, 362] on link "View" at bounding box center [472, 372] width 55 height 30
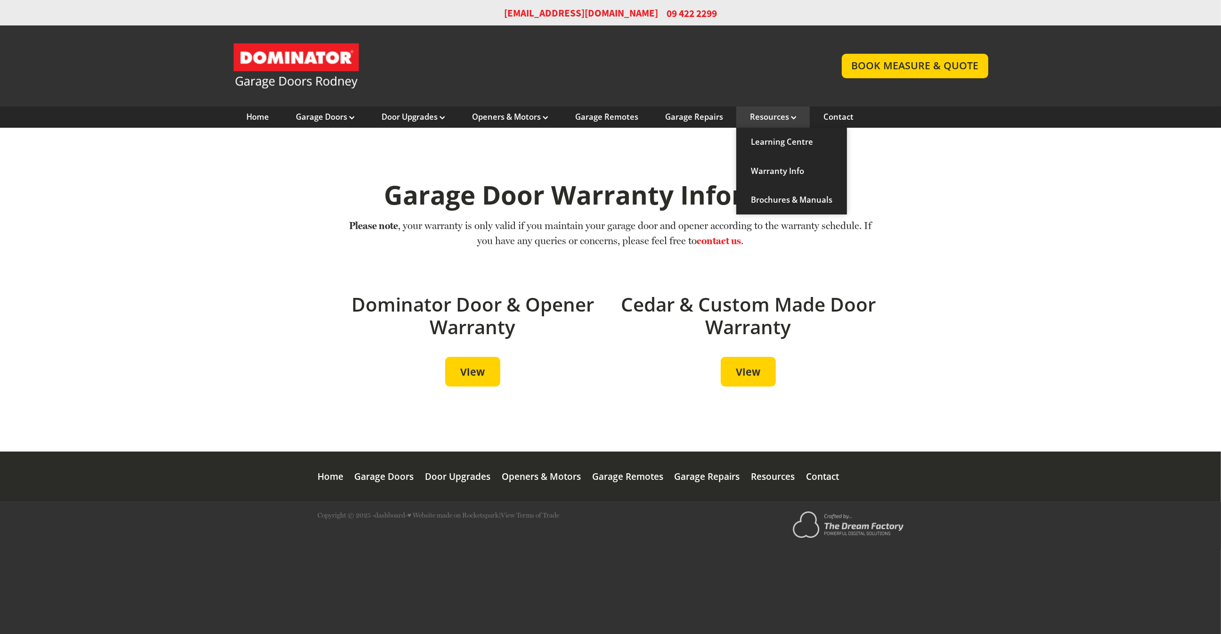
click at [776, 118] on link "Resources" at bounding box center [773, 117] width 47 height 10
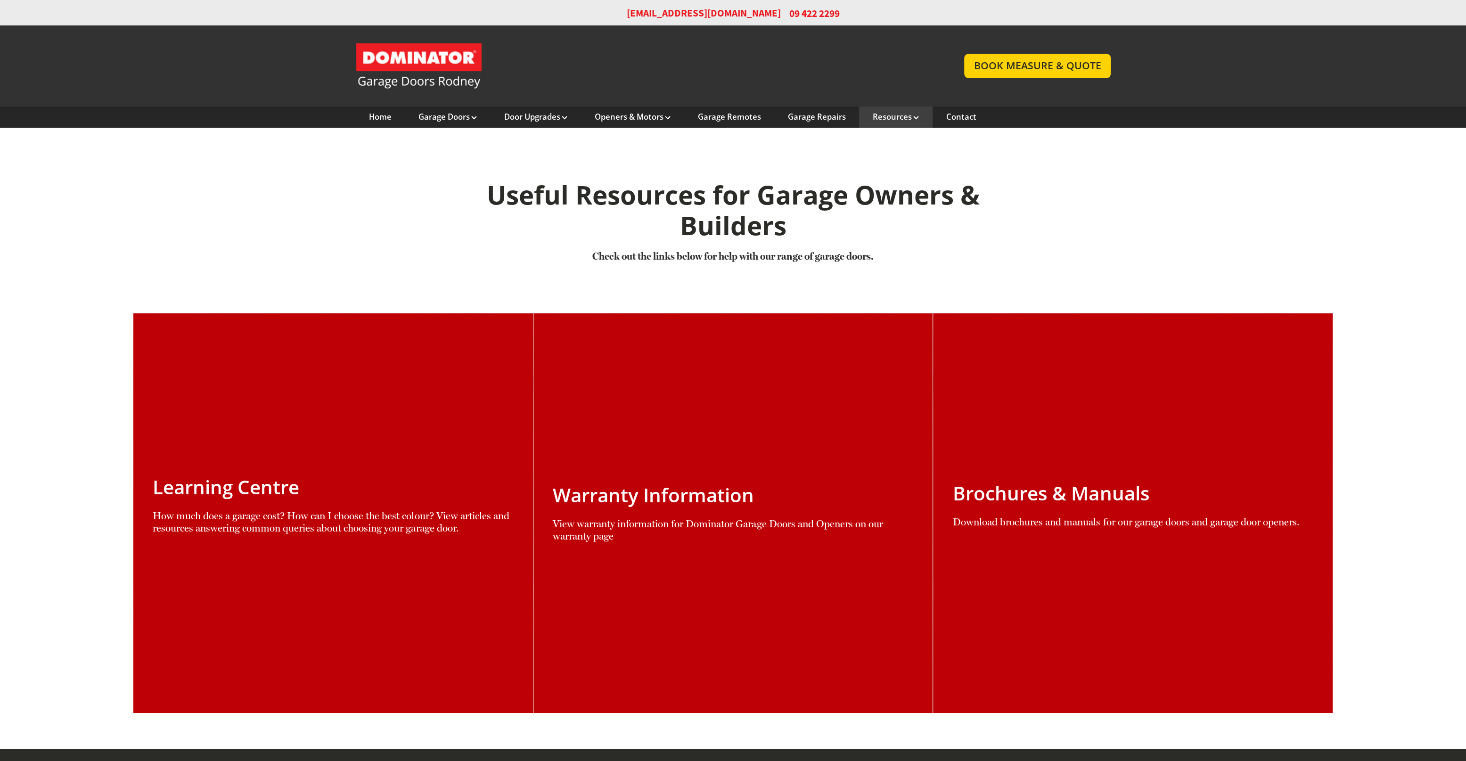
click at [662, 498] on link at bounding box center [732, 512] width 399 height 399
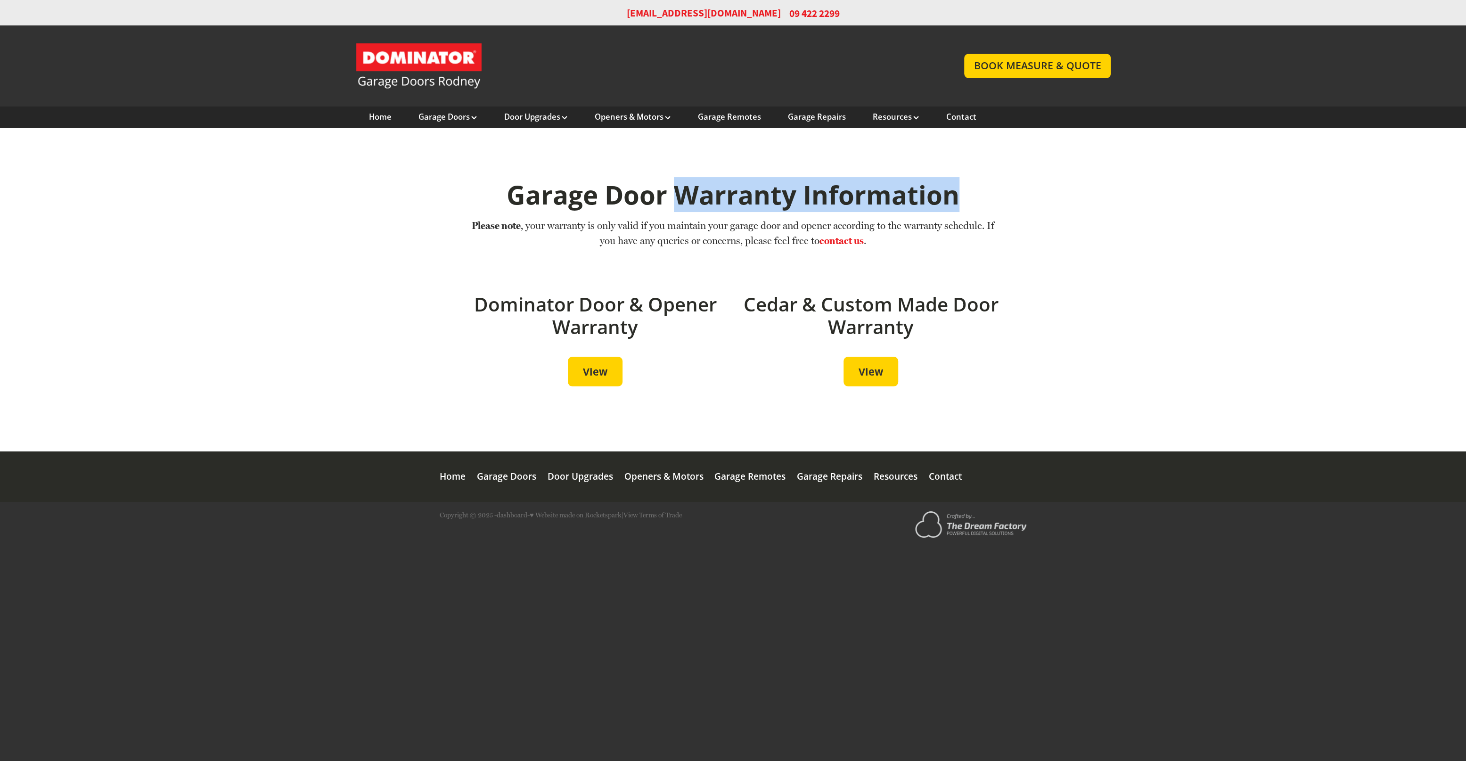
drag, startPoint x: 676, startPoint y: 195, endPoint x: 953, endPoint y: 201, distance: 276.1
click at [953, 201] on h1 "Garage Door Warranty Information" at bounding box center [732, 194] width 533 height 31
copy h1 "Warranty Information"
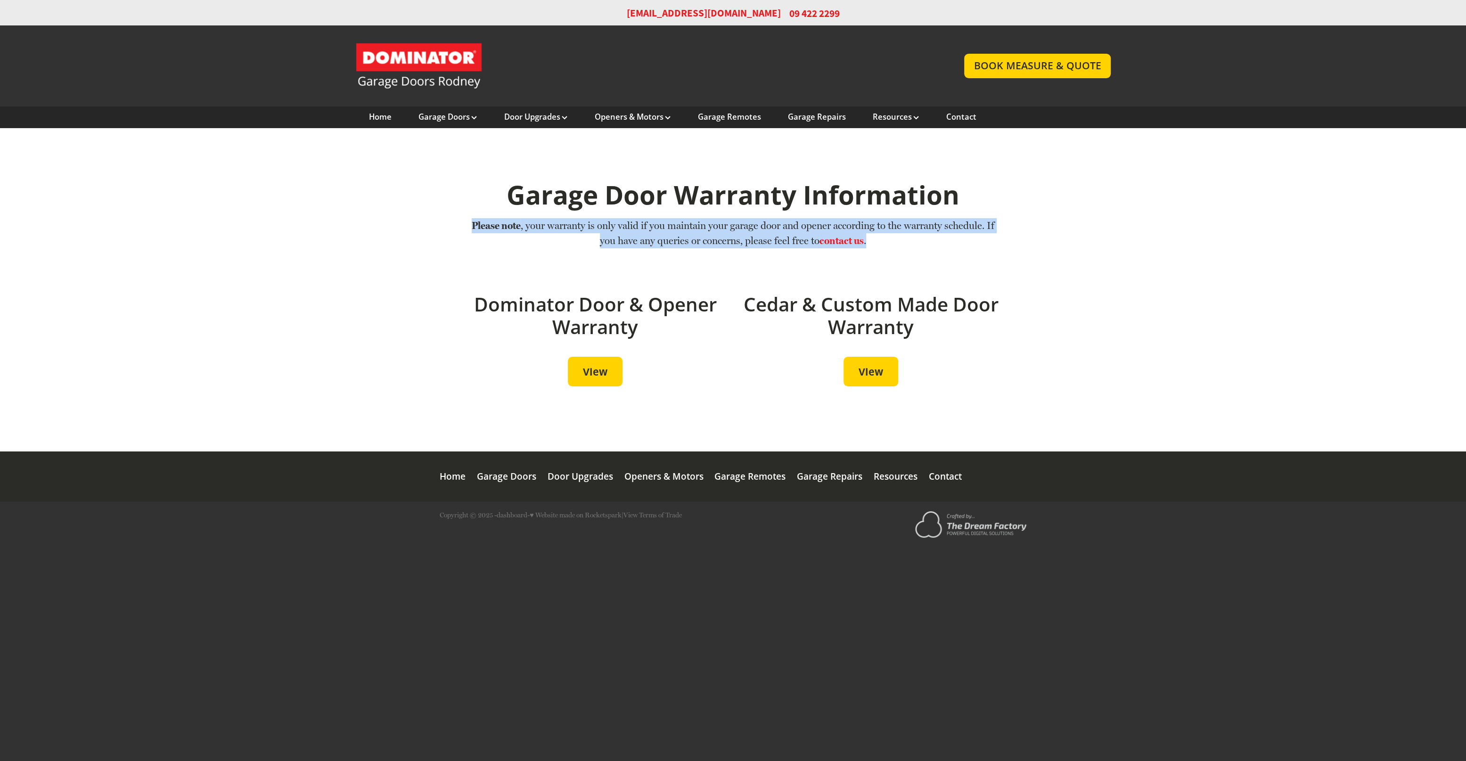
drag, startPoint x: 837, startPoint y: 239, endPoint x: 458, endPoint y: 226, distance: 379.5
click at [457, 226] on div "Garage Door Warranty Information Please note , your warranty is only valid if y…" at bounding box center [732, 223] width 551 height 114
copy p "Please note , your warranty is only valid if you maintain your garage door and …"
click at [883, 167] on link "Warranty Info" at bounding box center [914, 171] width 111 height 29
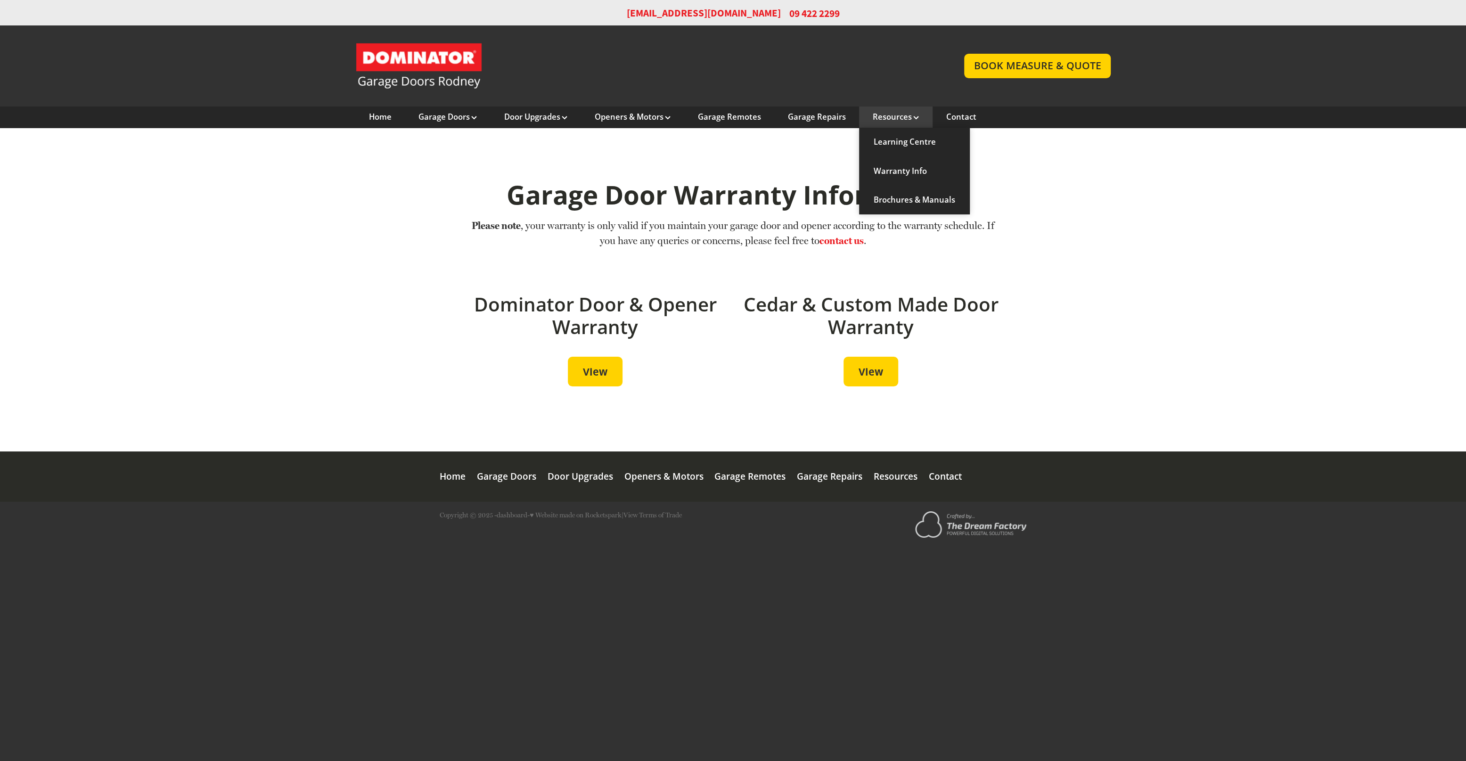
click at [894, 117] on link "Resources" at bounding box center [895, 117] width 47 height 10
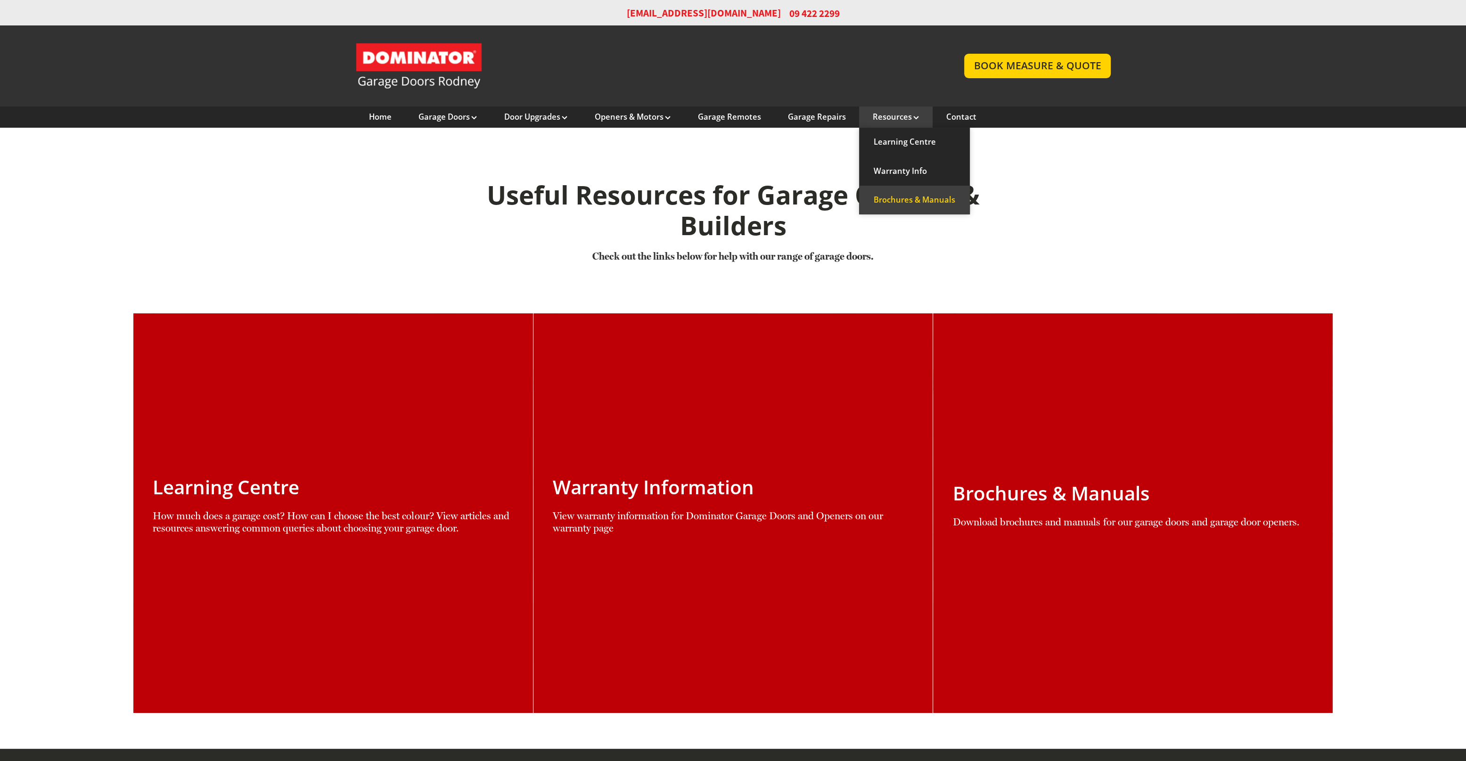
click at [893, 198] on link "Brochures & Manuals" at bounding box center [914, 200] width 111 height 29
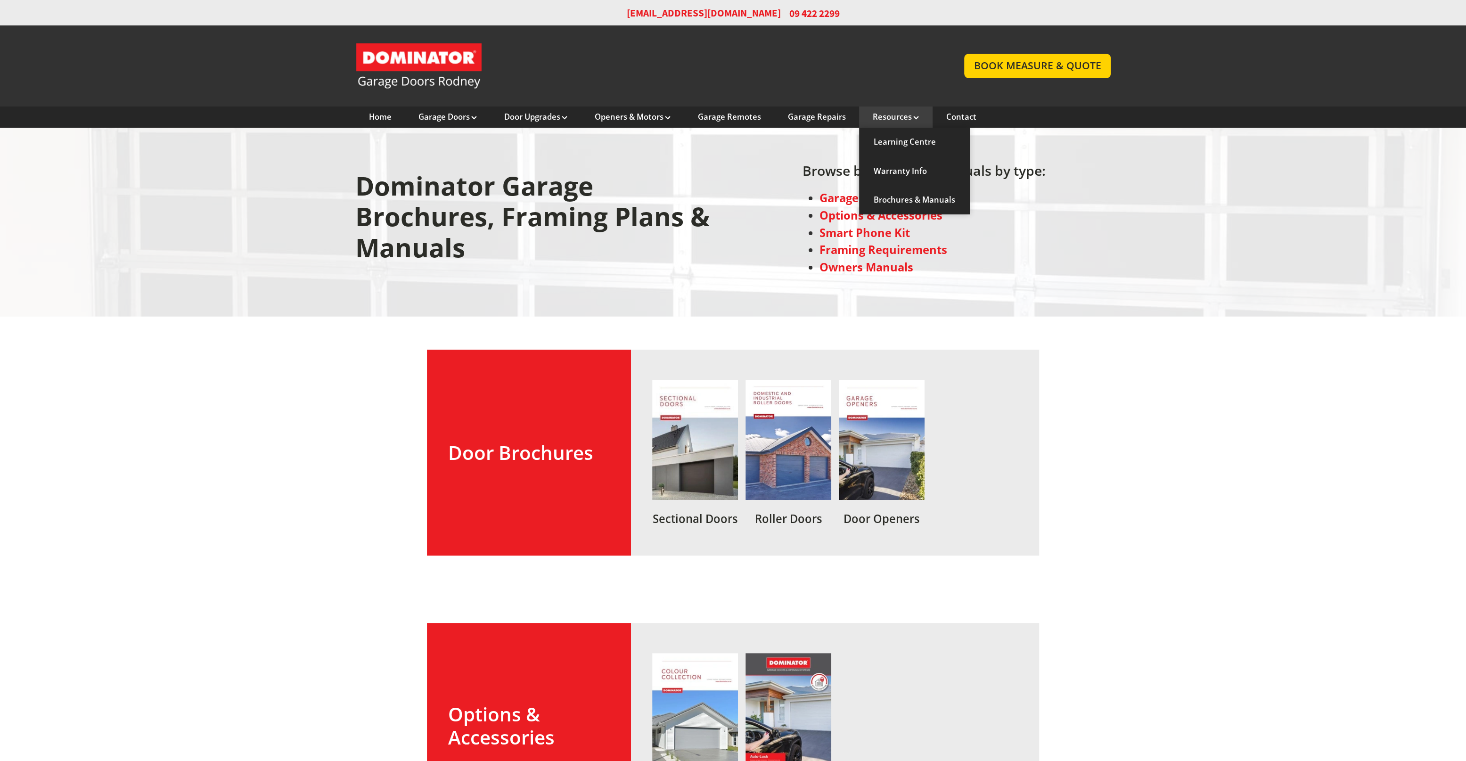
click at [893, 115] on link "Resources" at bounding box center [895, 117] width 47 height 10
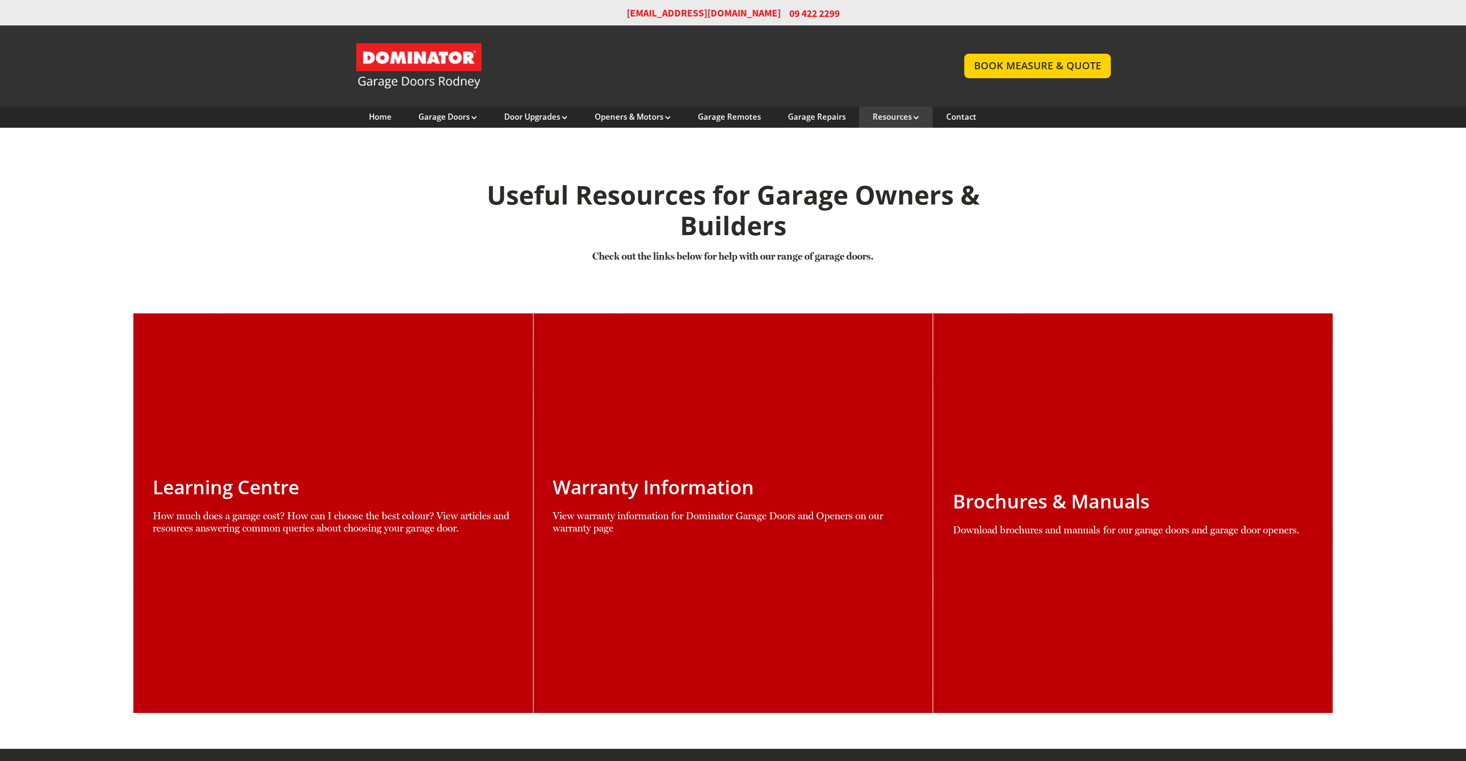
click at [1052, 506] on link at bounding box center [1132, 512] width 399 height 399
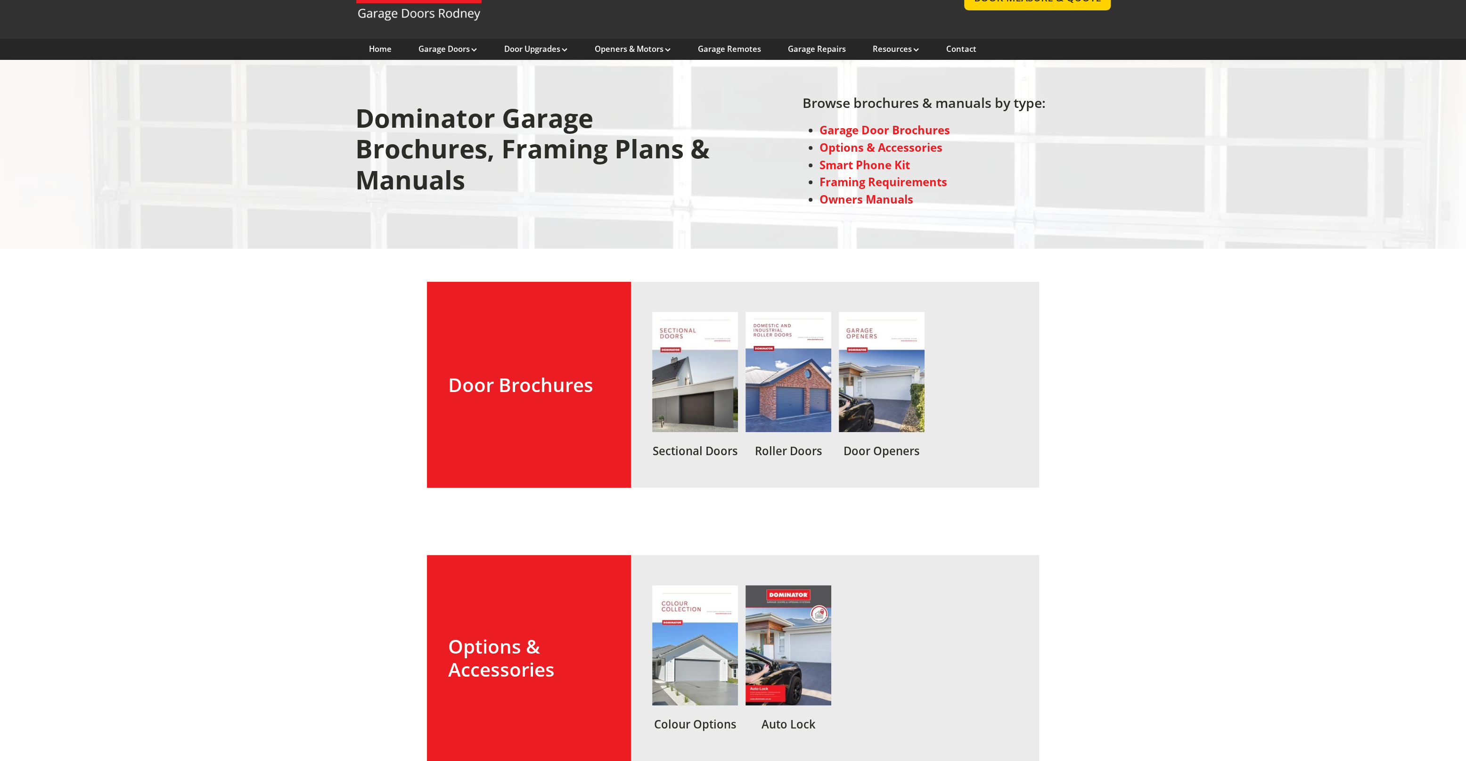
scroll to position [26, 0]
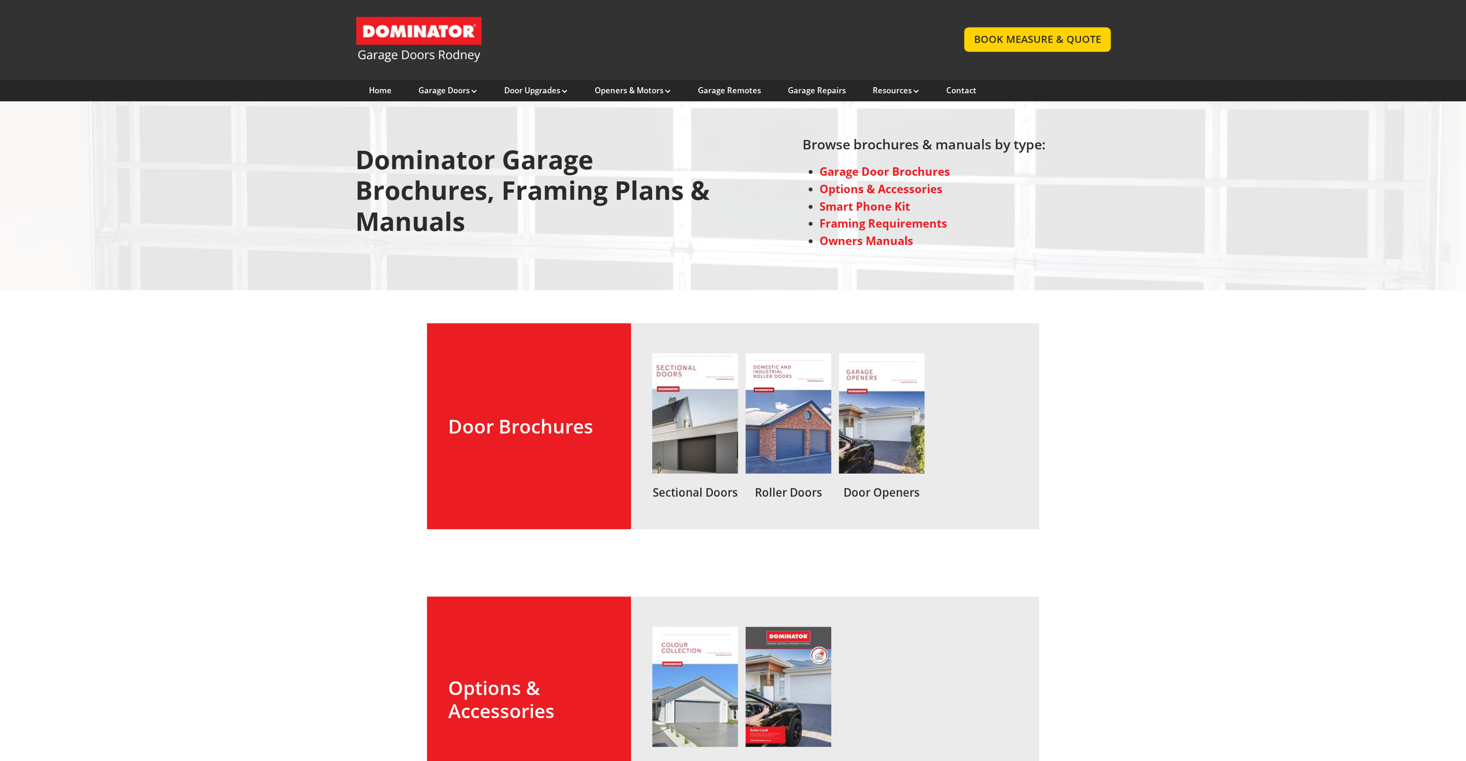
click at [674, 445] on link at bounding box center [695, 426] width 86 height 146
